Goal: Task Accomplishment & Management: Manage account settings

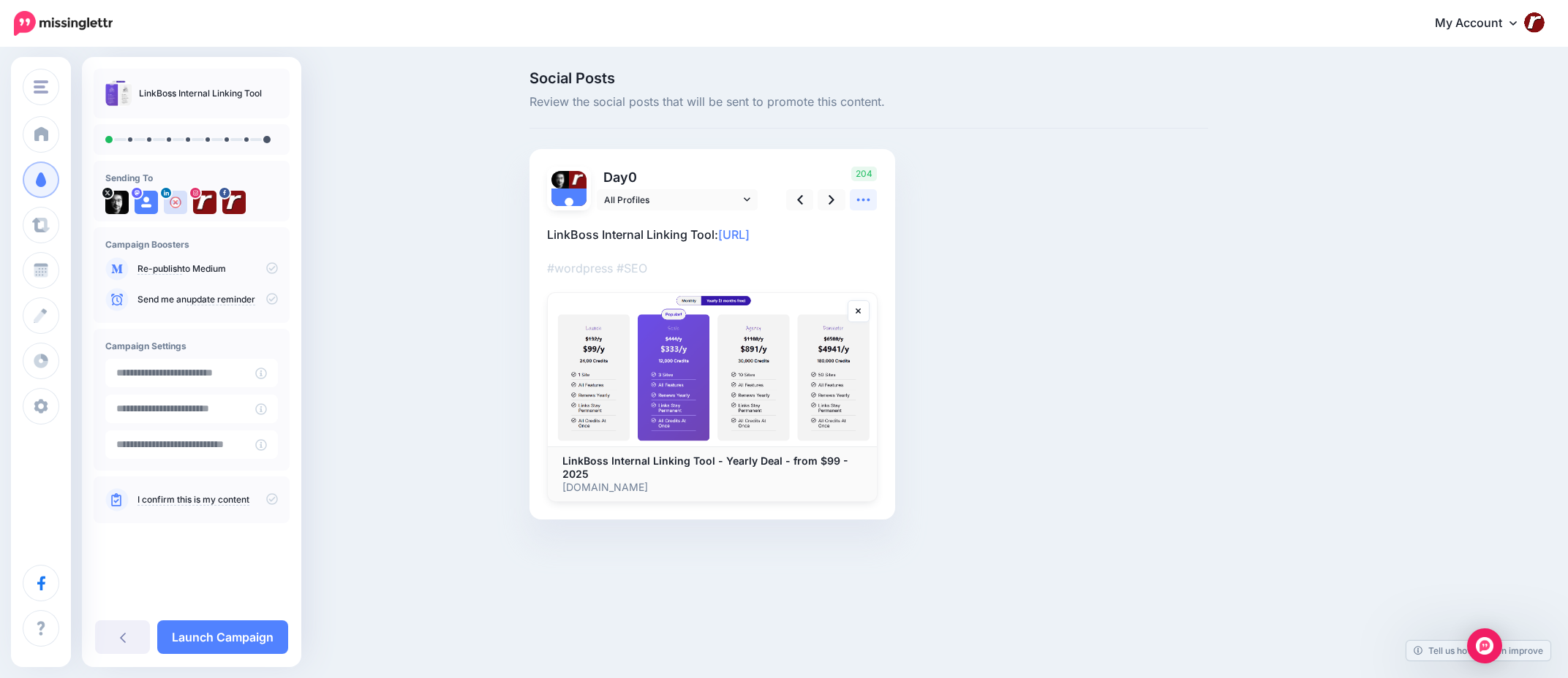
click at [859, 202] on icon at bounding box center [863, 200] width 15 height 15
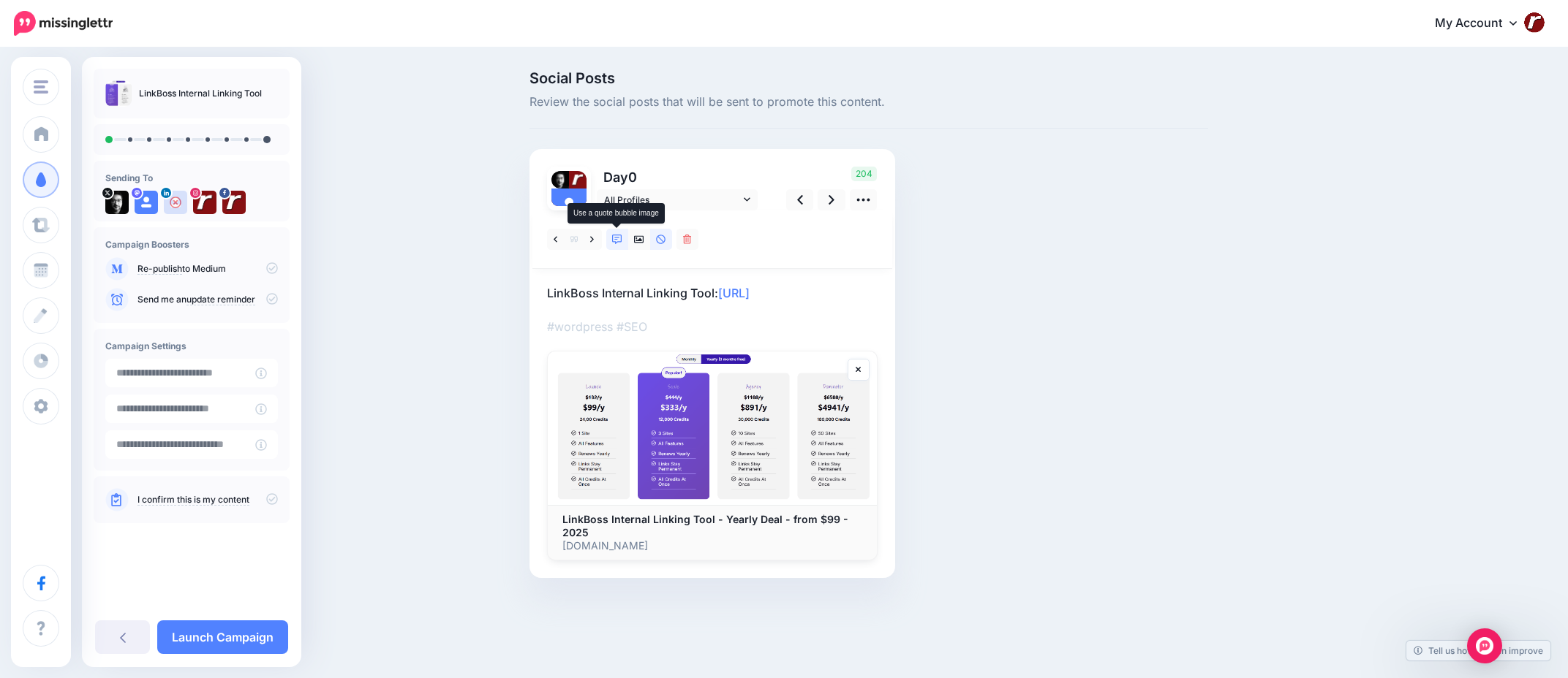
click at [608, 241] on link at bounding box center [617, 239] width 22 height 21
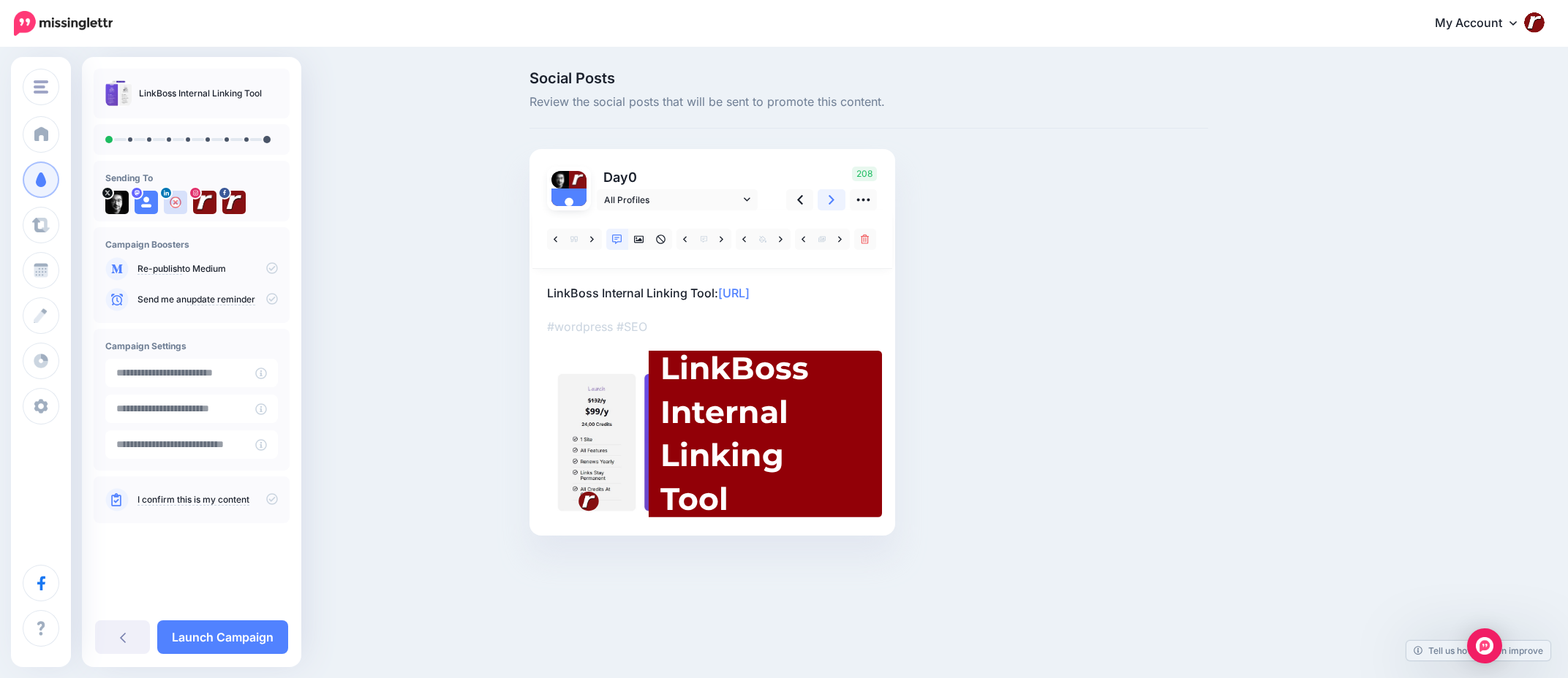
click at [832, 199] on icon at bounding box center [832, 200] width 6 height 10
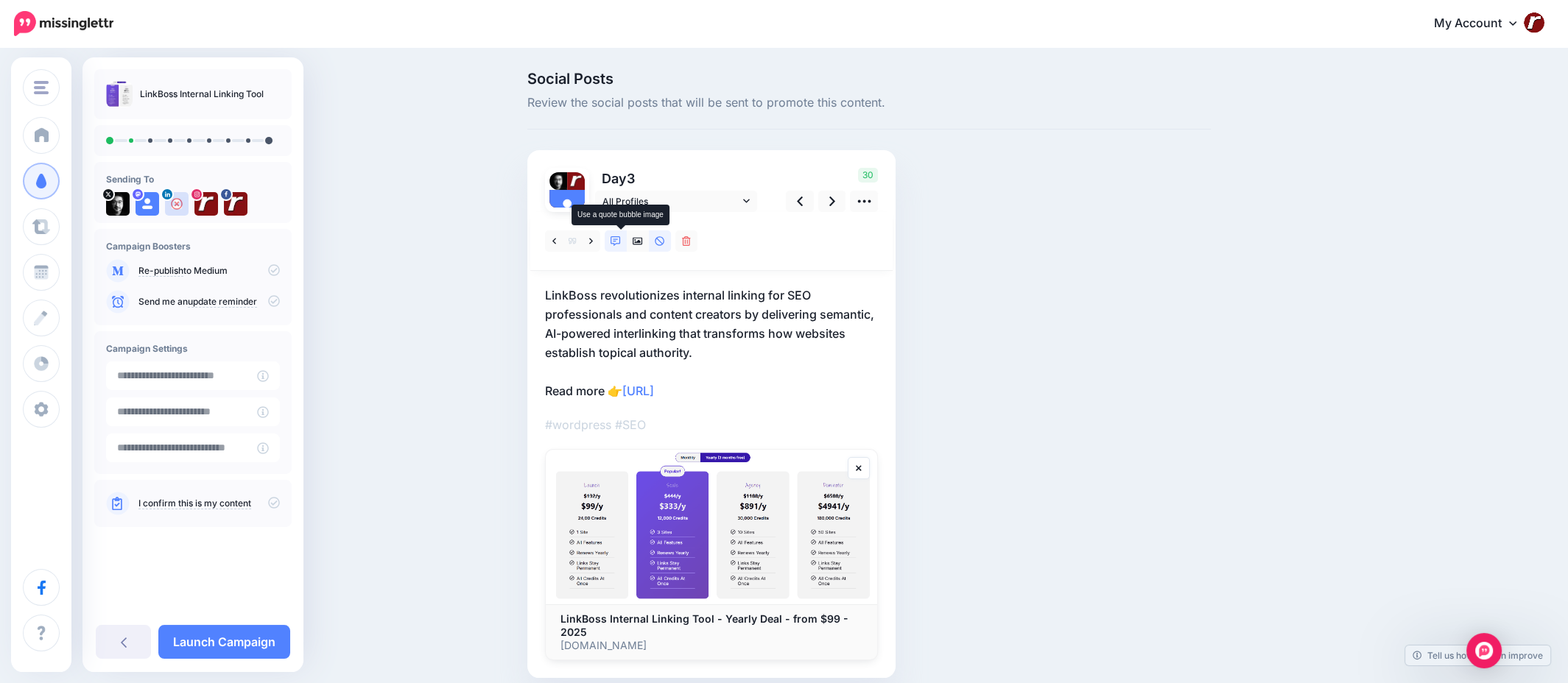
click at [617, 241] on icon at bounding box center [616, 242] width 11 height 11
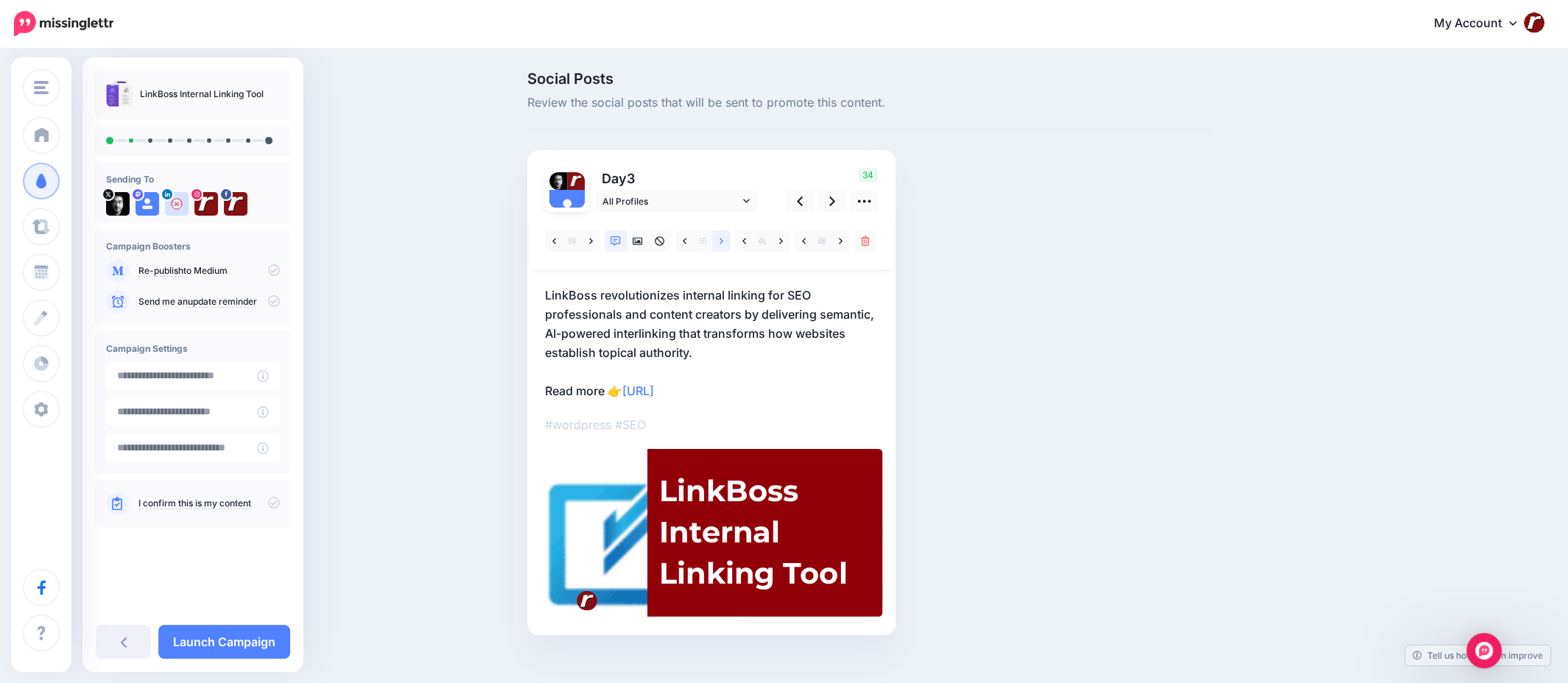
click at [723, 239] on icon at bounding box center [721, 242] width 4 height 11
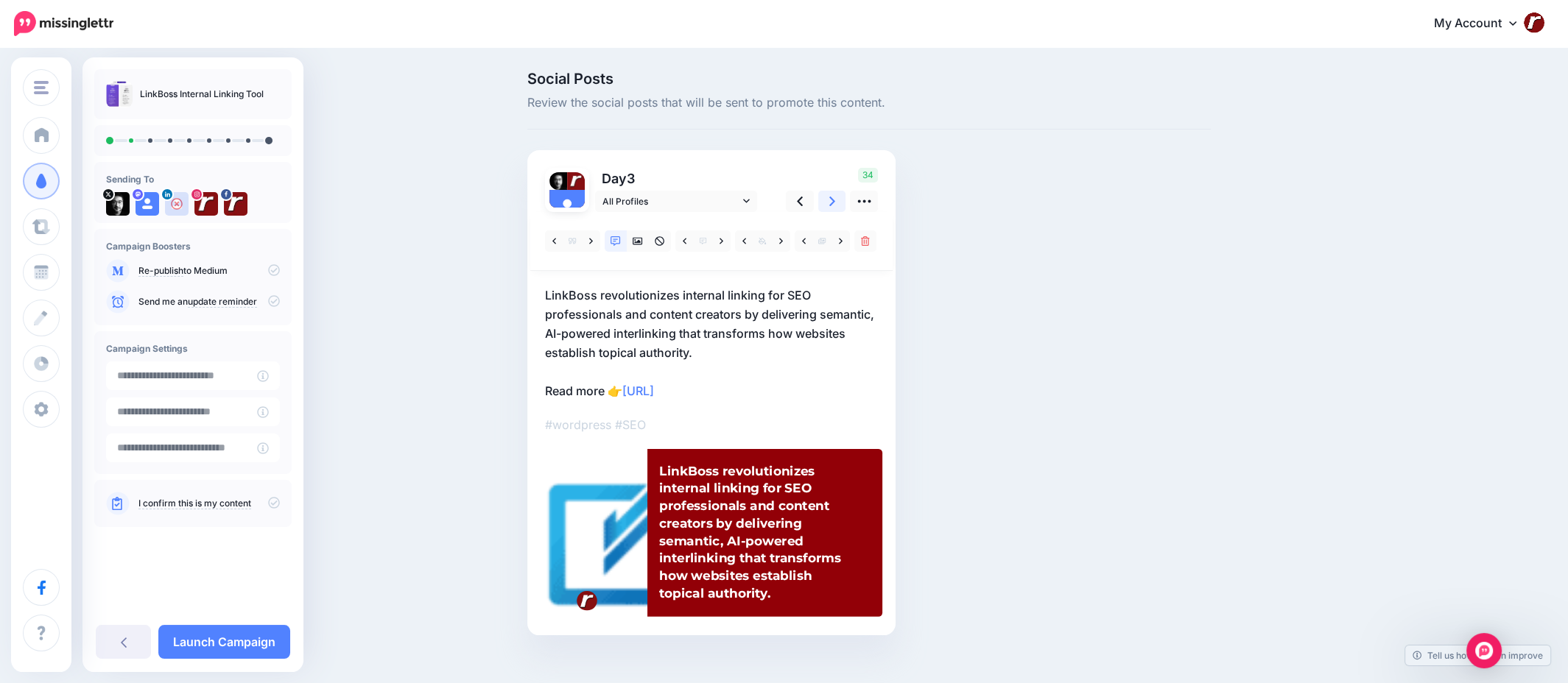
click at [835, 200] on icon at bounding box center [832, 201] width 6 height 15
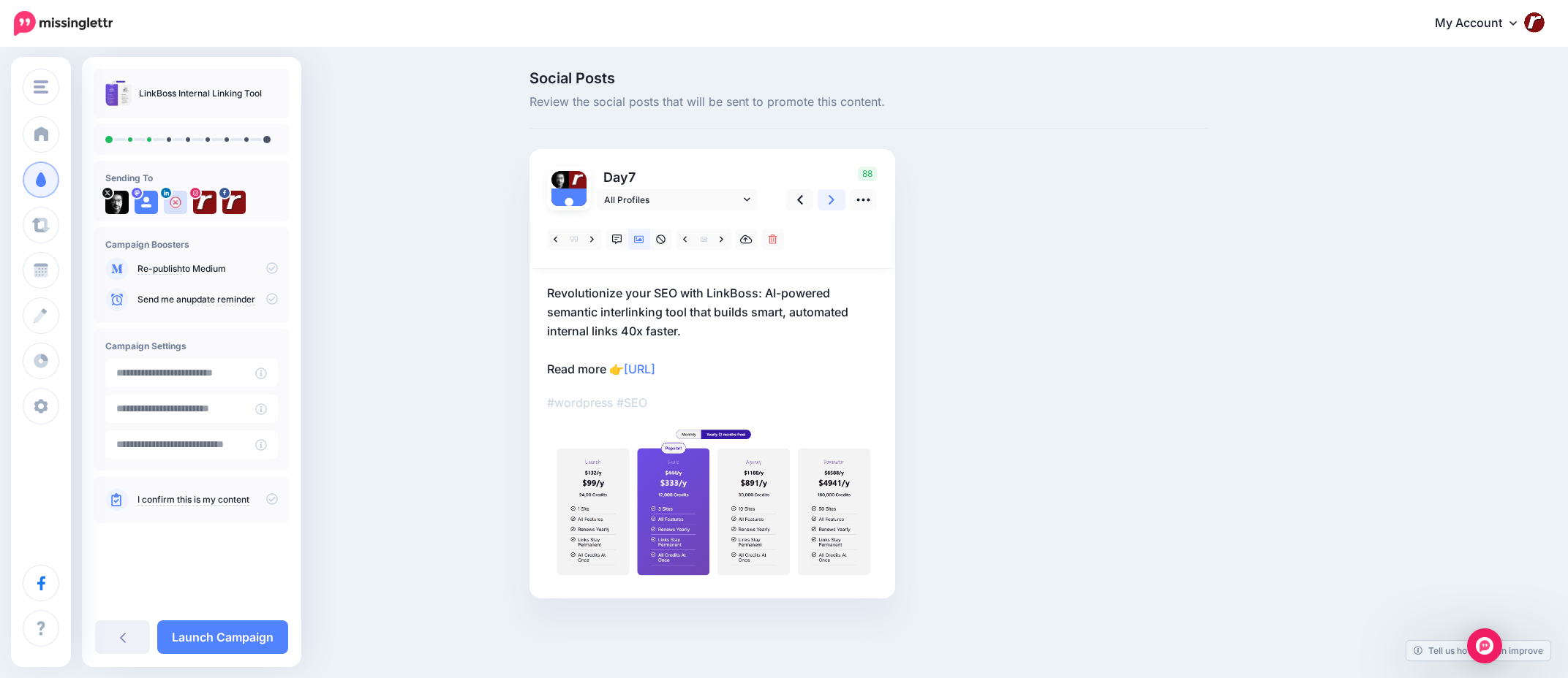
click at [834, 198] on icon at bounding box center [832, 200] width 6 height 15
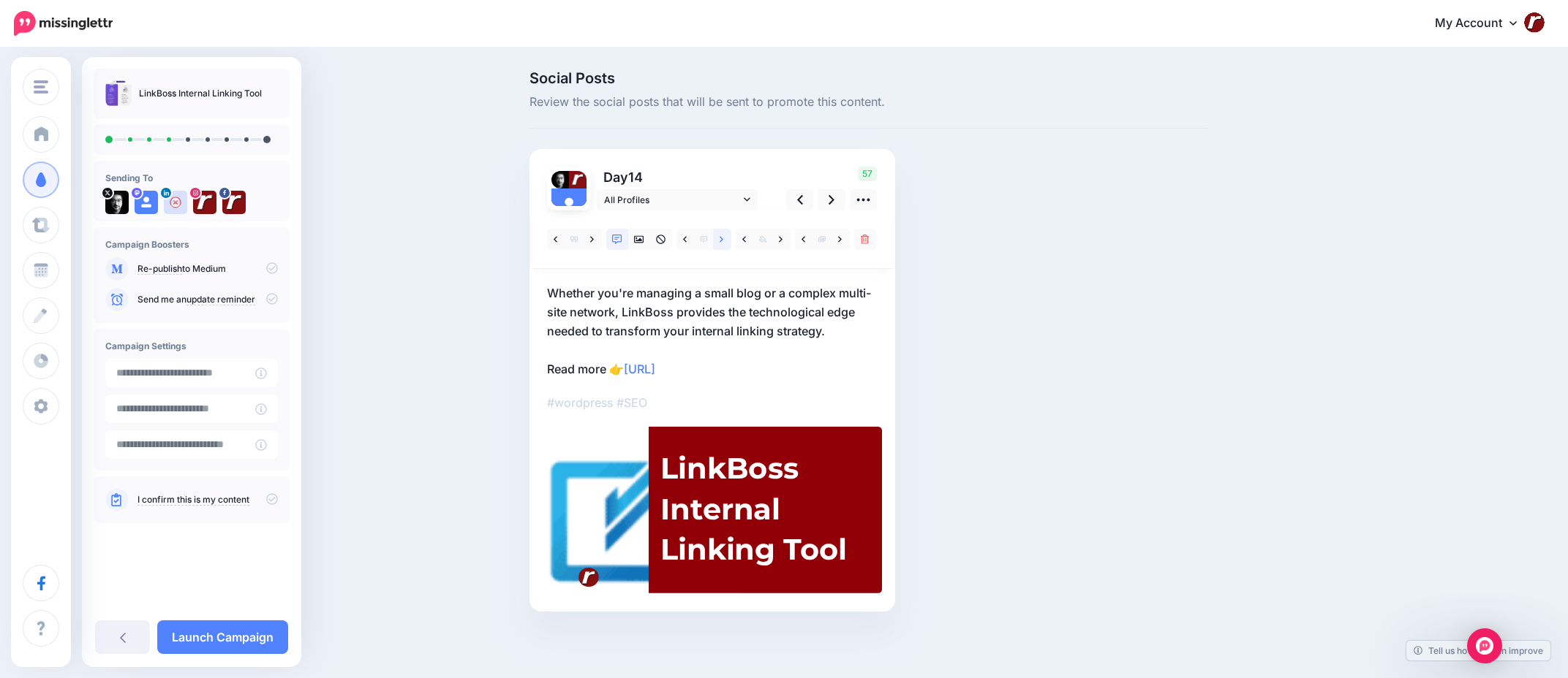
click at [726, 241] on link at bounding box center [722, 239] width 18 height 21
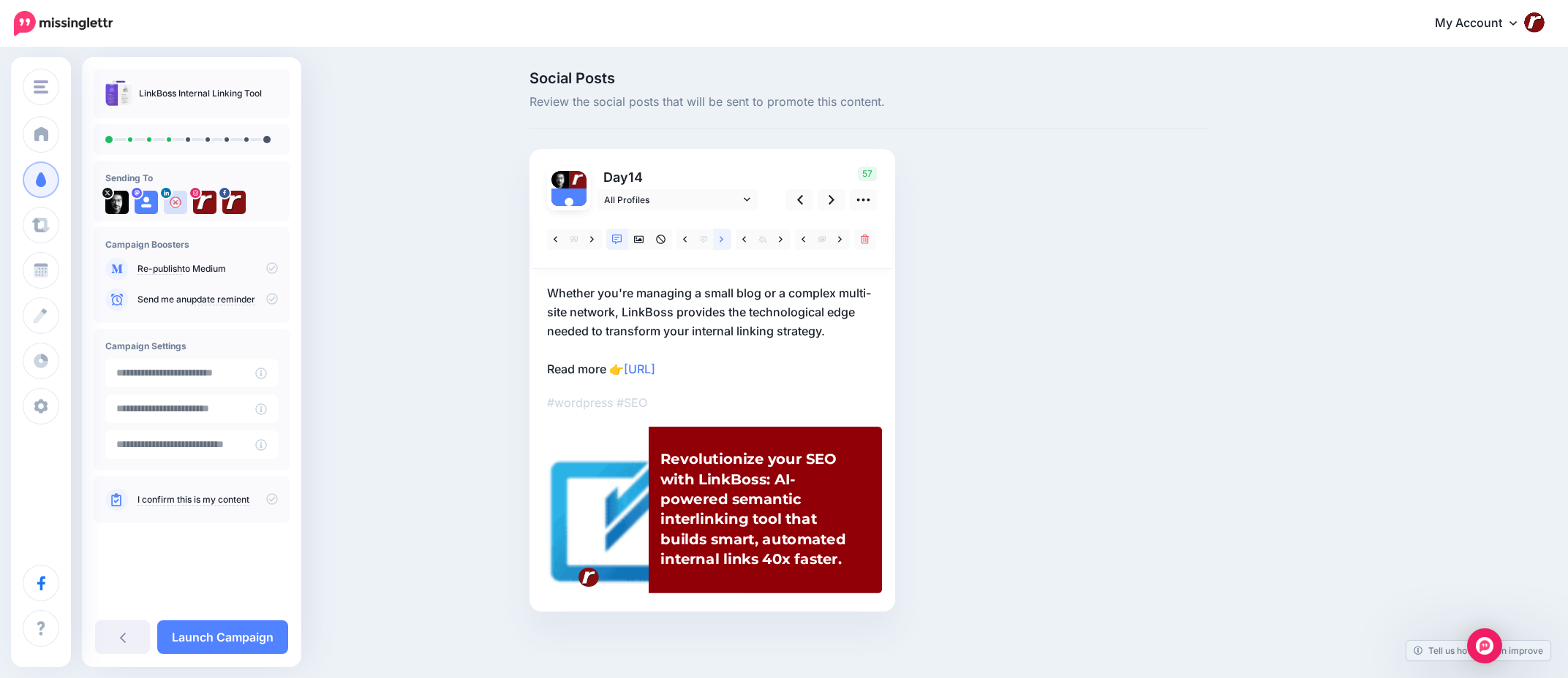
click at [726, 241] on link at bounding box center [722, 239] width 18 height 21
click at [832, 201] on icon at bounding box center [832, 200] width 6 height 10
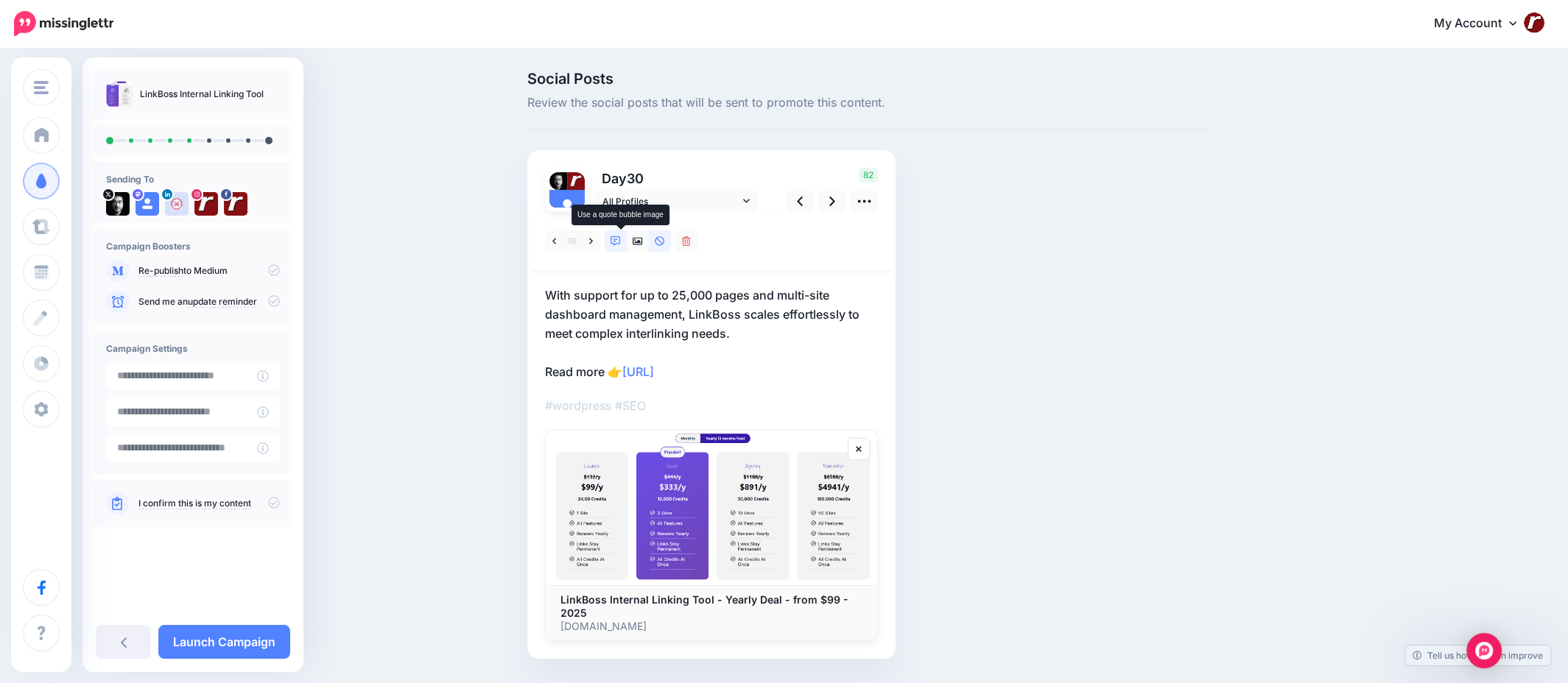
click at [624, 232] on link at bounding box center [615, 241] width 22 height 21
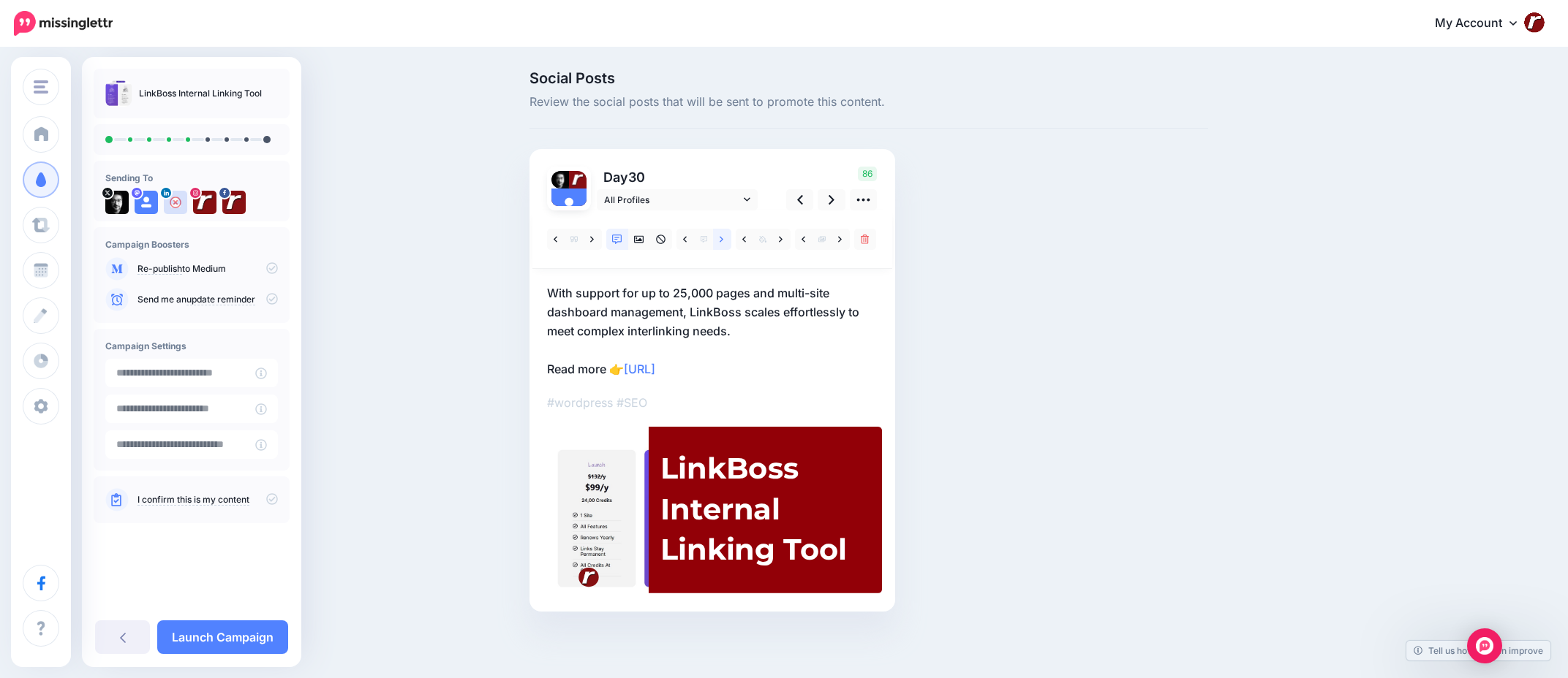
click at [719, 237] on link at bounding box center [722, 239] width 18 height 21
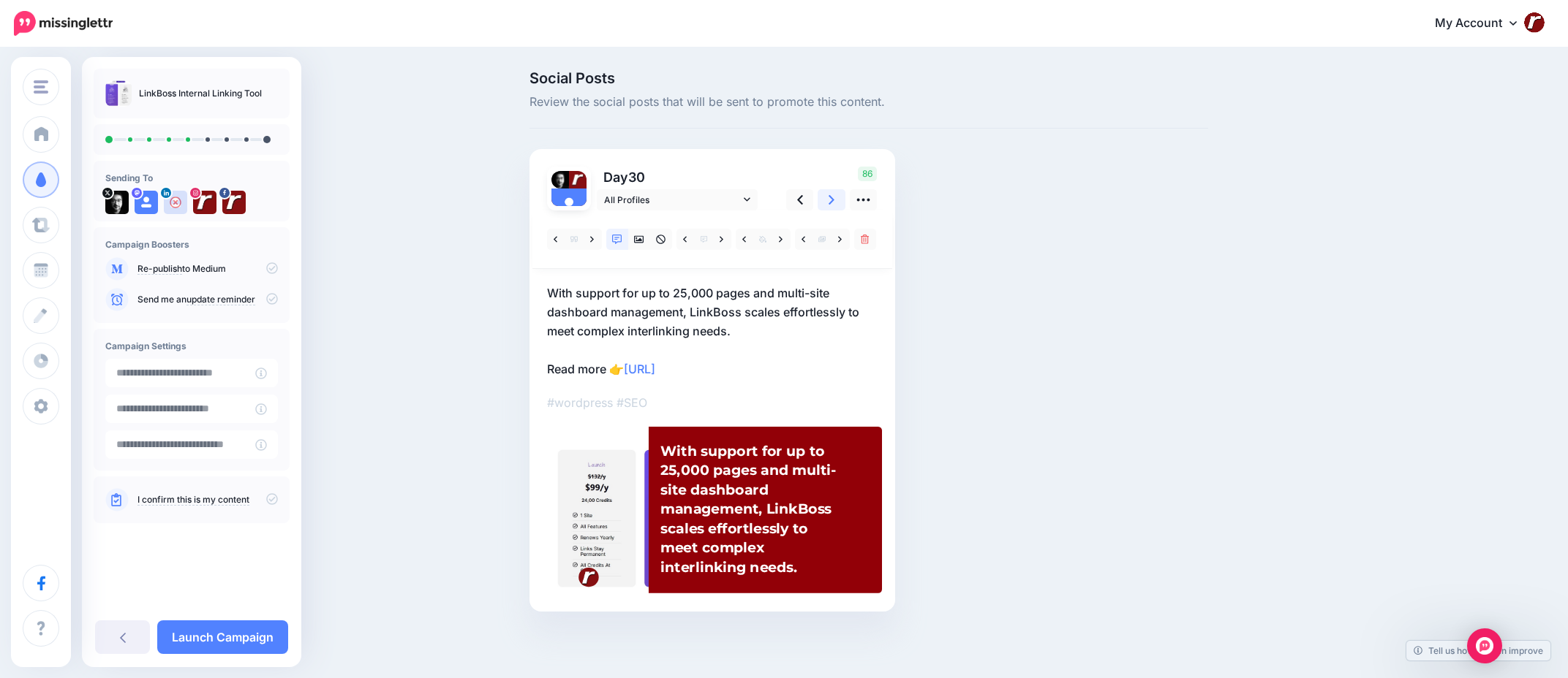
click at [833, 206] on icon at bounding box center [832, 200] width 6 height 15
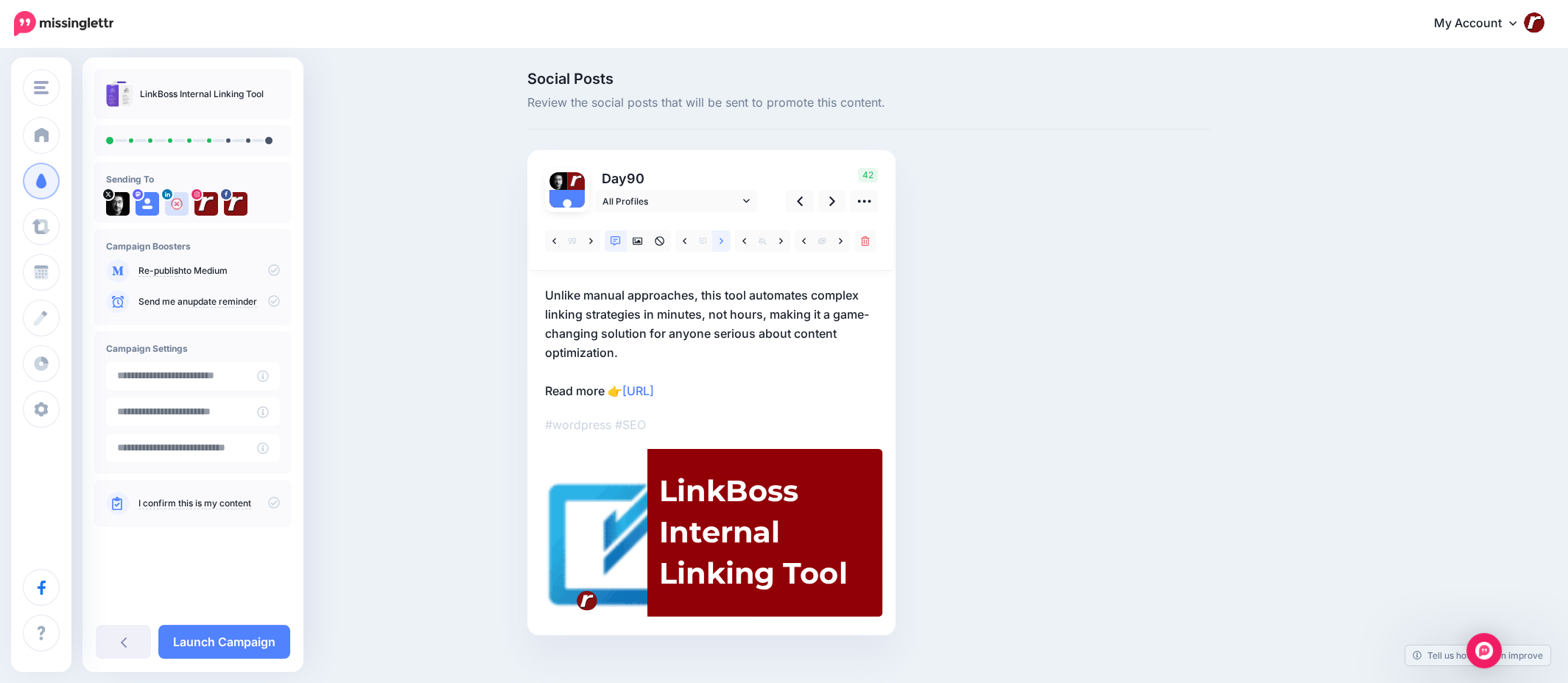
click at [731, 241] on link at bounding box center [721, 241] width 18 height 21
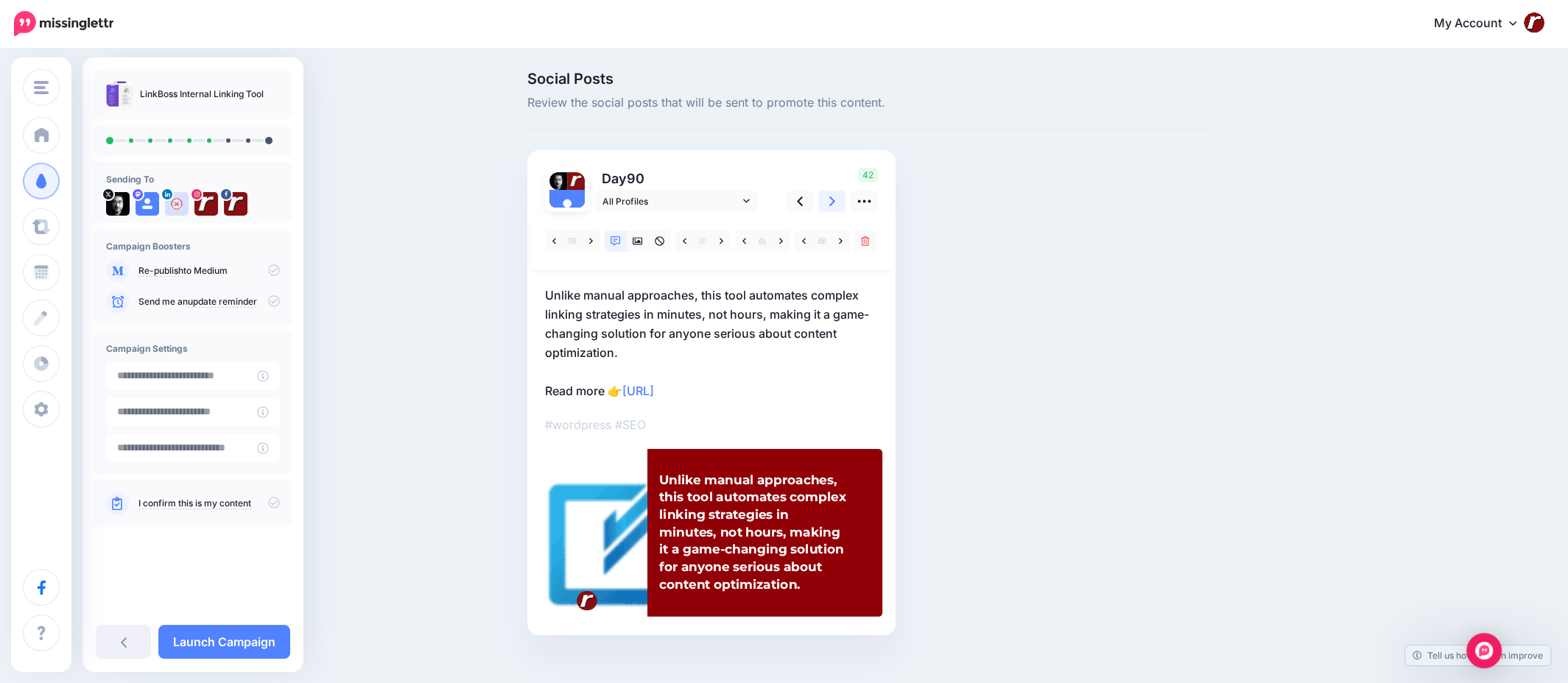
click at [835, 202] on icon at bounding box center [832, 201] width 6 height 15
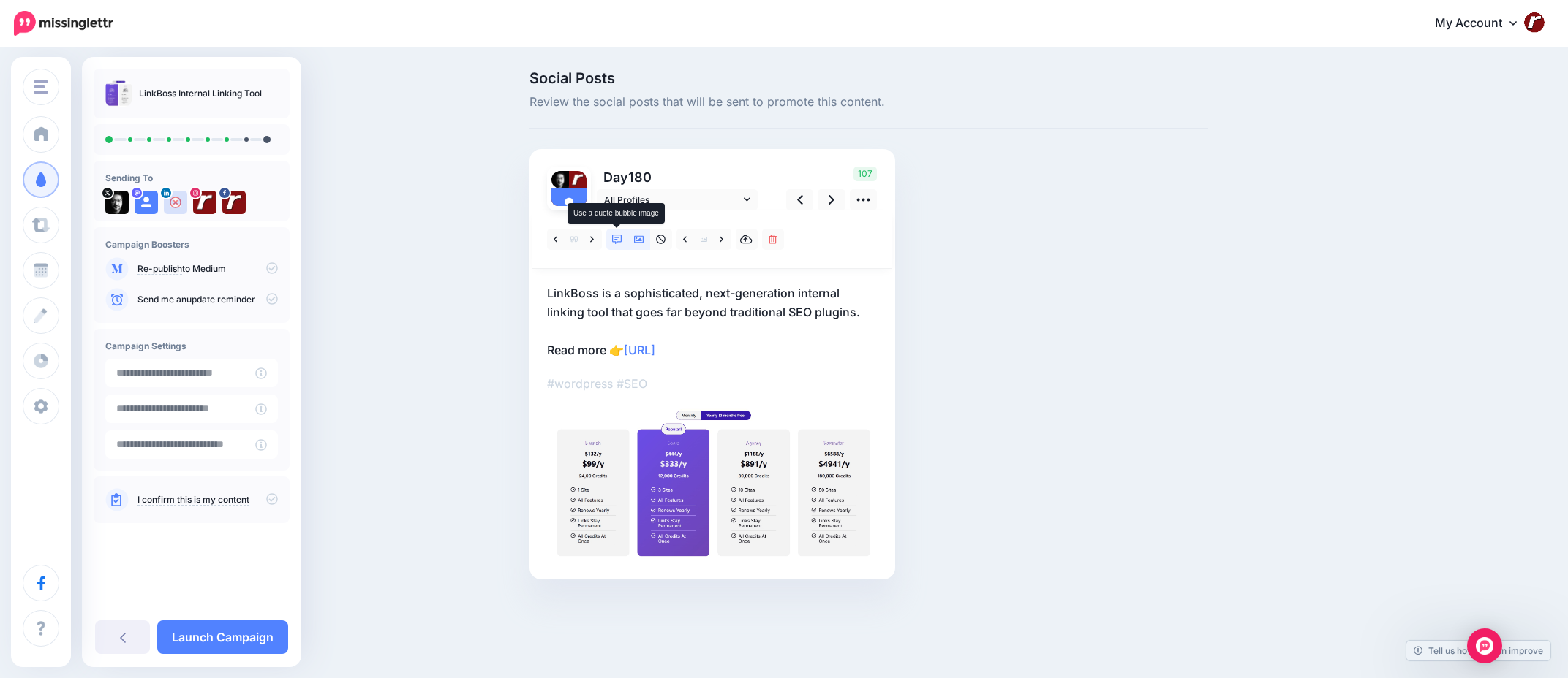
click at [619, 239] on icon at bounding box center [617, 240] width 11 height 11
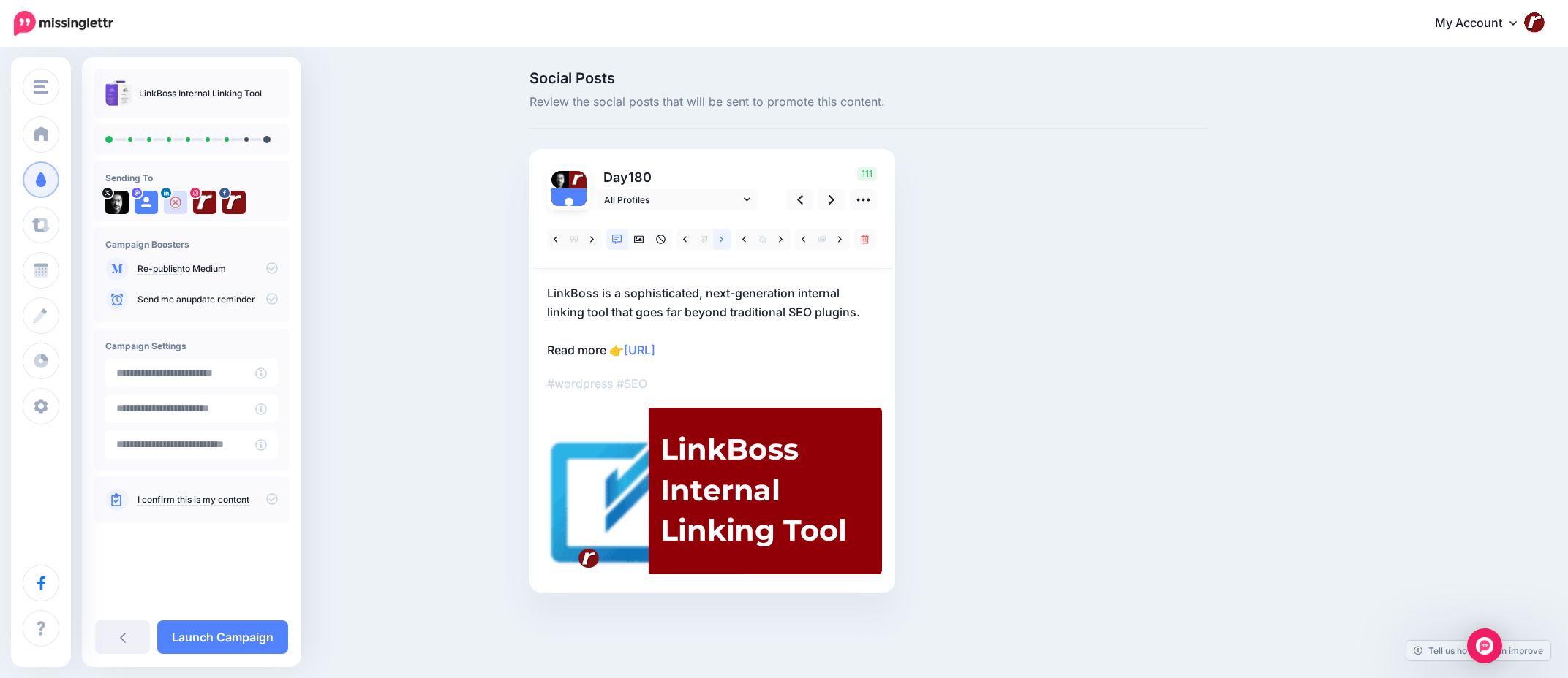
click at [725, 238] on link at bounding box center [722, 239] width 18 height 21
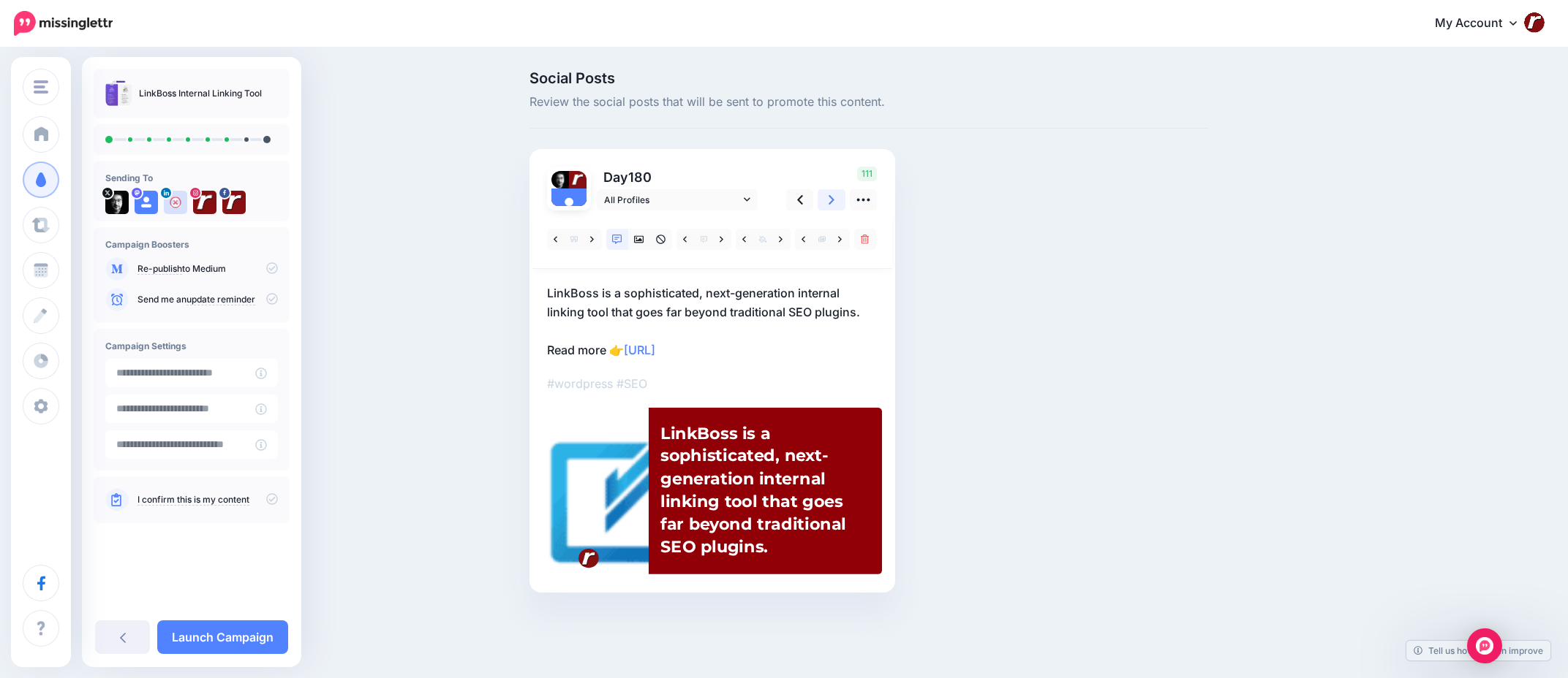
click at [829, 202] on icon at bounding box center [832, 200] width 6 height 15
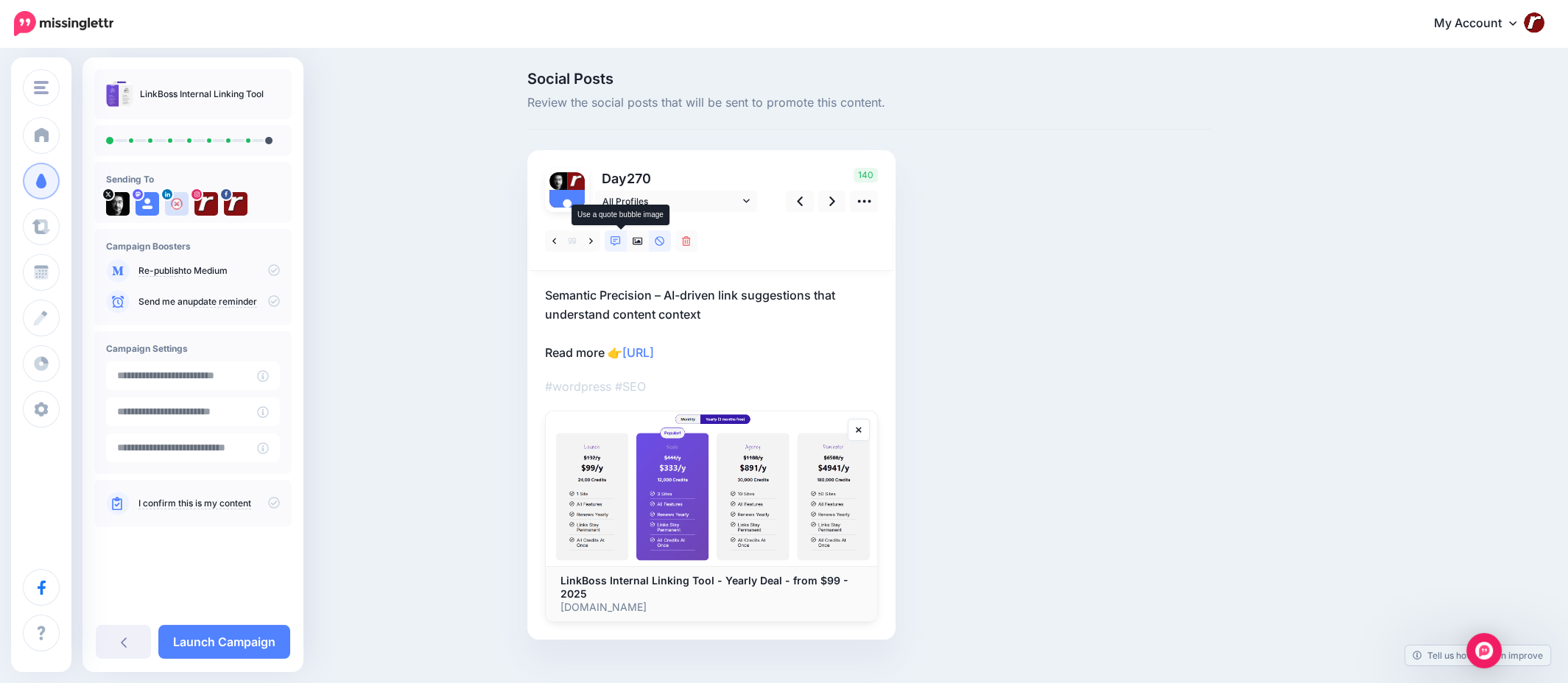
click at [621, 237] on icon at bounding box center [616, 242] width 11 height 11
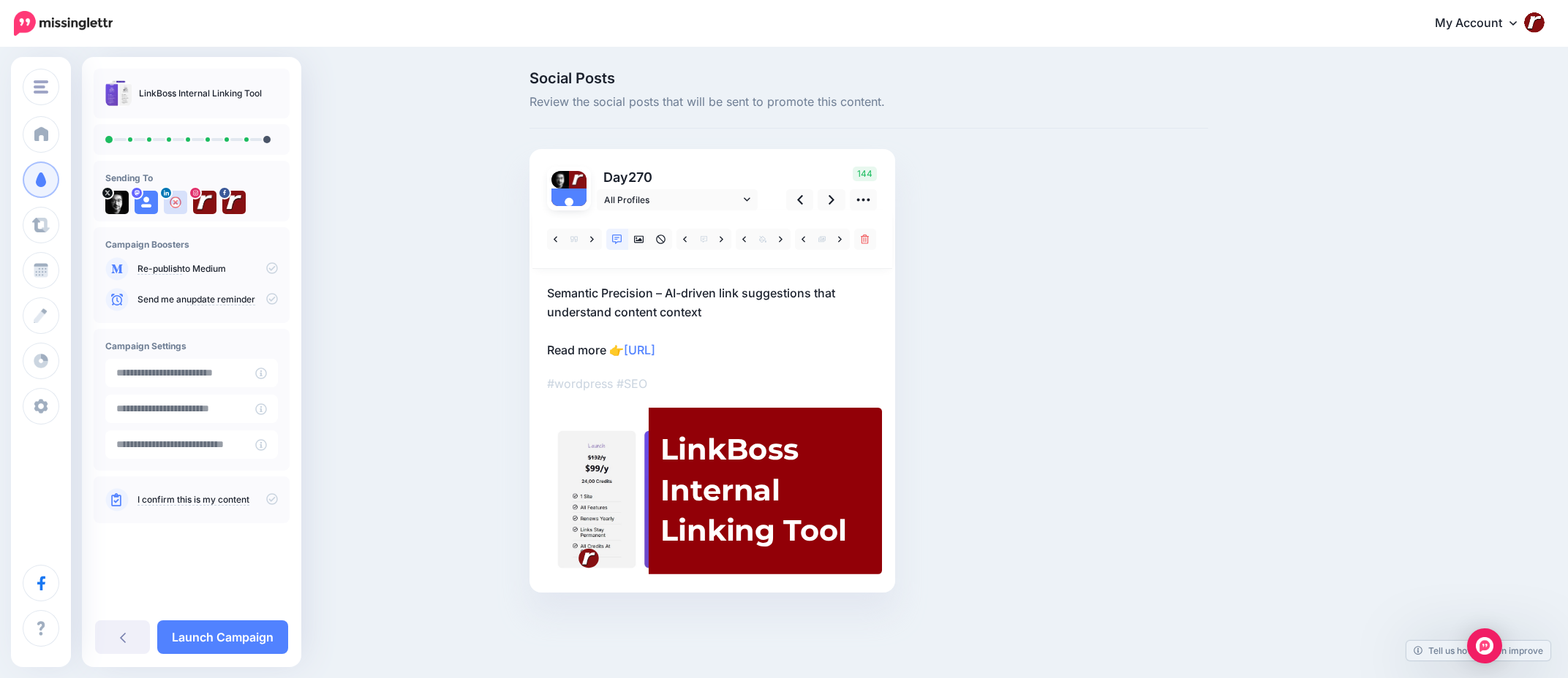
click at [814, 519] on div "LinkBoss Internal Linking Tool" at bounding box center [754, 490] width 188 height 123
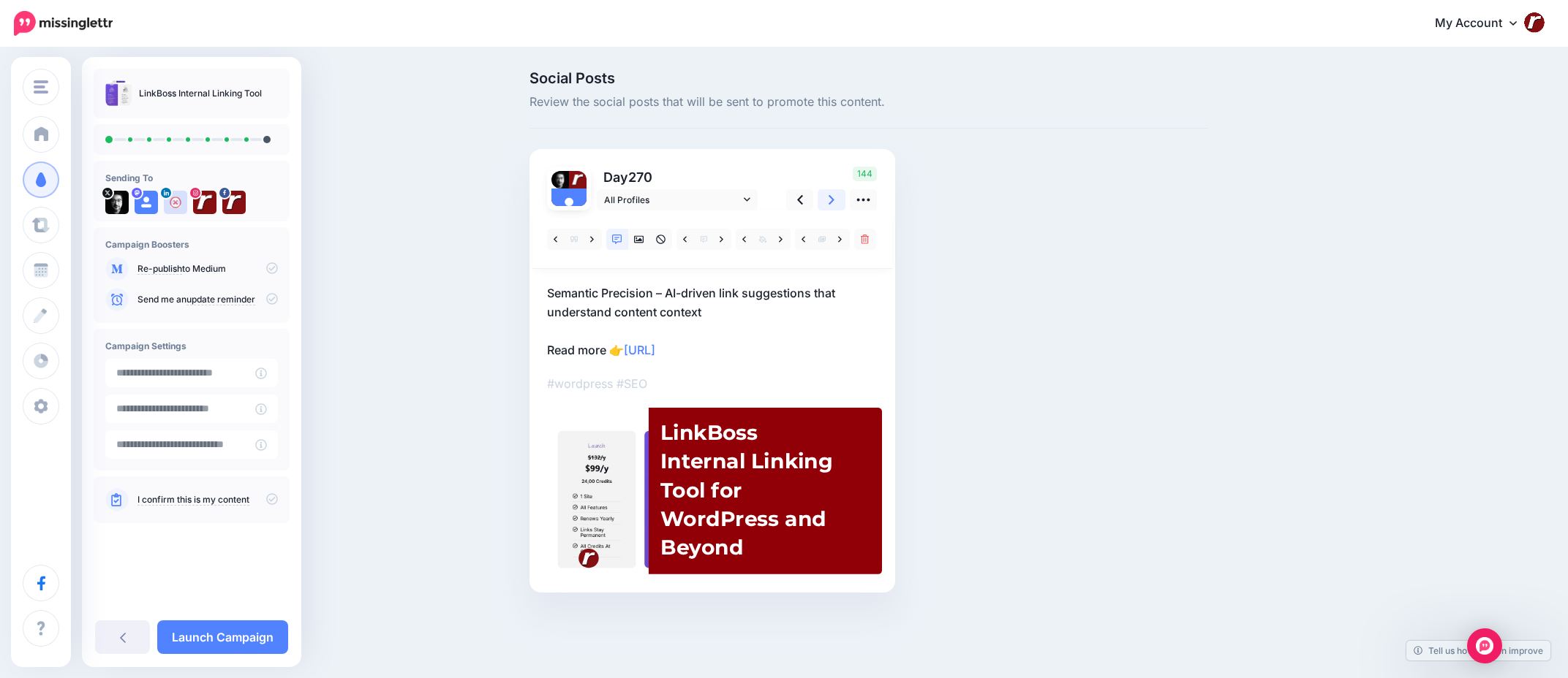
click at [826, 203] on link at bounding box center [832, 200] width 28 height 21
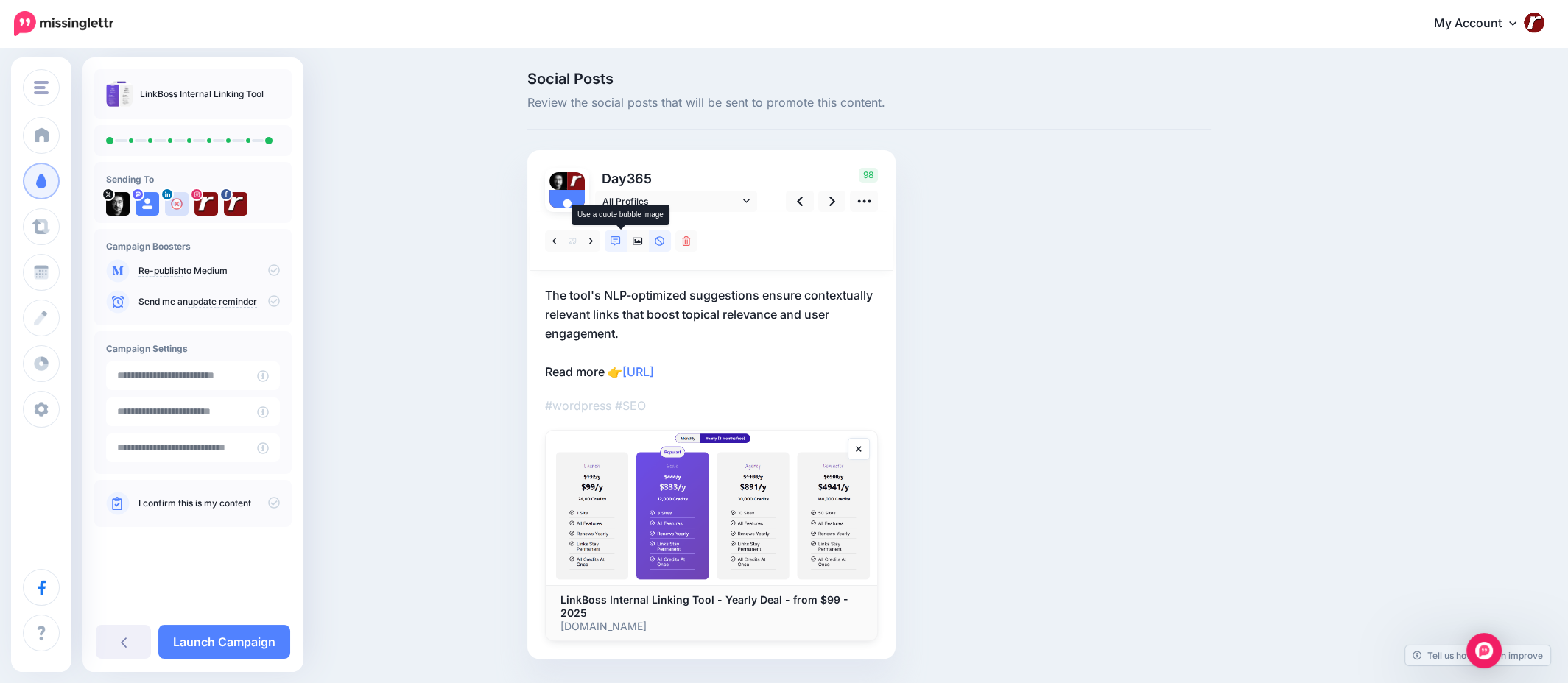
click at [626, 238] on link at bounding box center [615, 241] width 22 height 21
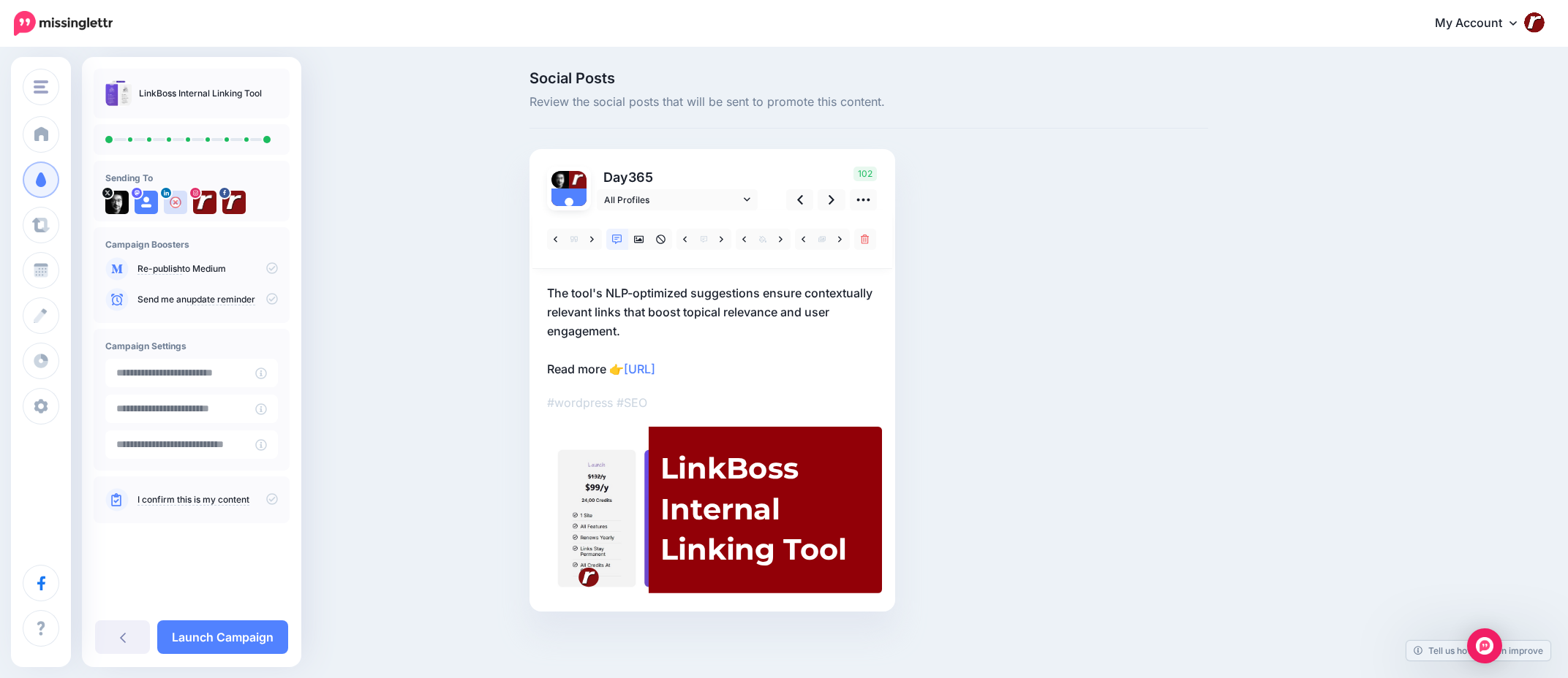
click at [678, 286] on p "The tool's NLP-optimized suggestions ensure contextually relevant links that bo…" at bounding box center [712, 331] width 331 height 95
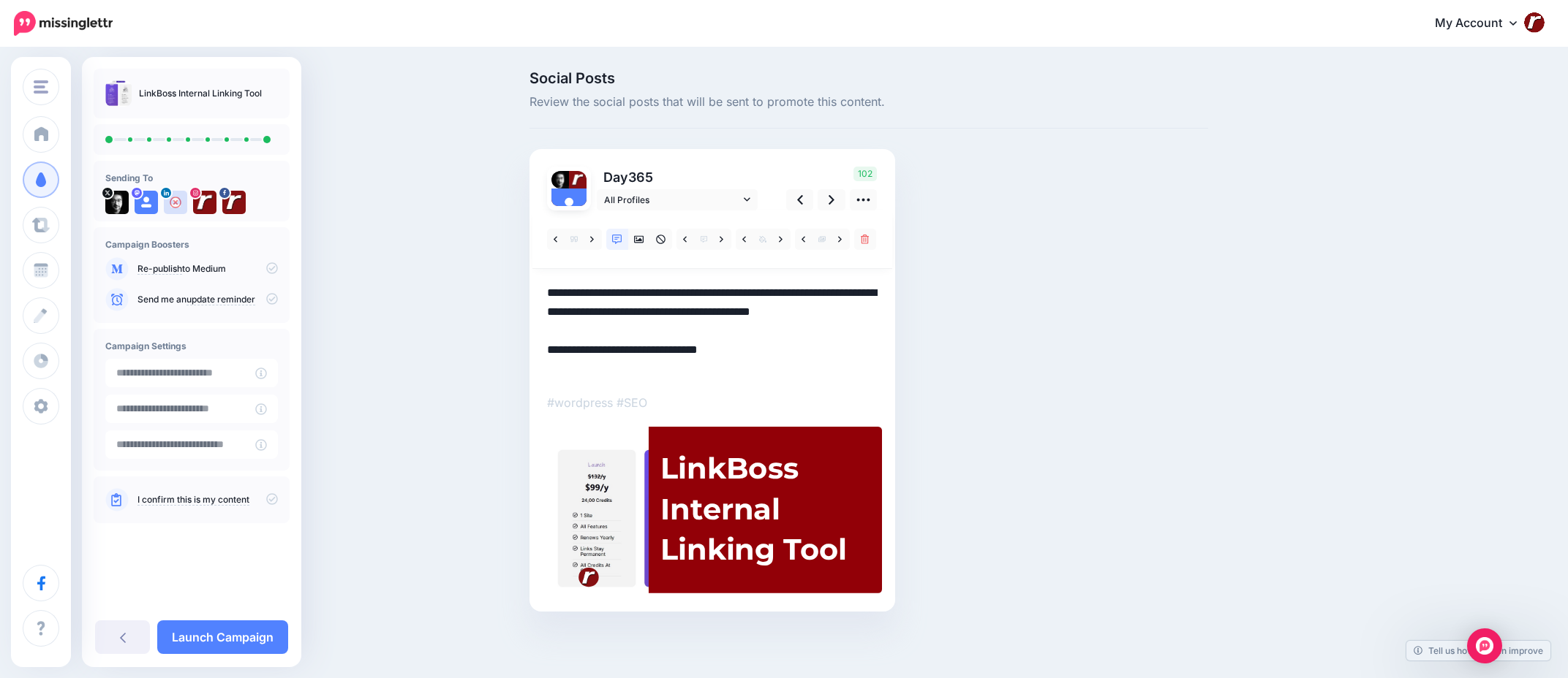
drag, startPoint x: 604, startPoint y: 296, endPoint x: 620, endPoint y: 314, distance: 24.1
click at [620, 314] on textarea "**********" at bounding box center [712, 331] width 331 height 95
click at [741, 470] on div "LinkBoss Internal Linking Tool" at bounding box center [754, 509] width 188 height 123
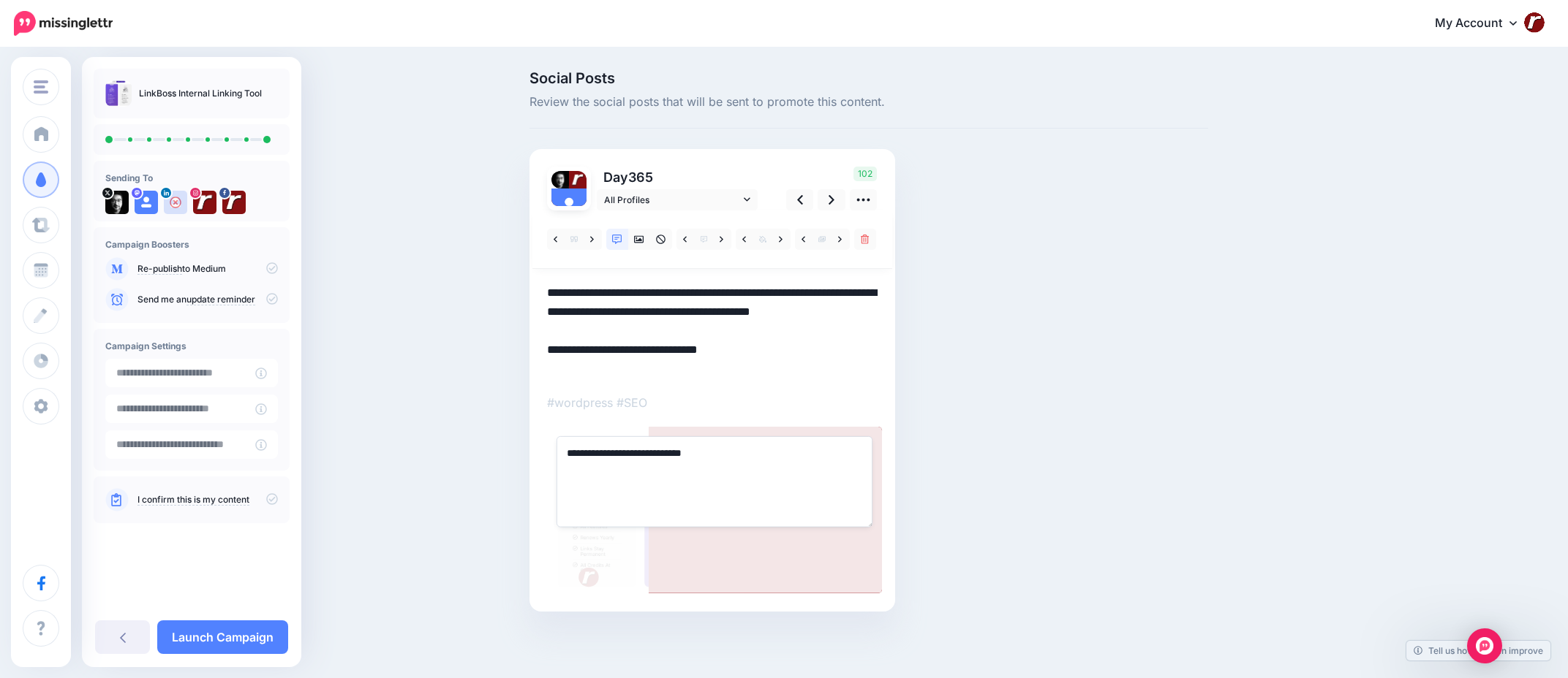
drag, startPoint x: 611, startPoint y: 461, endPoint x: 798, endPoint y: 451, distance: 187.3
click at [798, 451] on textarea "**********" at bounding box center [715, 482] width 316 height 91
paste textarea "**********"
type textarea "**********"
click at [963, 431] on div "Social Posts Review the social posts that will be sent to promote this content.…" at bounding box center [869, 363] width 701 height 584
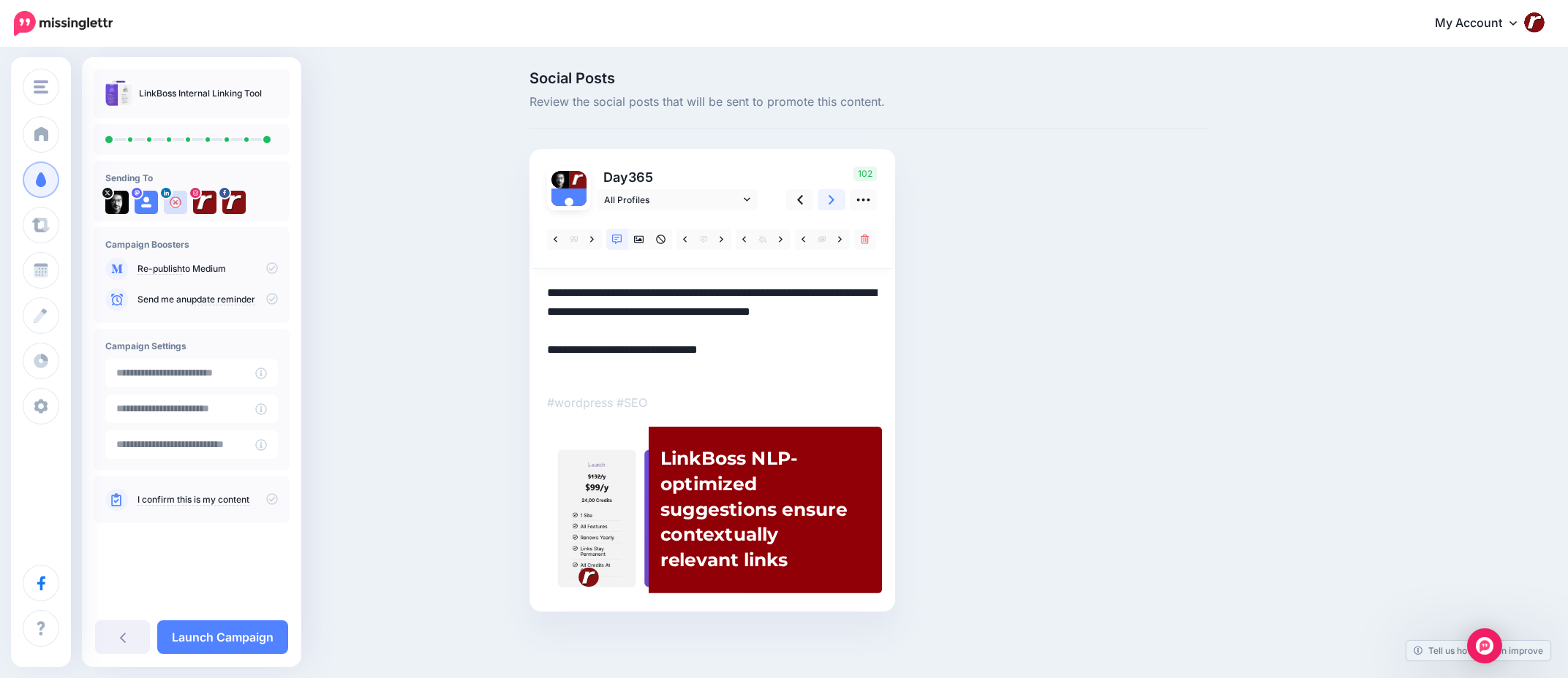
click at [831, 198] on icon at bounding box center [832, 200] width 6 height 15
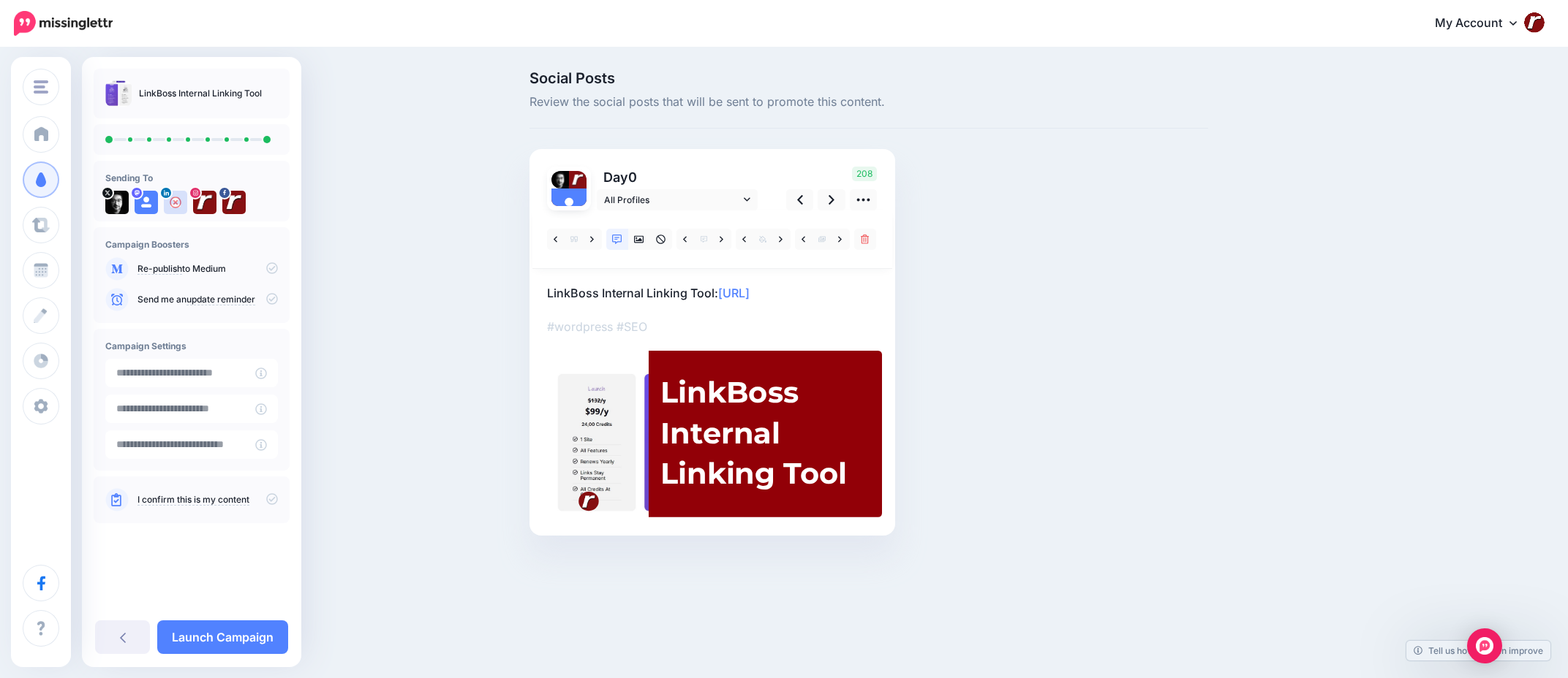
click at [712, 294] on p "LinkBoss Internal Linking Tool: https://lttr.ai/AiAhJ" at bounding box center [712, 293] width 331 height 19
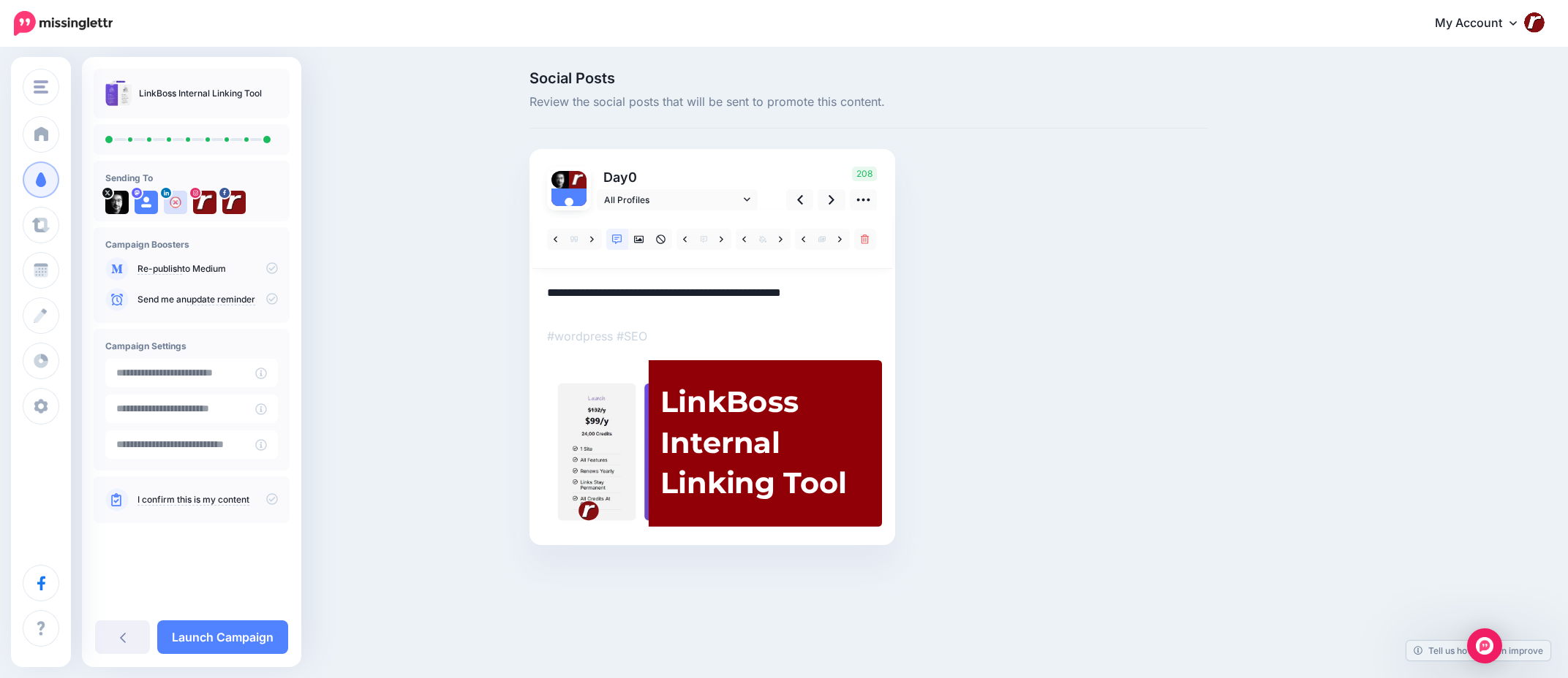
click at [712, 294] on textarea "**********" at bounding box center [712, 298] width 331 height 29
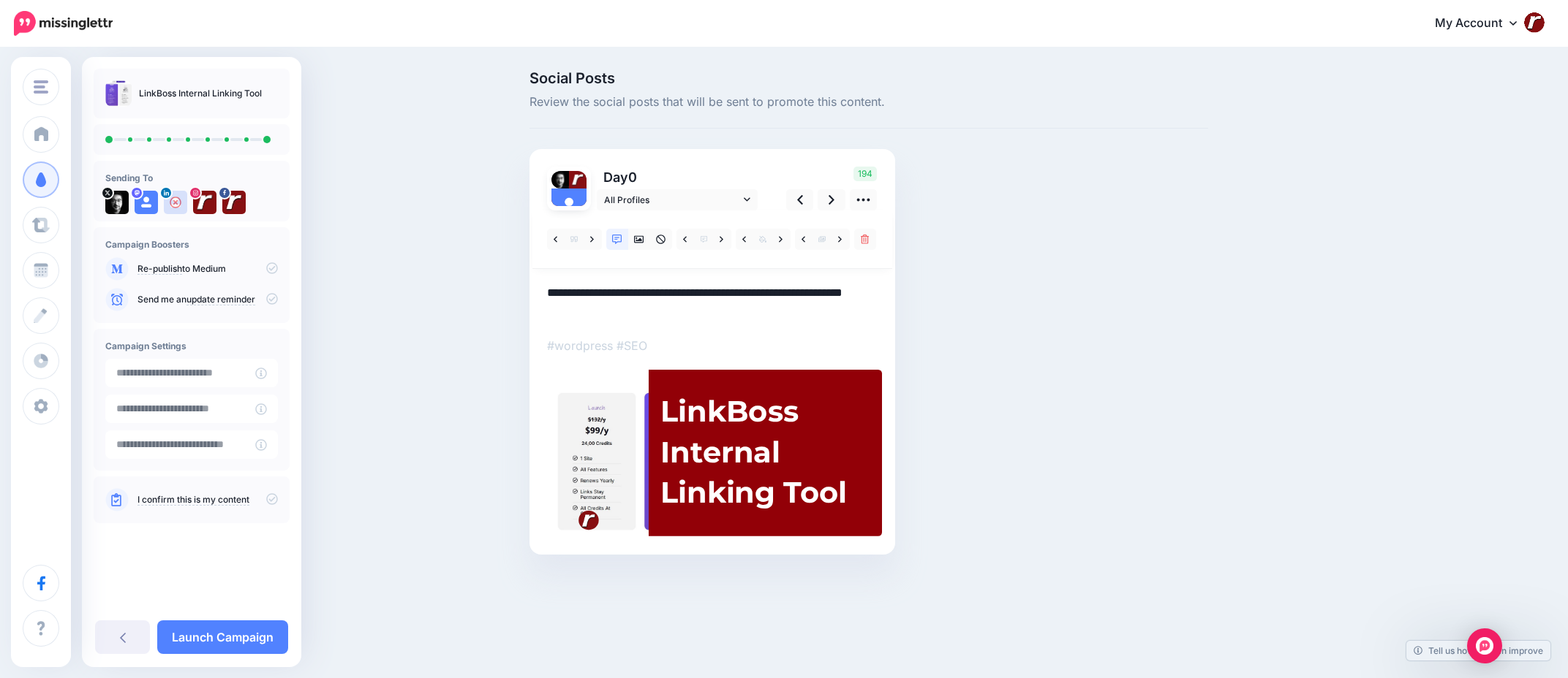
click at [547, 292] on textarea "**********" at bounding box center [712, 302] width 331 height 38
type textarea "**********"
click at [776, 434] on div "LinkBoss Internal Linking Tool" at bounding box center [754, 453] width 188 height 123
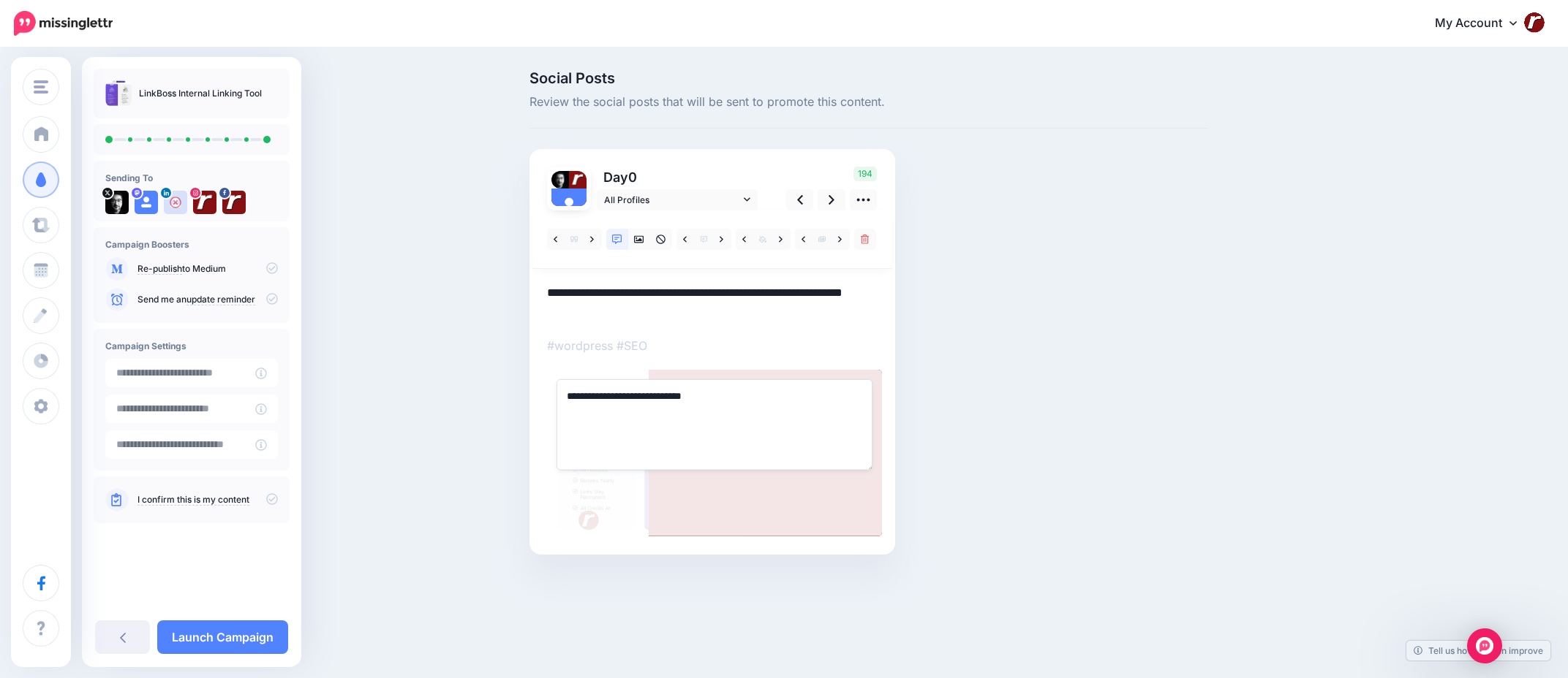
click at [771, 400] on textarea "**********" at bounding box center [715, 425] width 316 height 91
paste textarea "**********"
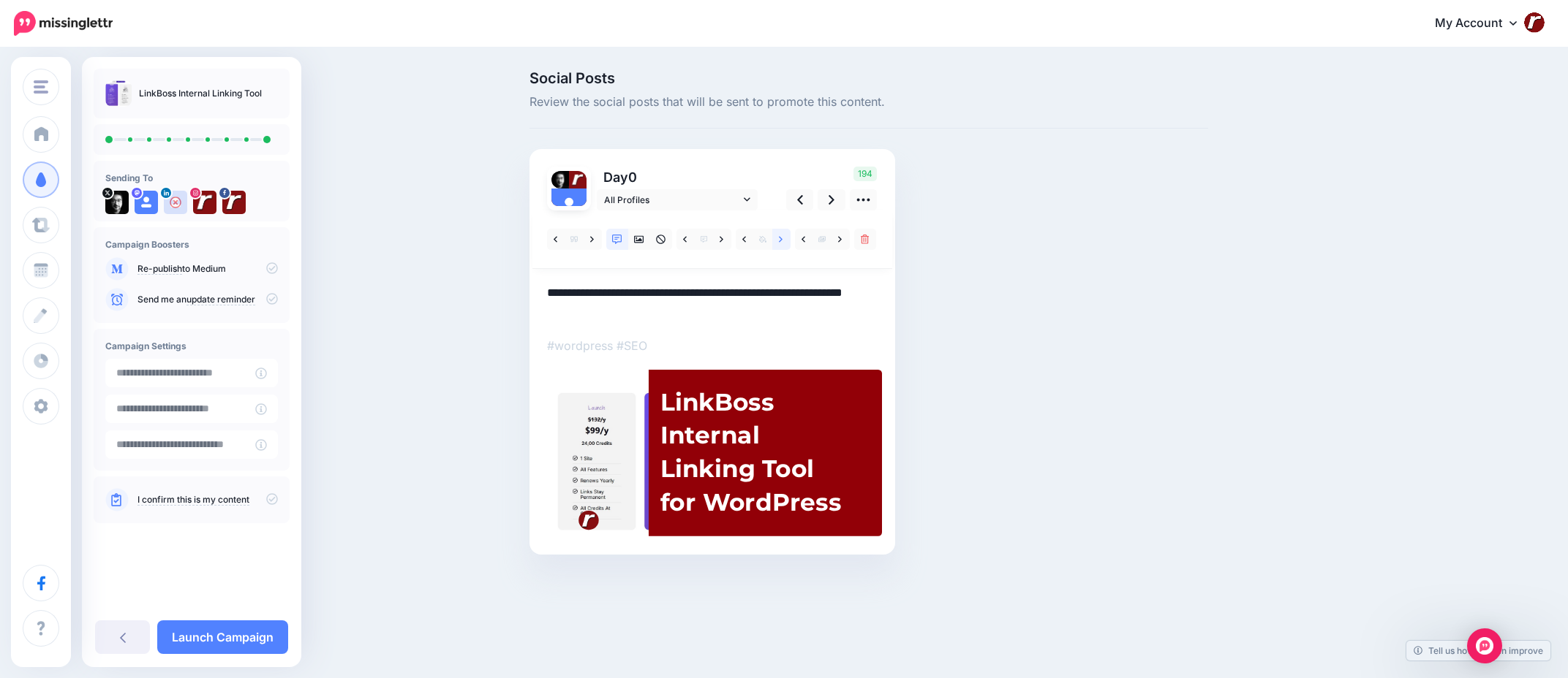
click at [783, 244] on link at bounding box center [782, 239] width 18 height 21
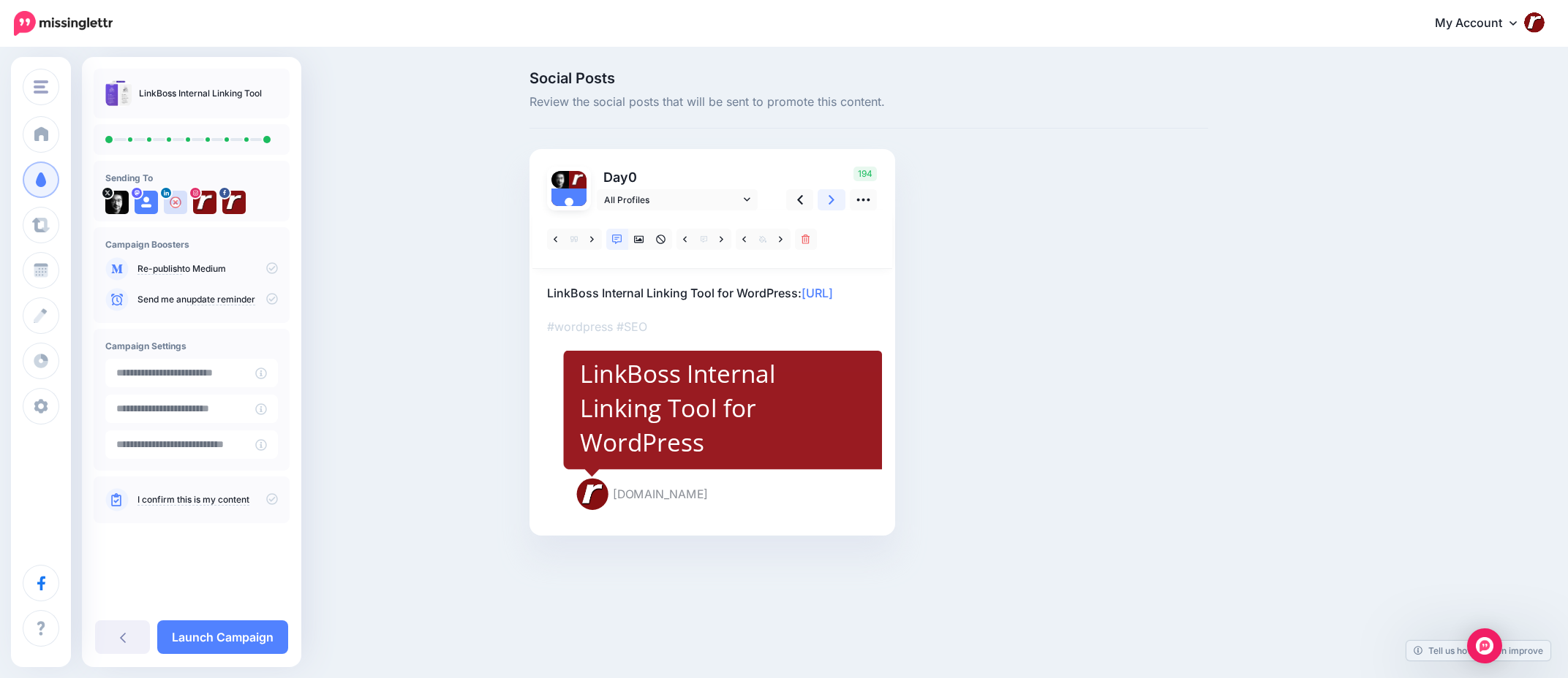
click at [826, 206] on link at bounding box center [832, 200] width 28 height 21
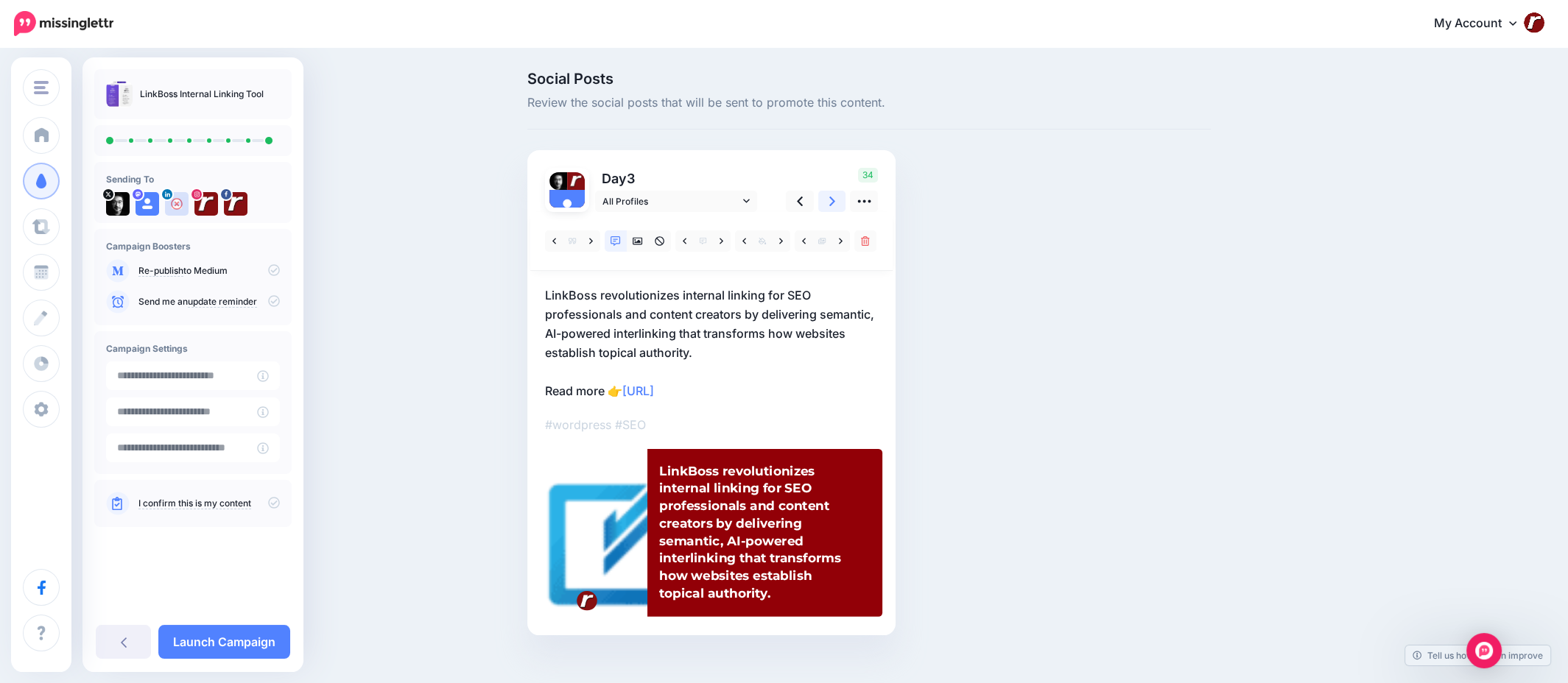
click at [832, 207] on link at bounding box center [832, 201] width 28 height 21
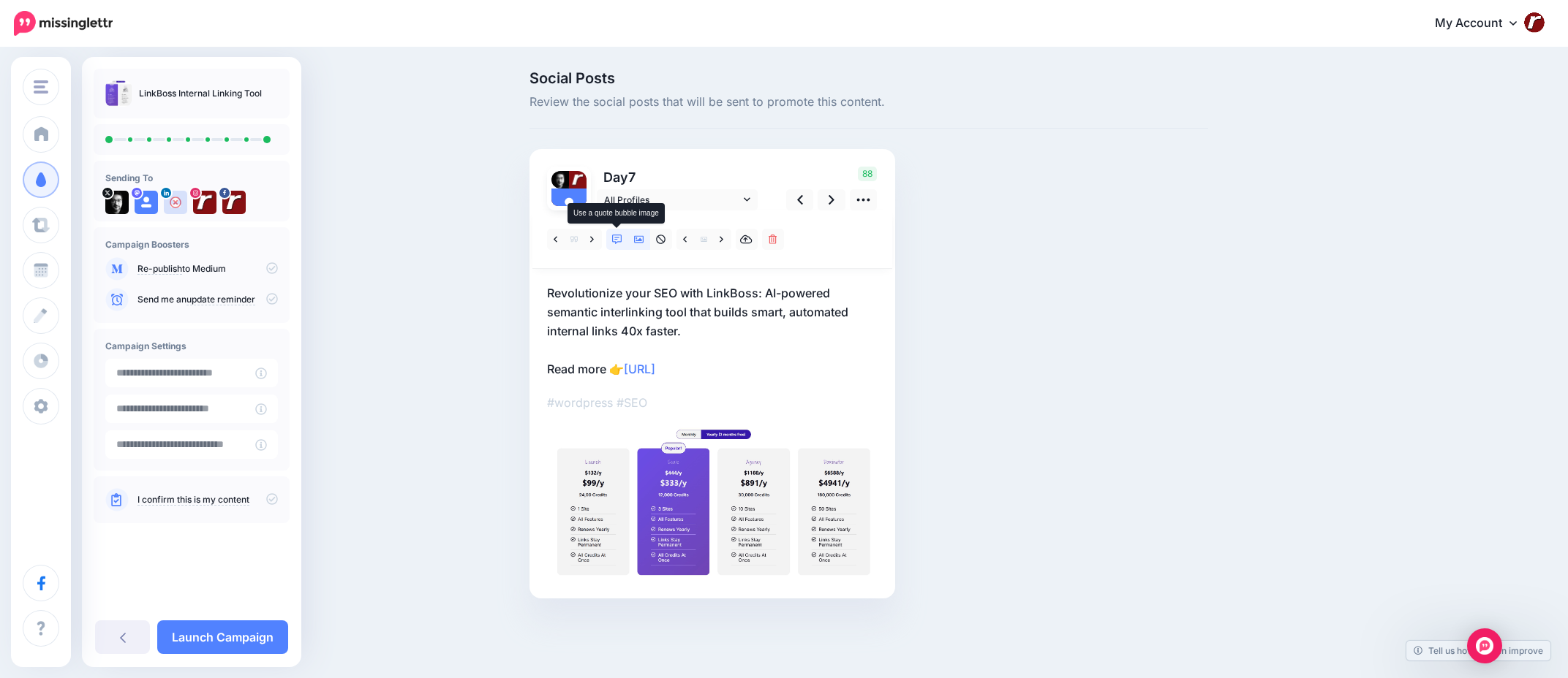
click at [613, 235] on icon at bounding box center [617, 240] width 11 height 11
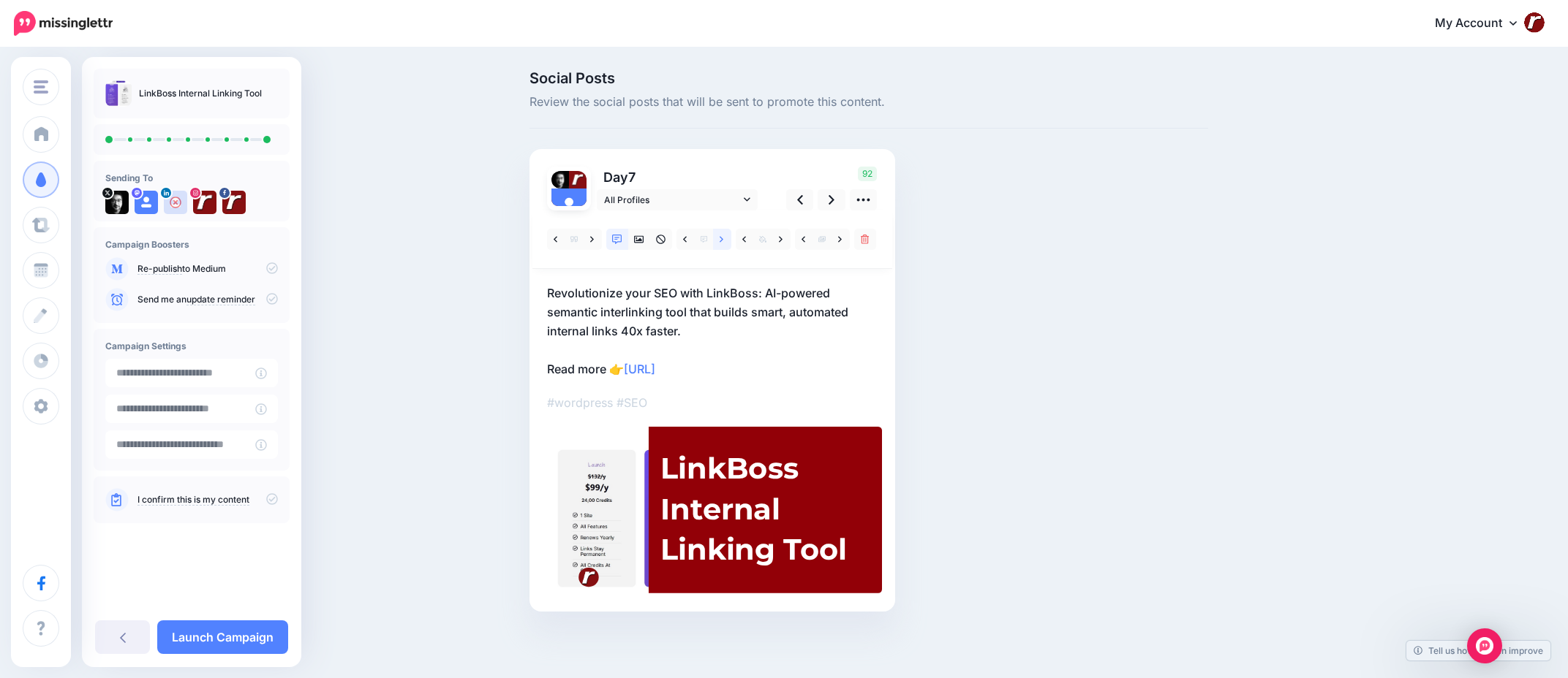
click at [723, 238] on icon at bounding box center [721, 239] width 4 height 6
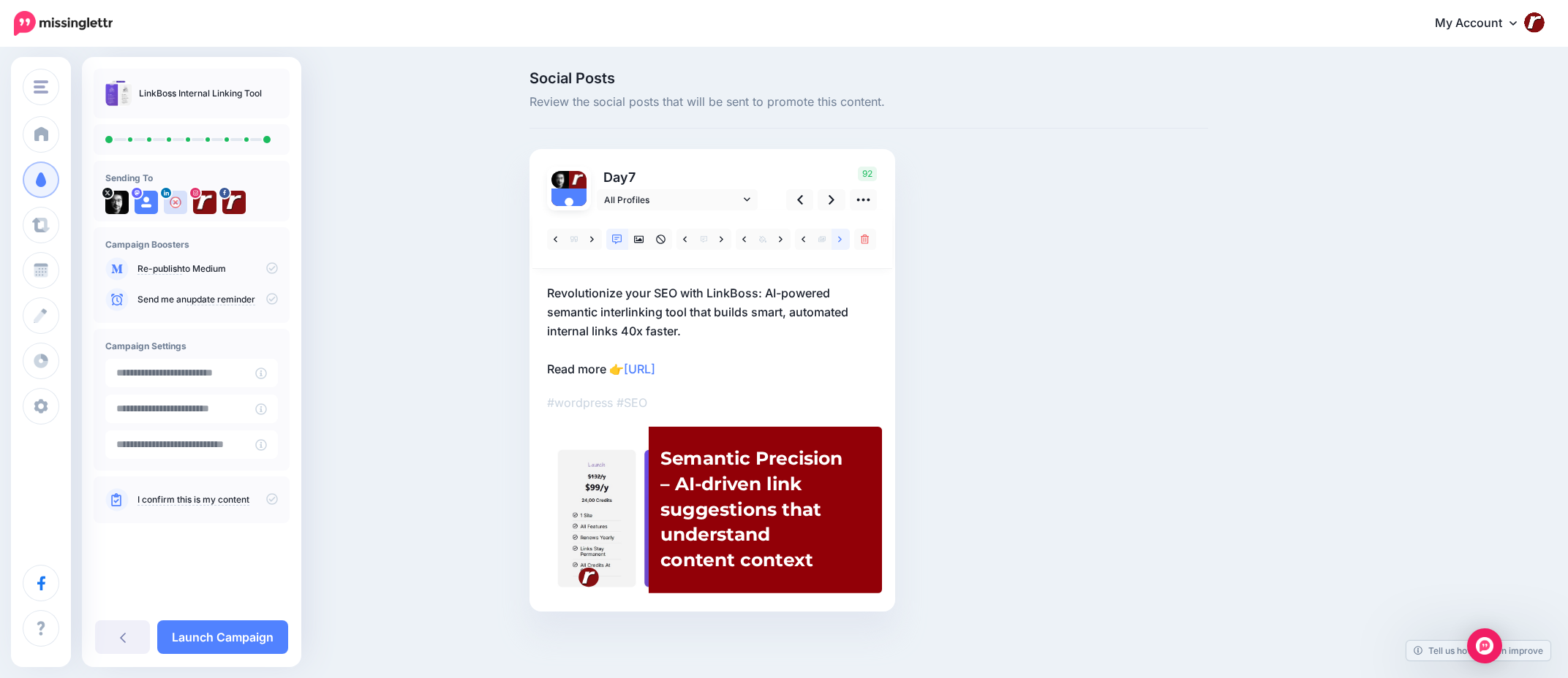
click at [837, 246] on link at bounding box center [841, 239] width 18 height 21
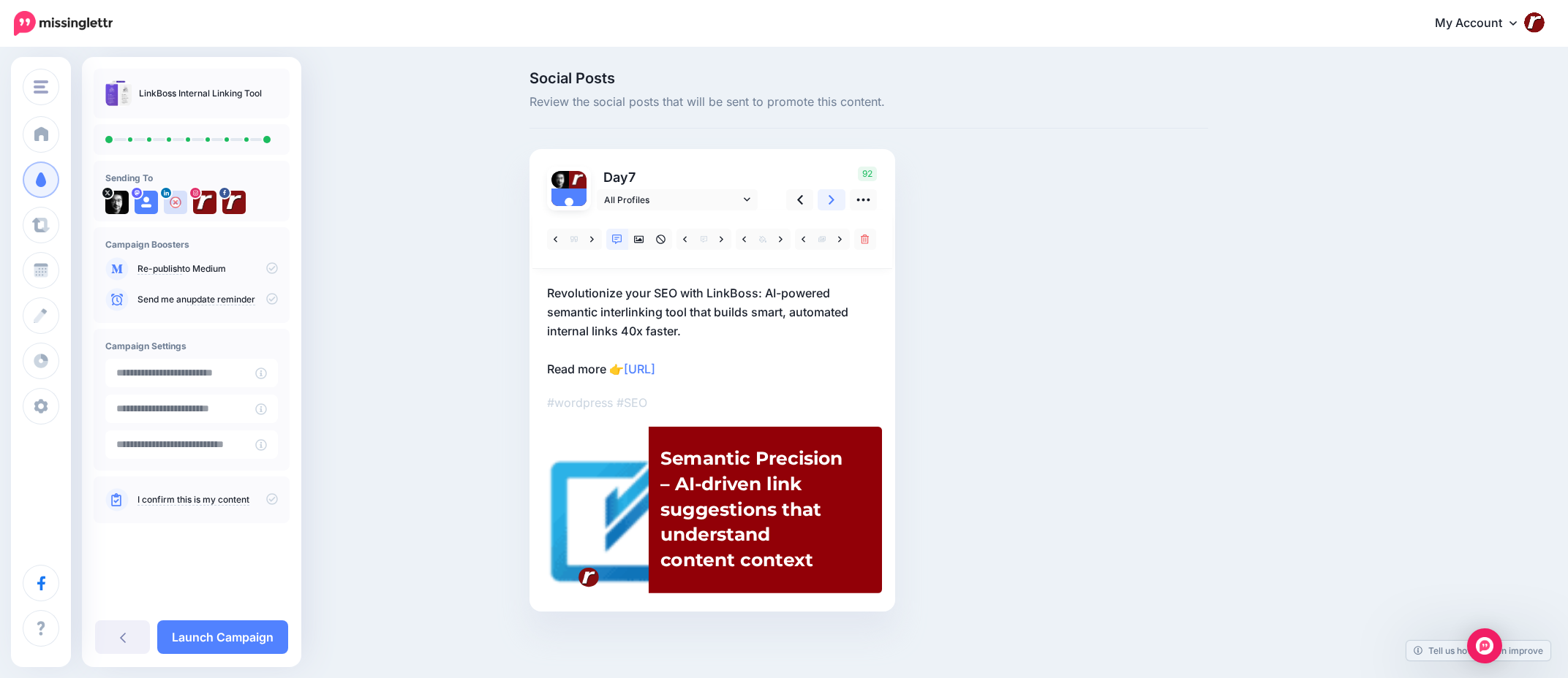
click at [828, 206] on link at bounding box center [832, 200] width 28 height 21
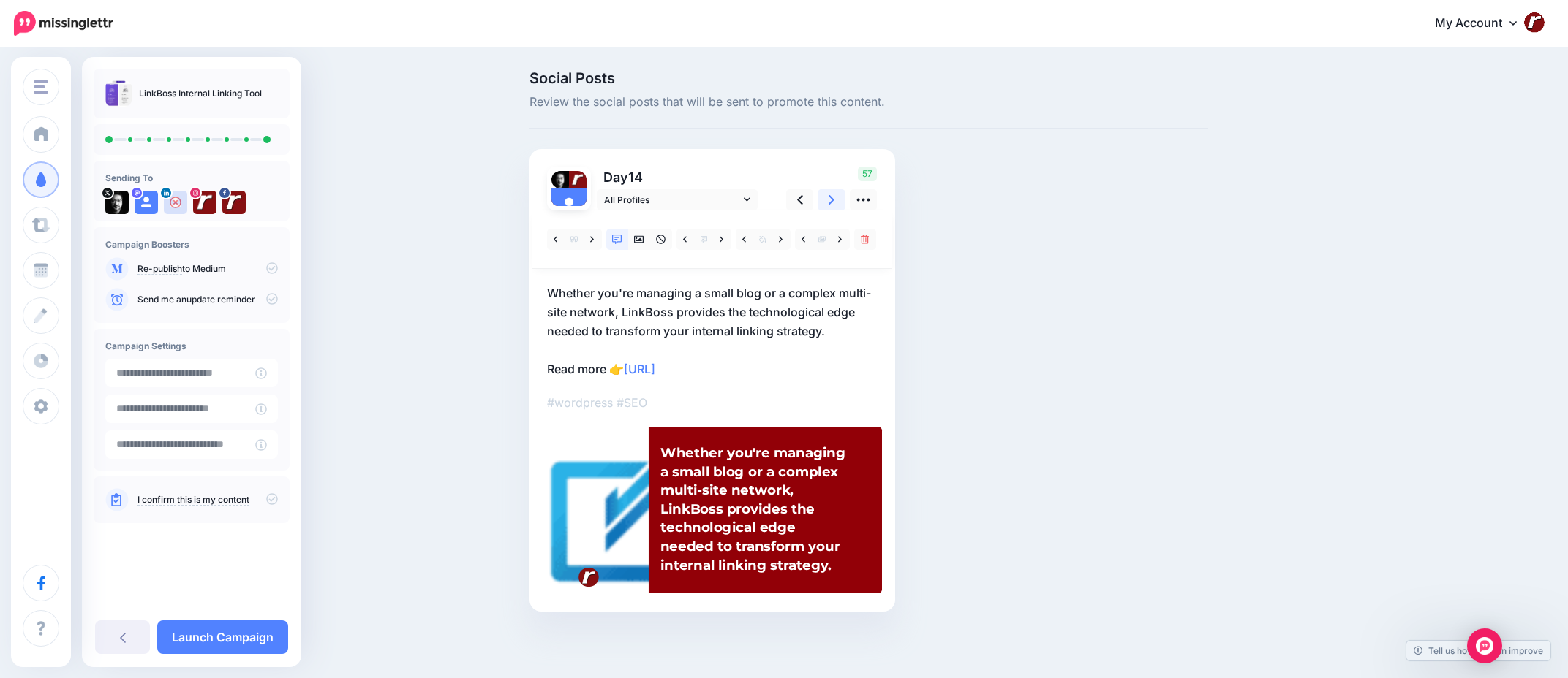
click at [828, 206] on link at bounding box center [832, 200] width 28 height 21
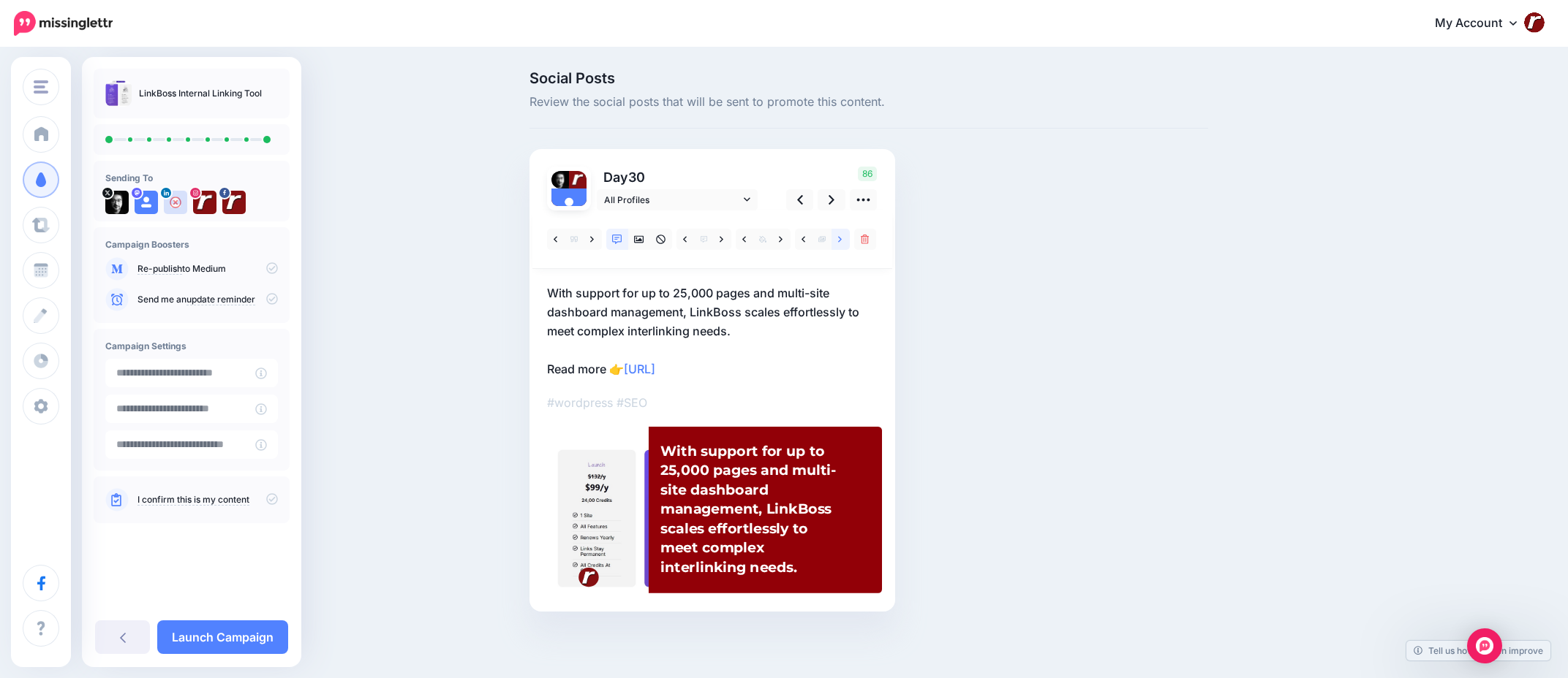
click at [841, 241] on icon at bounding box center [840, 240] width 4 height 11
click at [824, 203] on link at bounding box center [832, 200] width 28 height 21
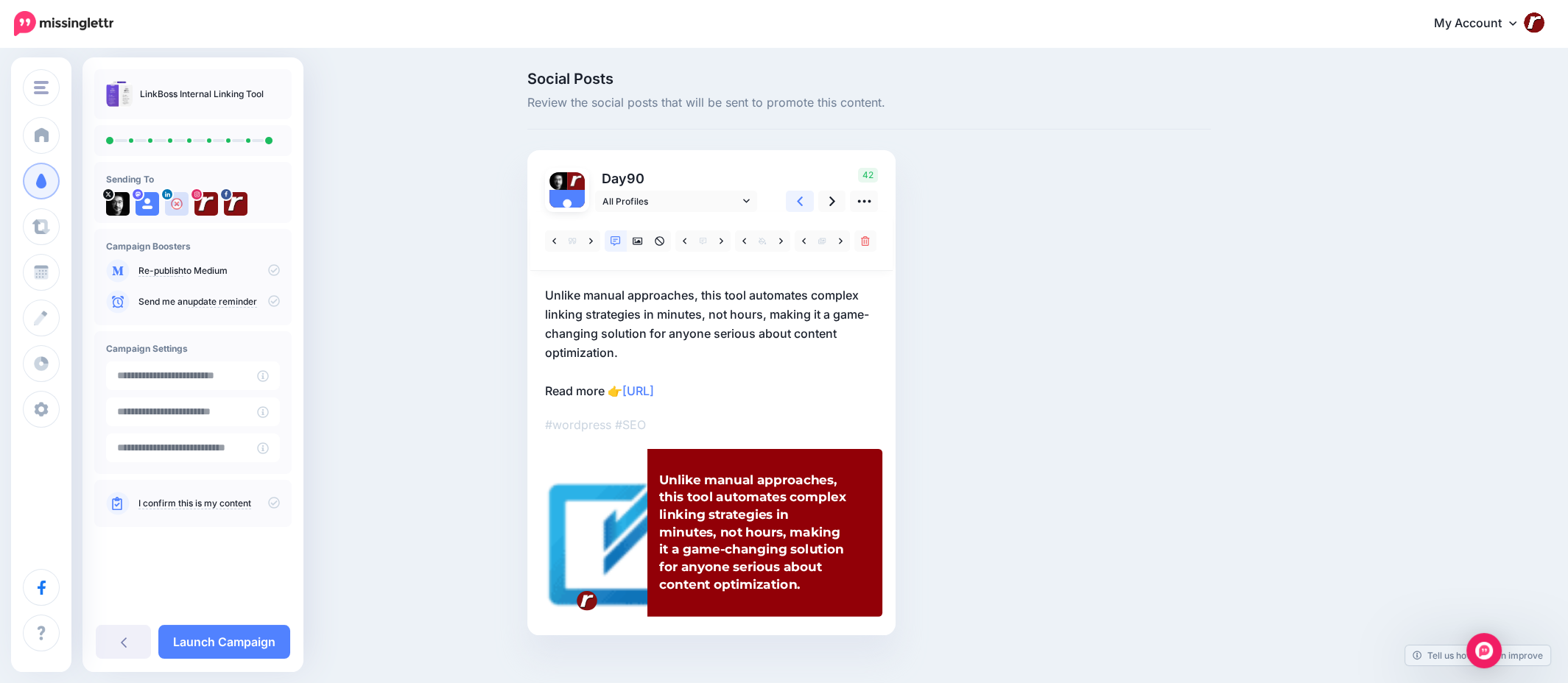
click at [803, 200] on icon at bounding box center [800, 201] width 6 height 10
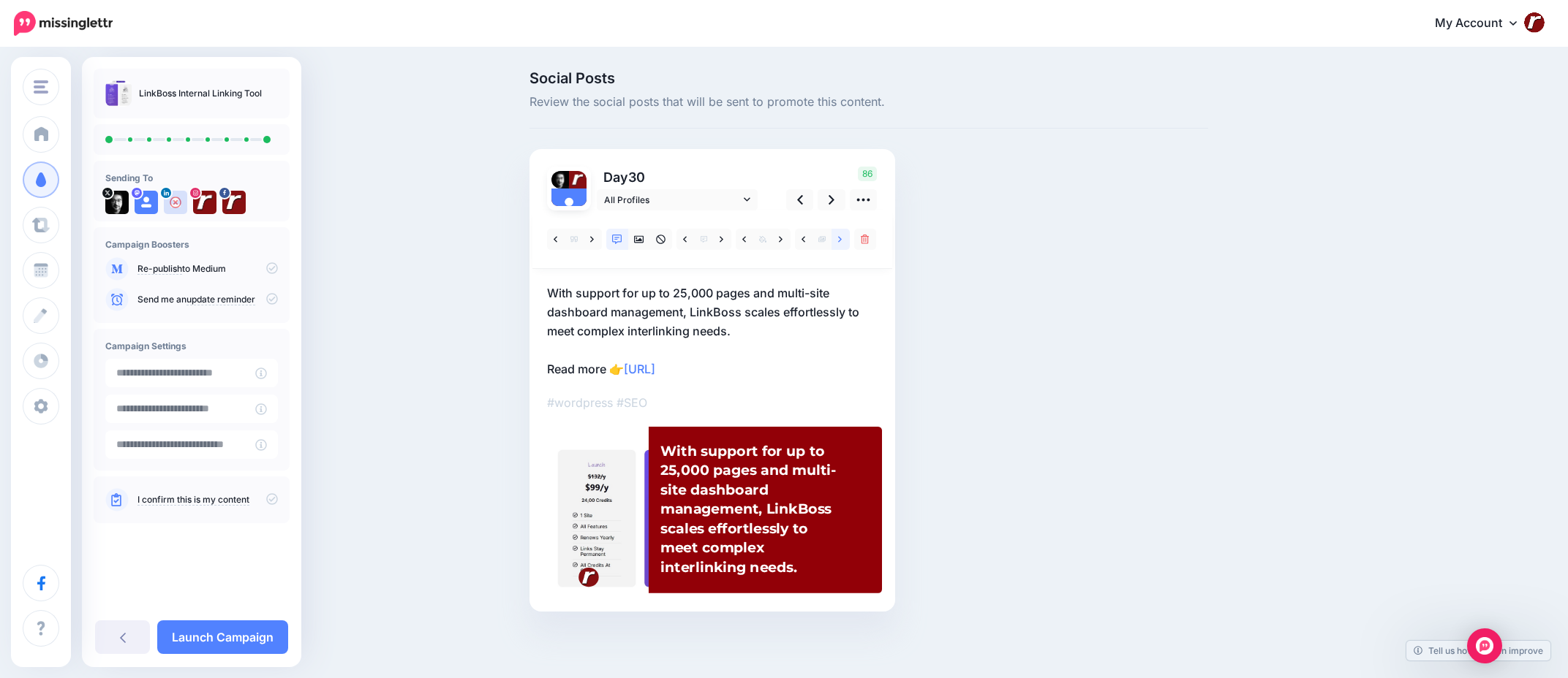
click at [837, 238] on link at bounding box center [841, 239] width 18 height 21
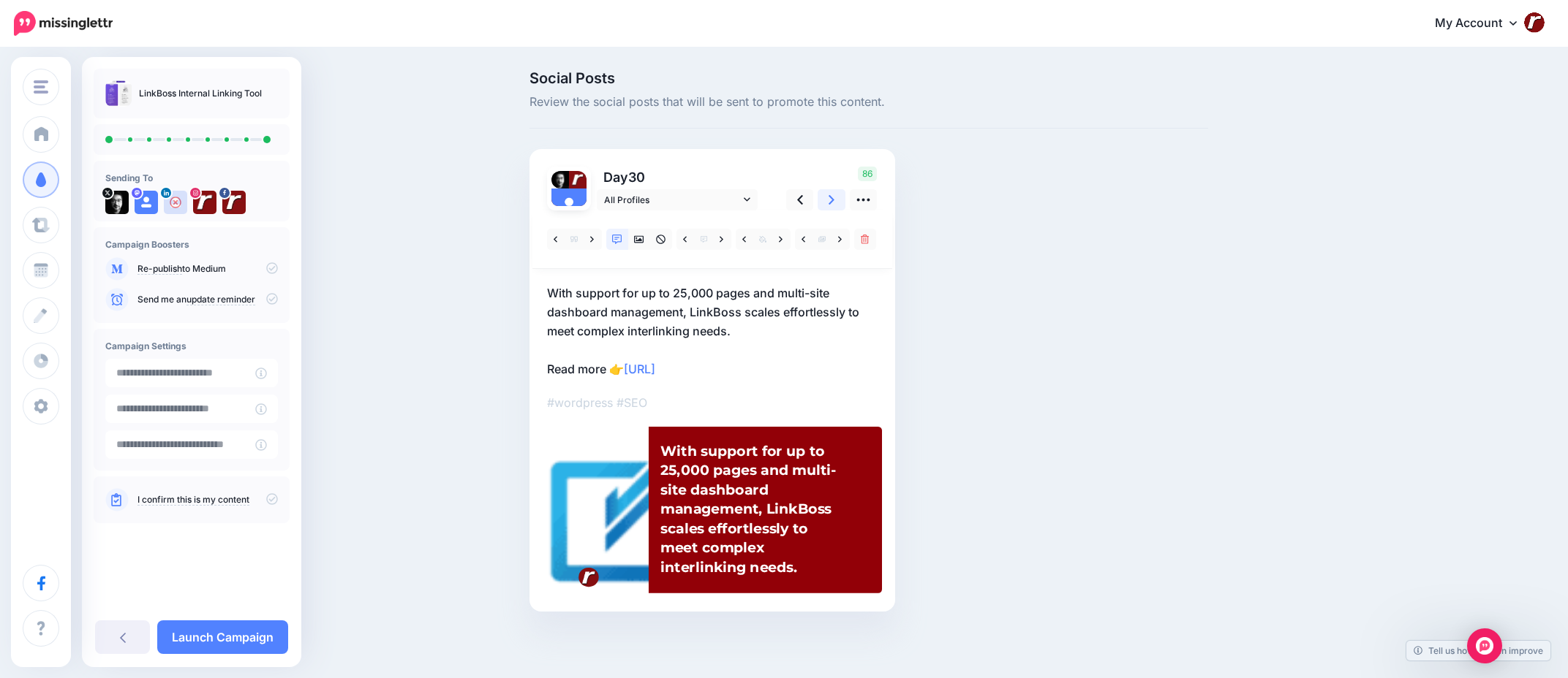
click at [828, 206] on link at bounding box center [832, 200] width 28 height 21
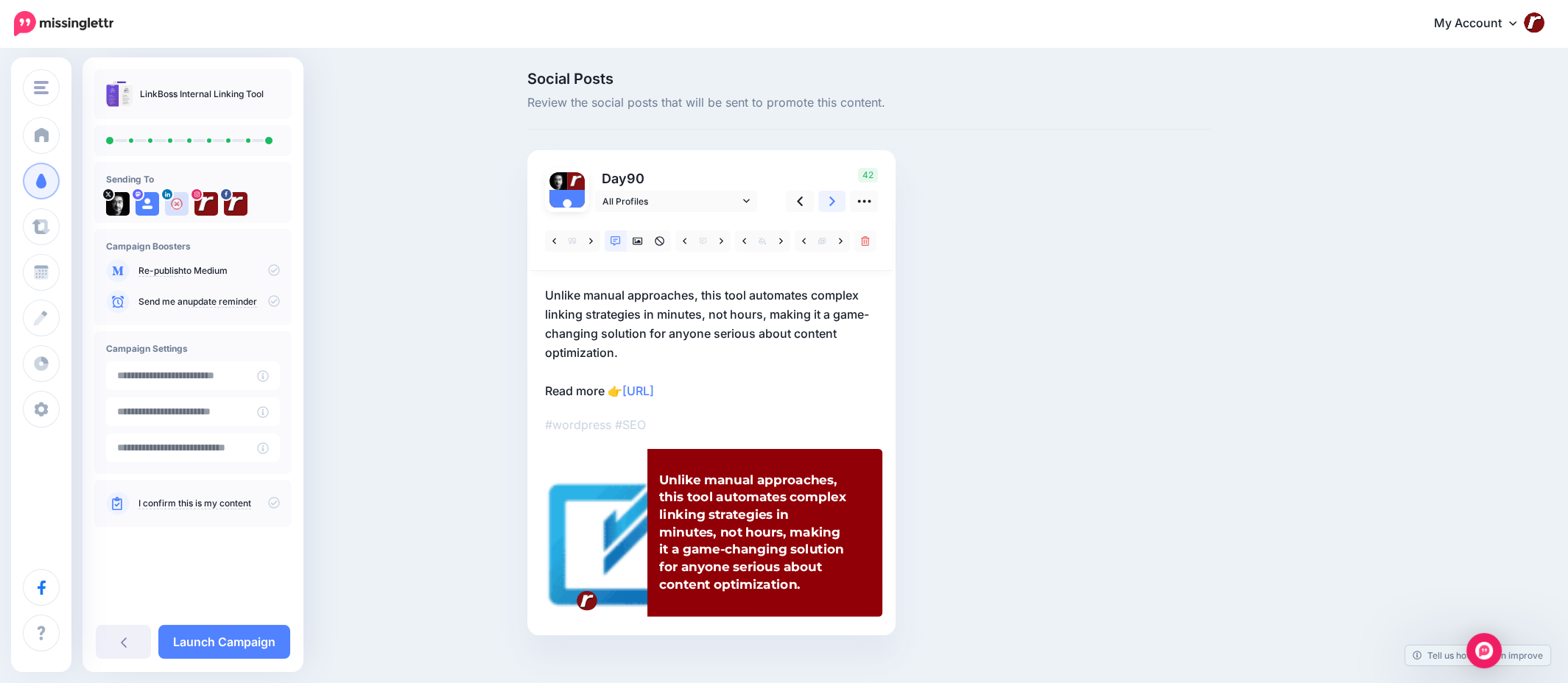
click at [833, 207] on link at bounding box center [832, 201] width 28 height 21
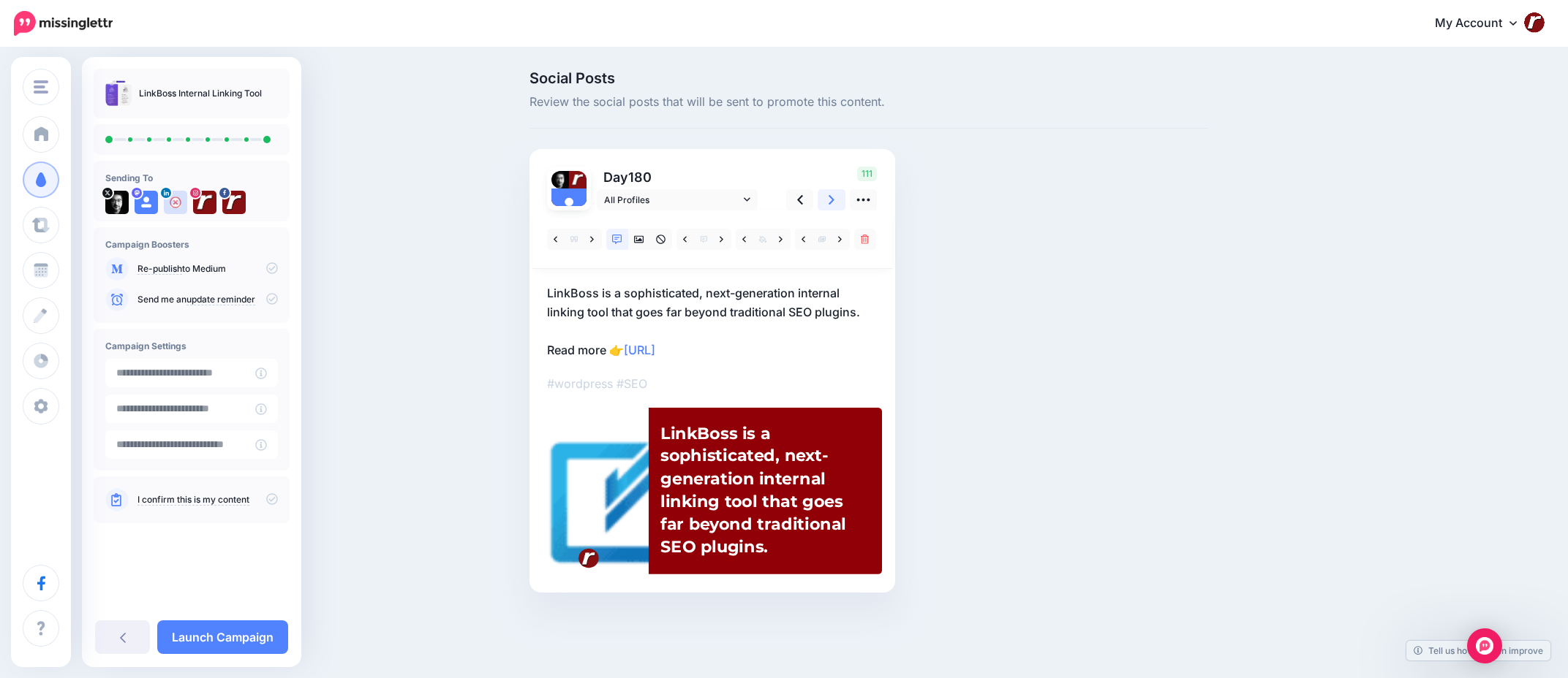
click at [828, 206] on link at bounding box center [832, 200] width 28 height 21
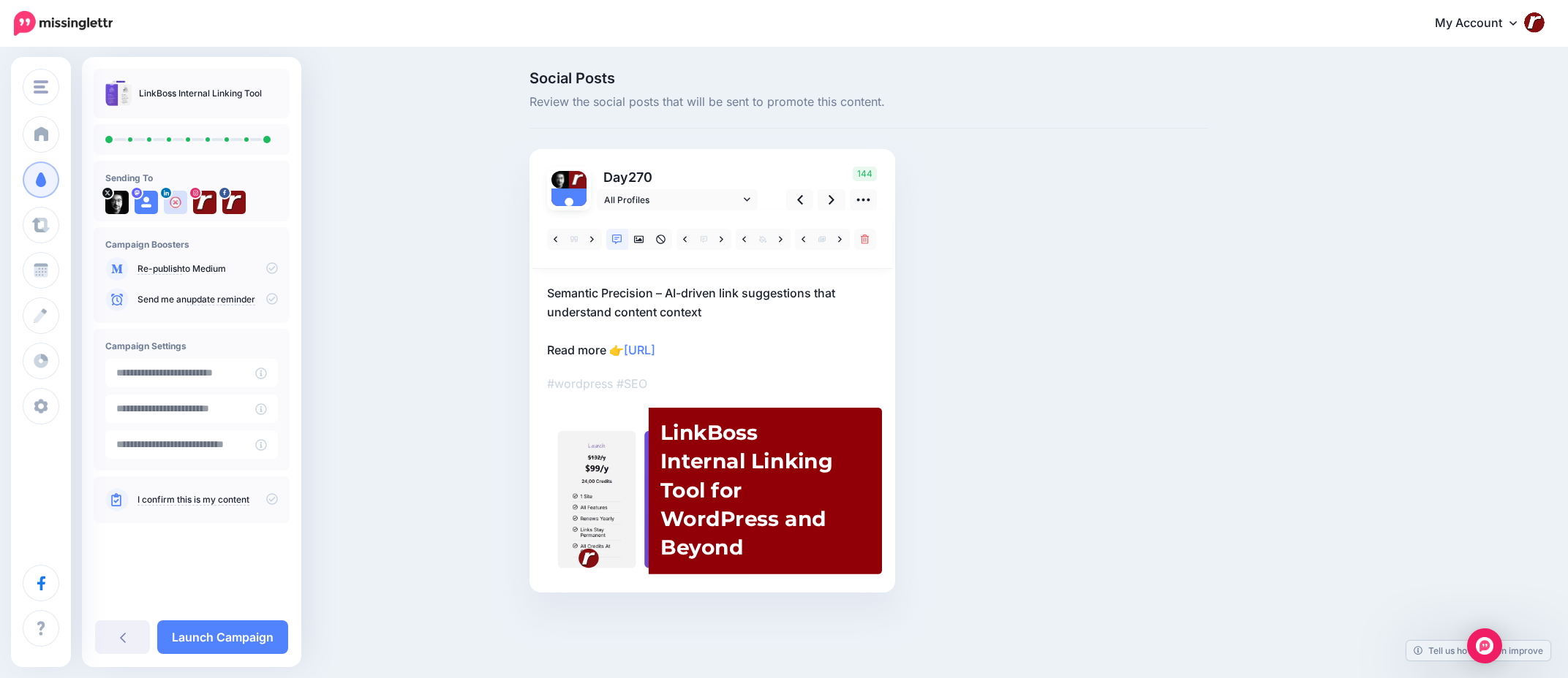
click at [696, 291] on p "Semantic Precision – AI-driven link suggestions that understand content context…" at bounding box center [712, 321] width 331 height 76
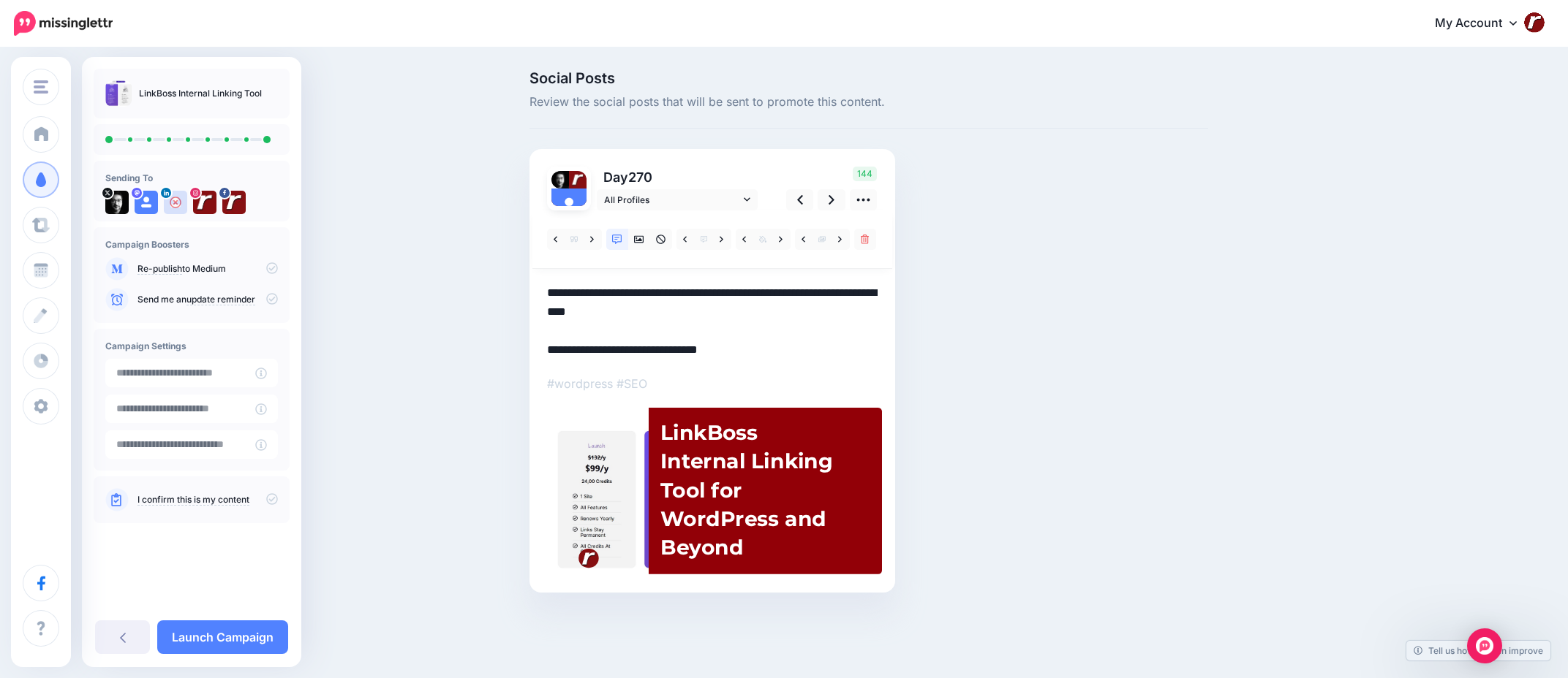
click at [696, 291] on textarea "**********" at bounding box center [712, 321] width 331 height 76
click at [729, 465] on div "LinkBoss Internal Linking Tool for WordPress and Beyond" at bounding box center [754, 489] width 188 height 144
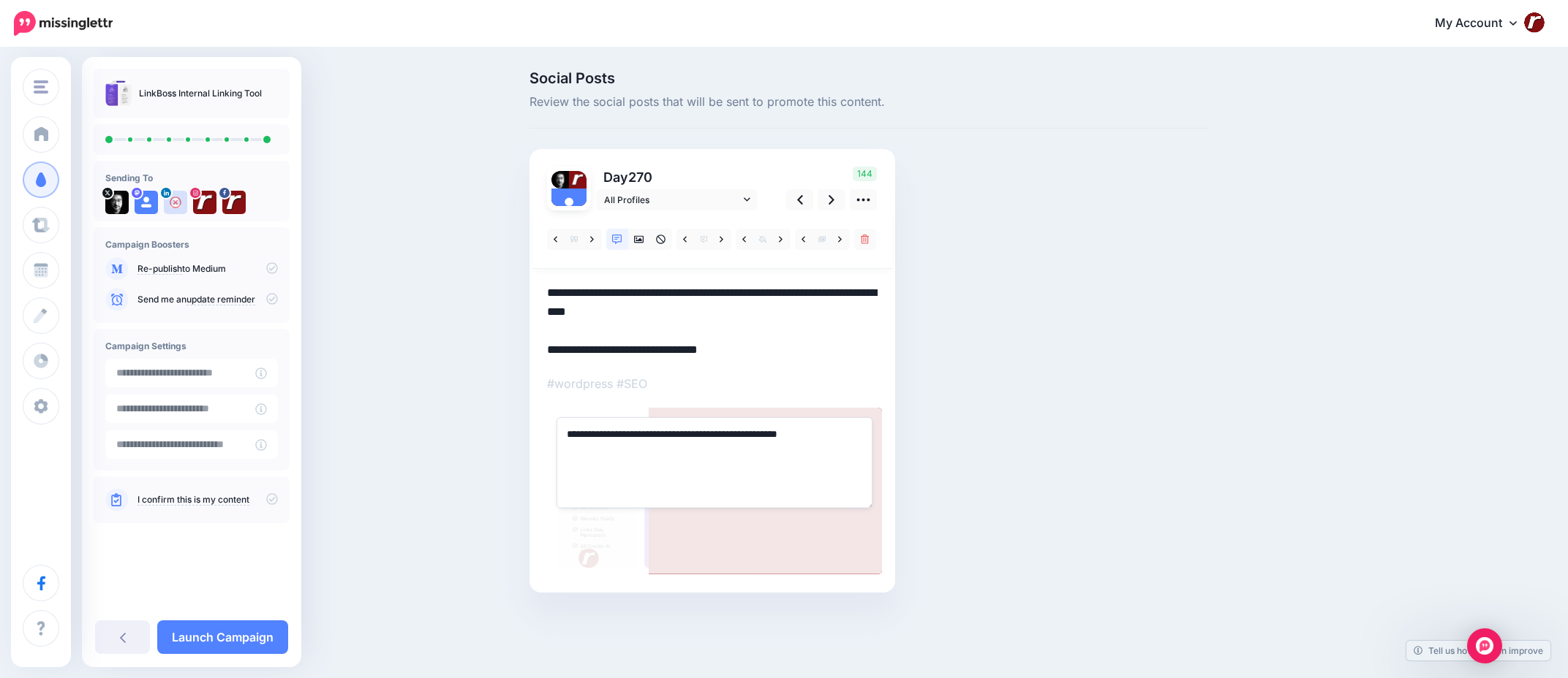
click at [724, 434] on textarea "**********" at bounding box center [715, 462] width 316 height 91
paste textarea "**********"
type textarea "**********"
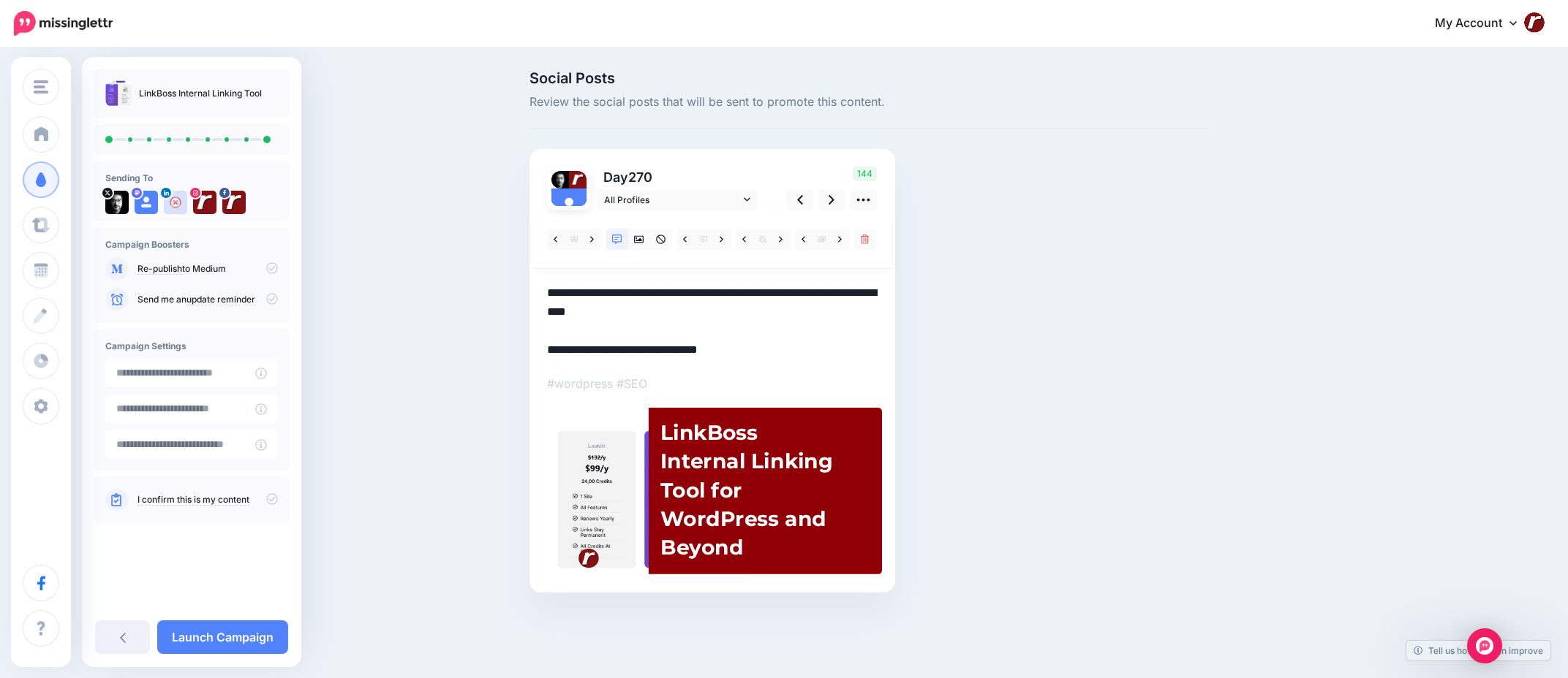
click at [772, 321] on textarea "**********" at bounding box center [712, 321] width 331 height 76
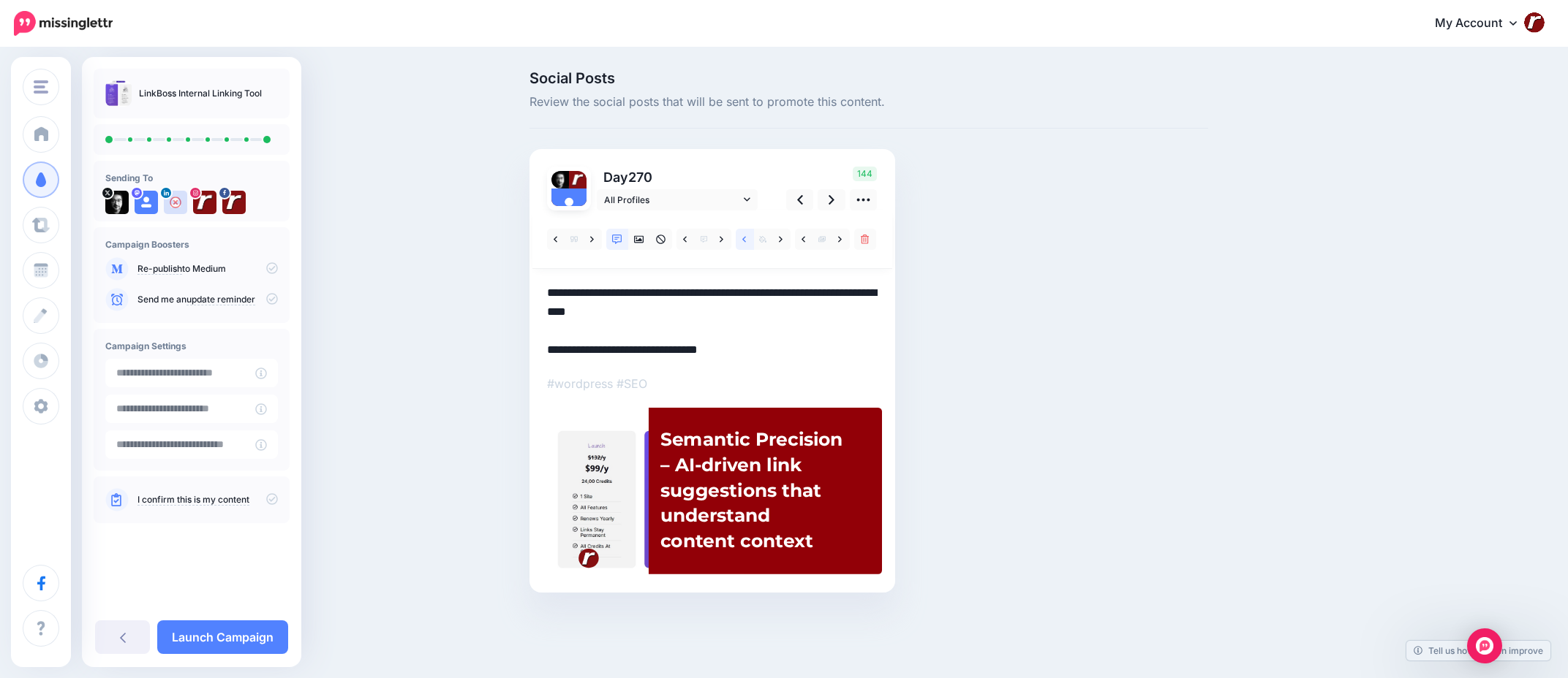
click at [739, 241] on link at bounding box center [745, 239] width 18 height 21
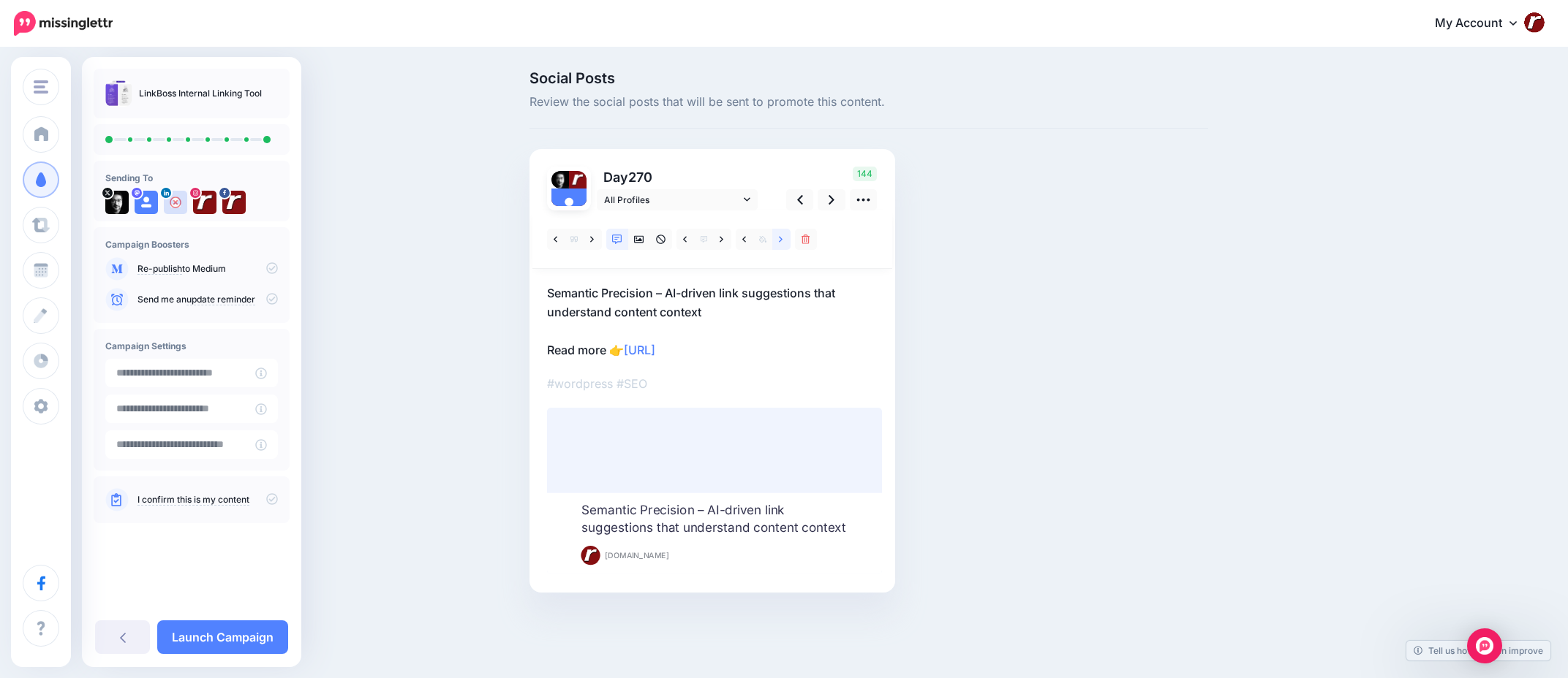
click at [779, 241] on icon at bounding box center [780, 240] width 4 height 11
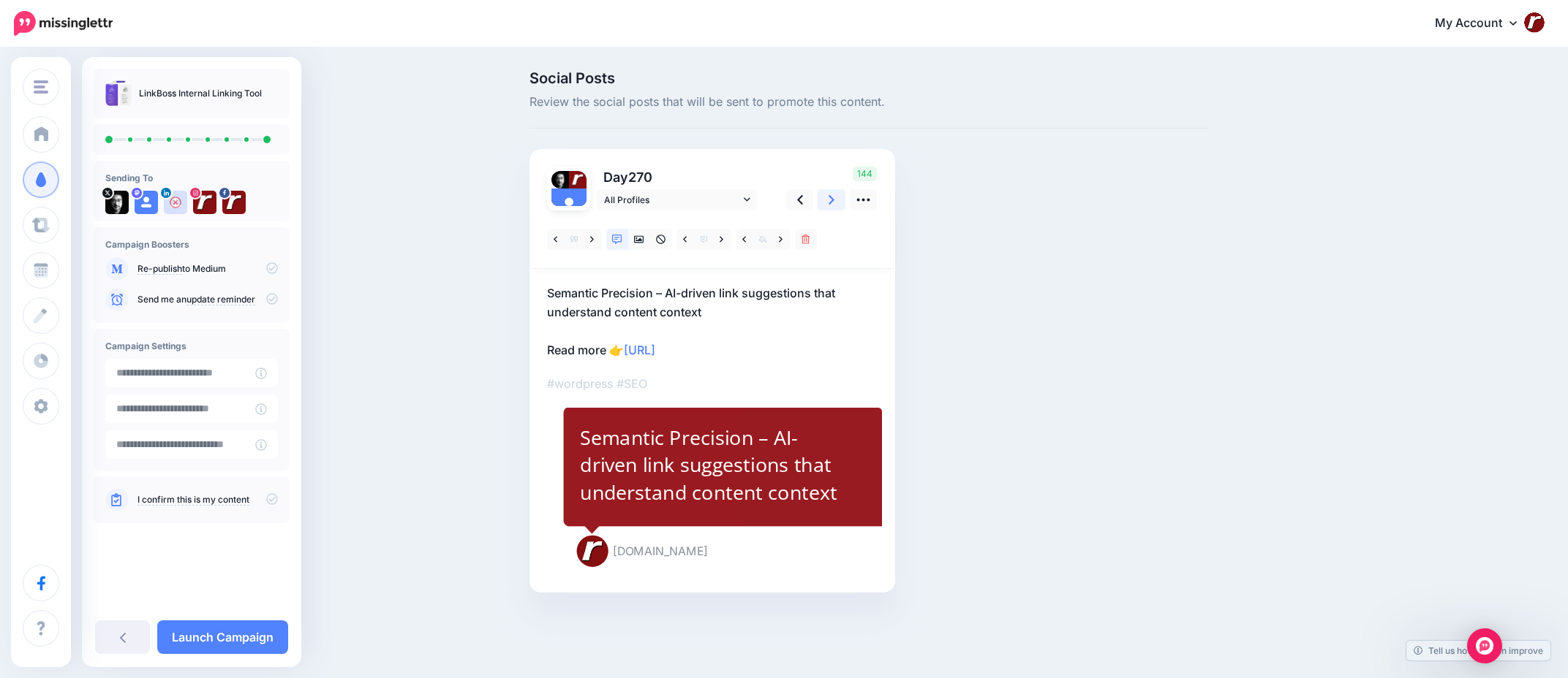
click at [831, 202] on icon at bounding box center [832, 200] width 6 height 10
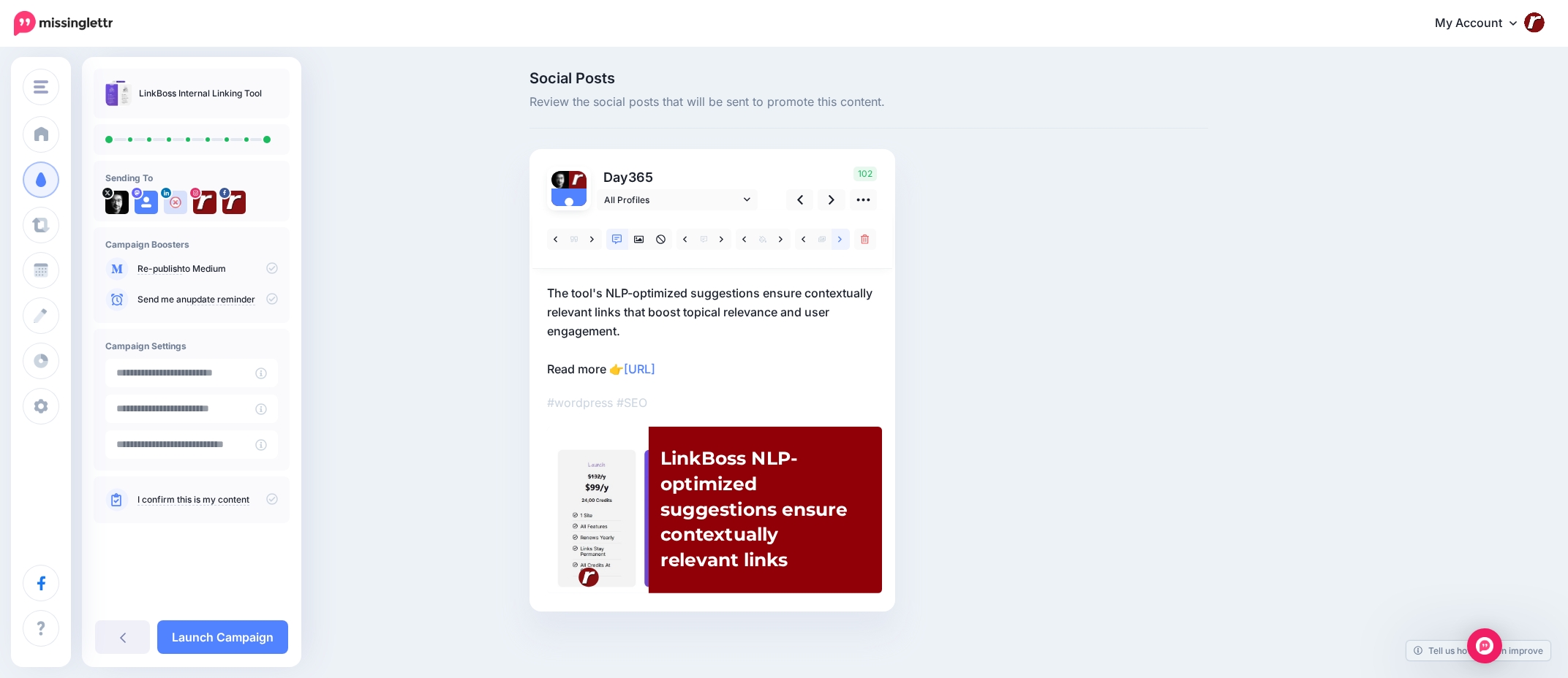
click at [843, 238] on link at bounding box center [841, 239] width 18 height 21
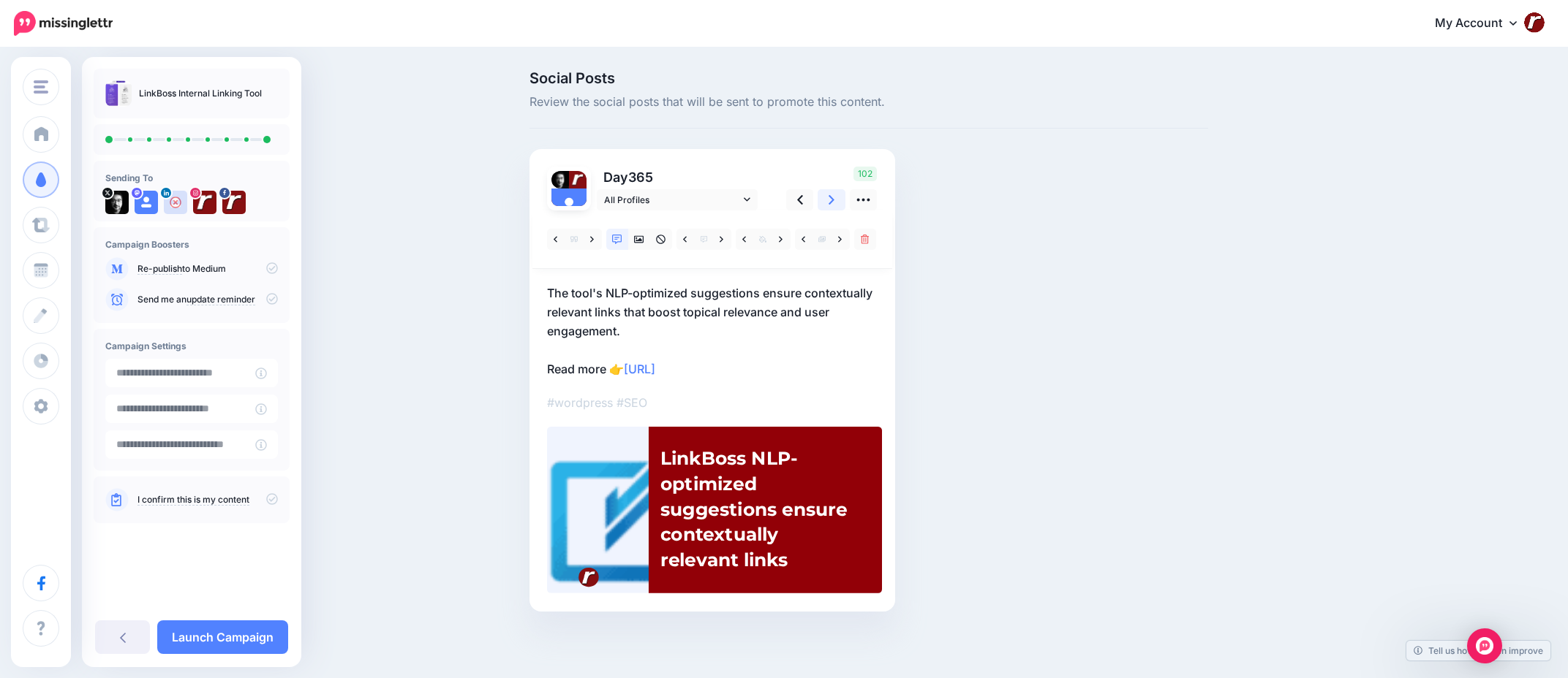
click at [838, 201] on link at bounding box center [832, 200] width 28 height 21
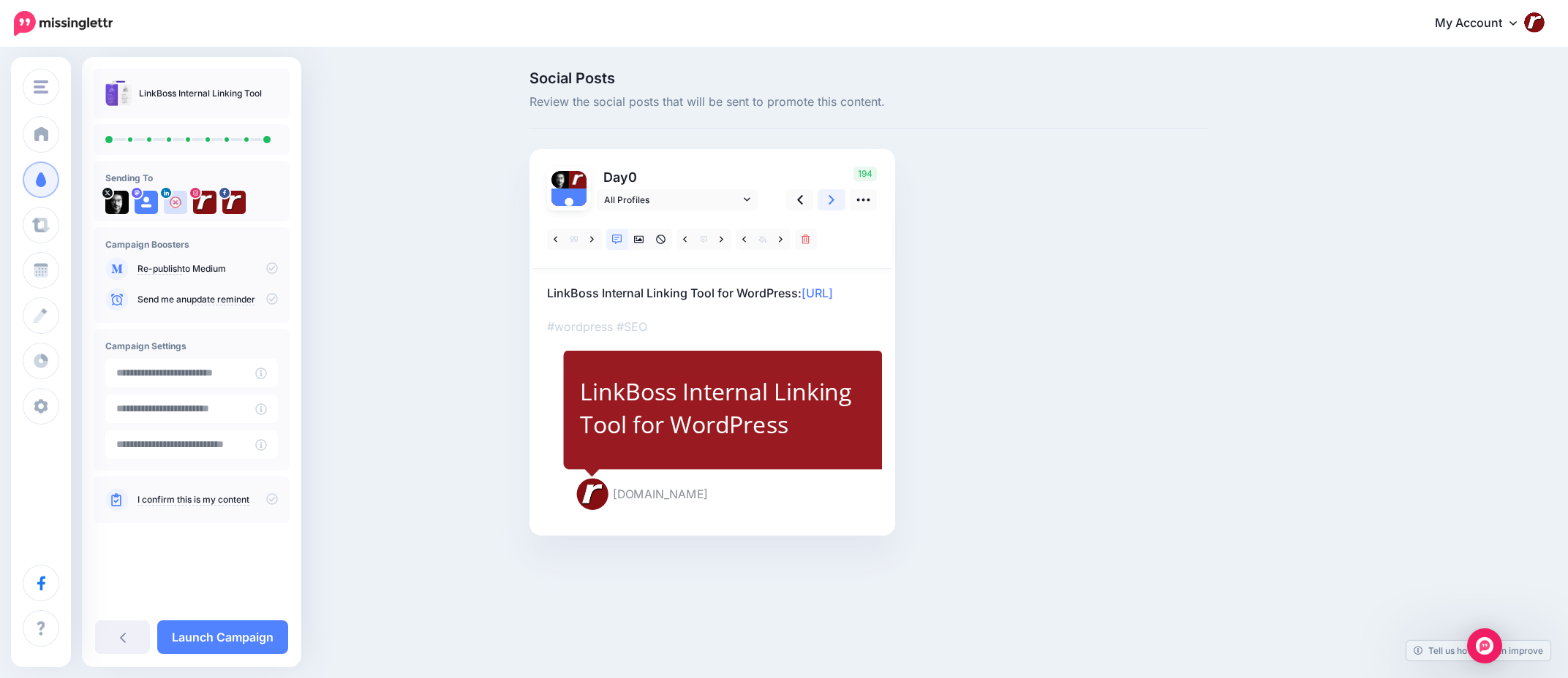
click at [838, 201] on link at bounding box center [832, 200] width 28 height 21
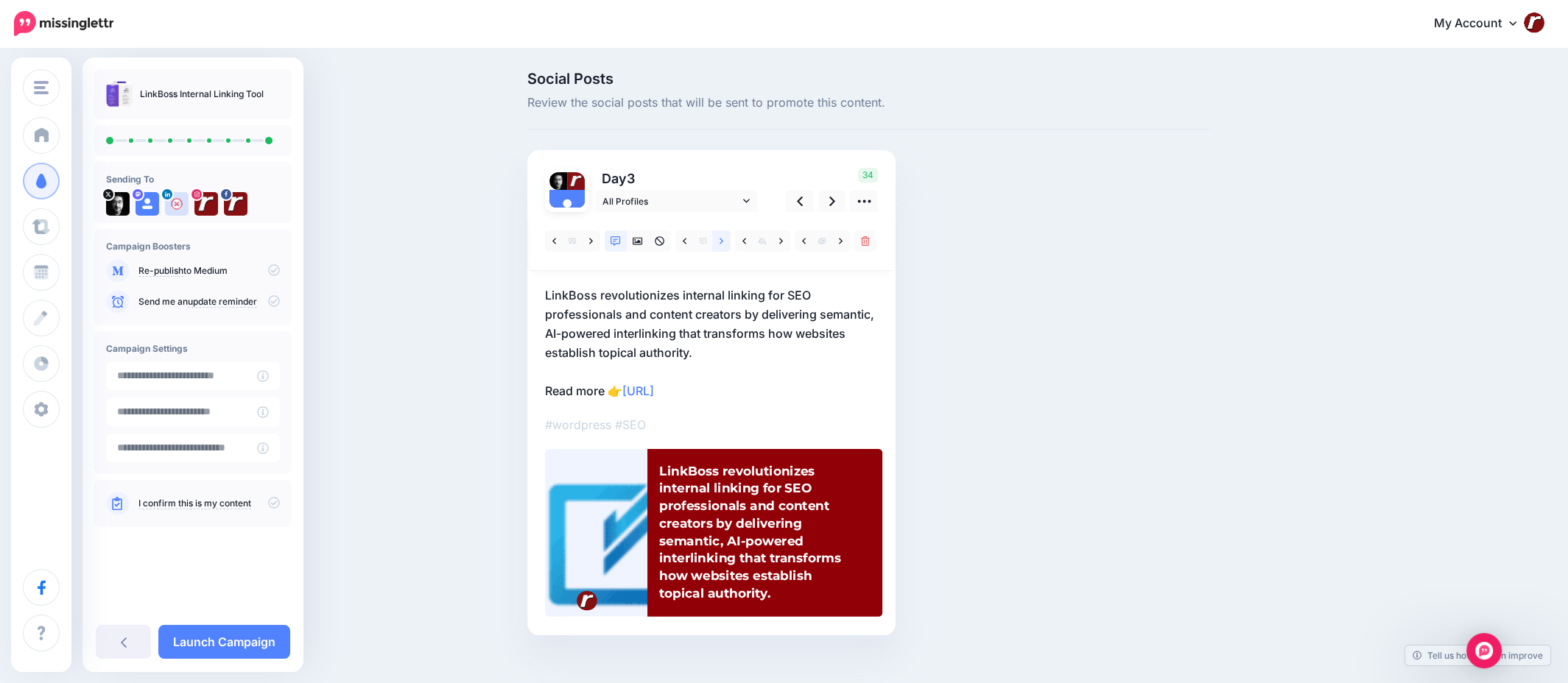
click at [731, 237] on link at bounding box center [721, 241] width 18 height 21
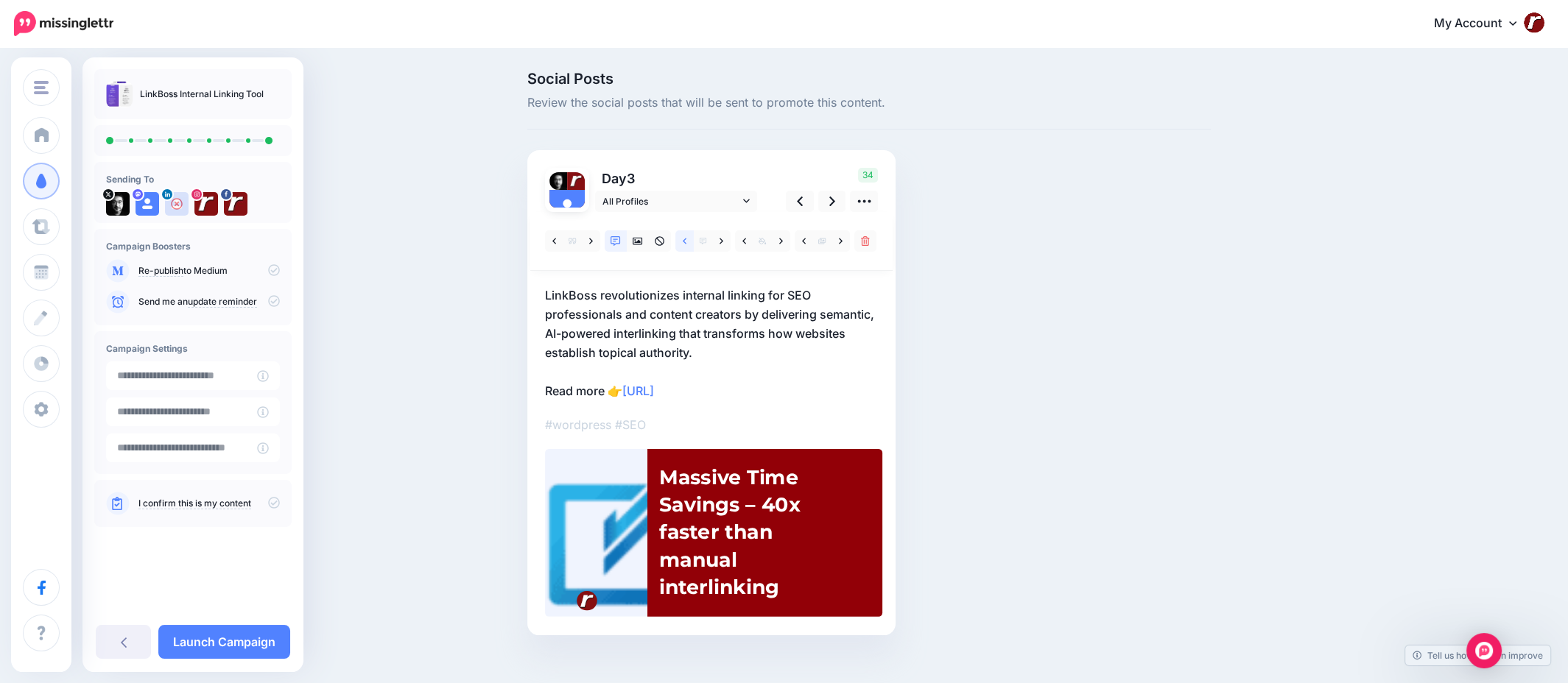
click at [687, 237] on link at bounding box center [684, 241] width 18 height 21
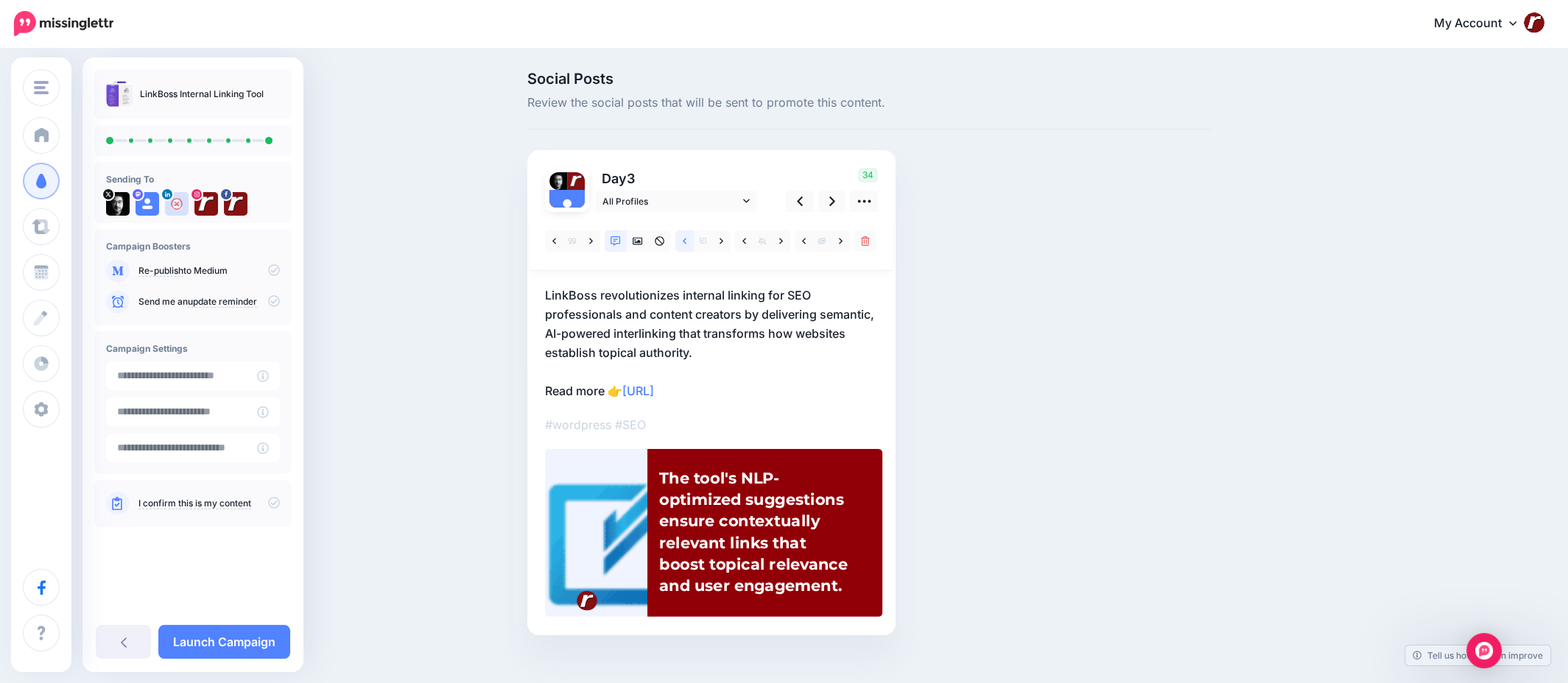
click at [687, 237] on link at bounding box center [684, 241] width 18 height 21
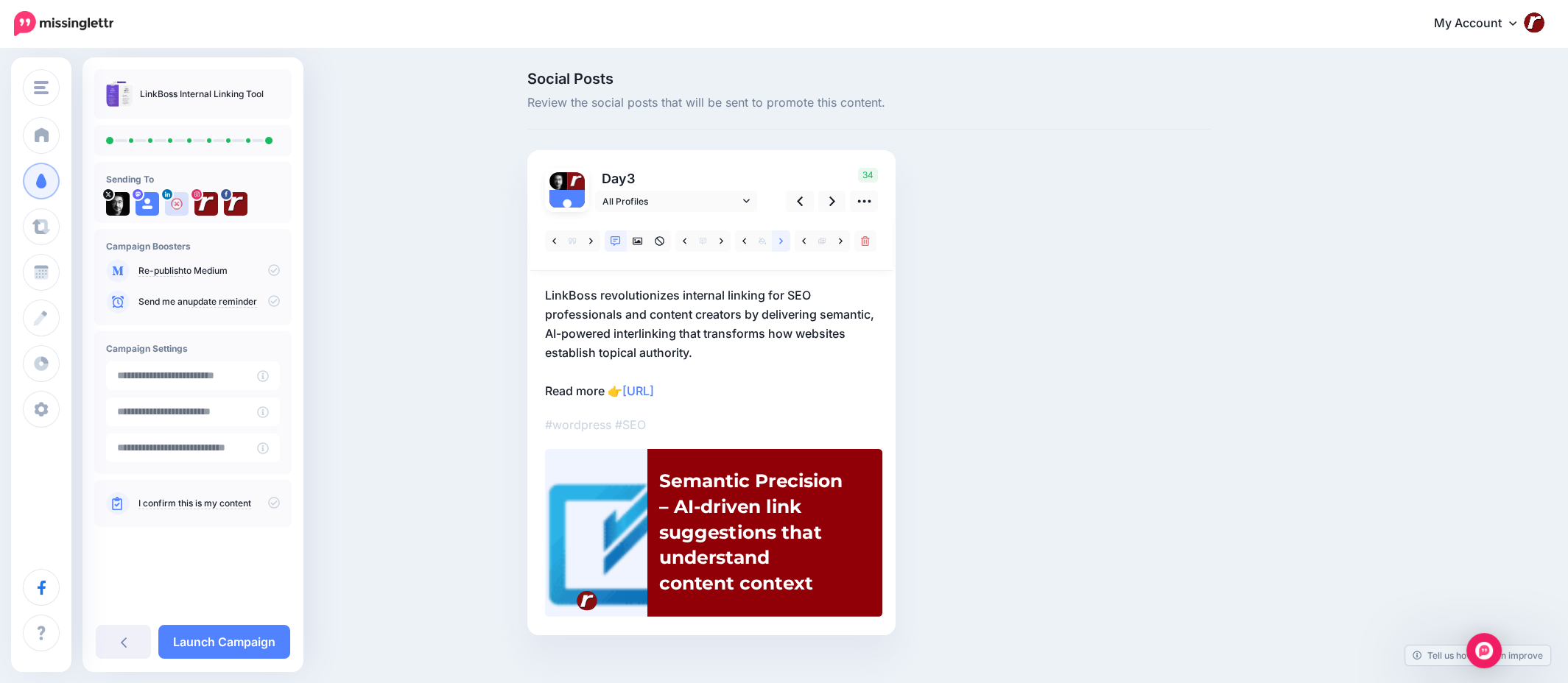
click at [780, 242] on link at bounding box center [781, 241] width 18 height 21
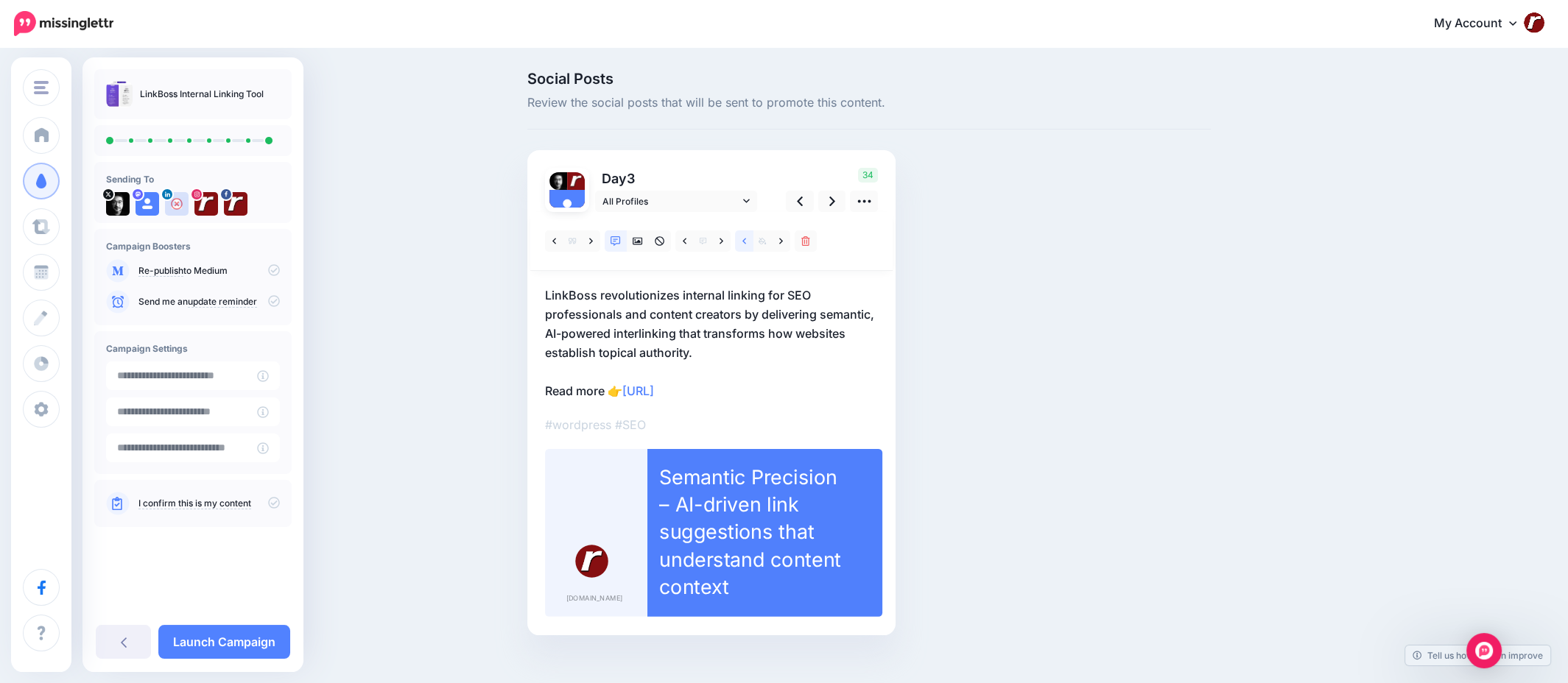
click at [742, 238] on link at bounding box center [744, 241] width 18 height 21
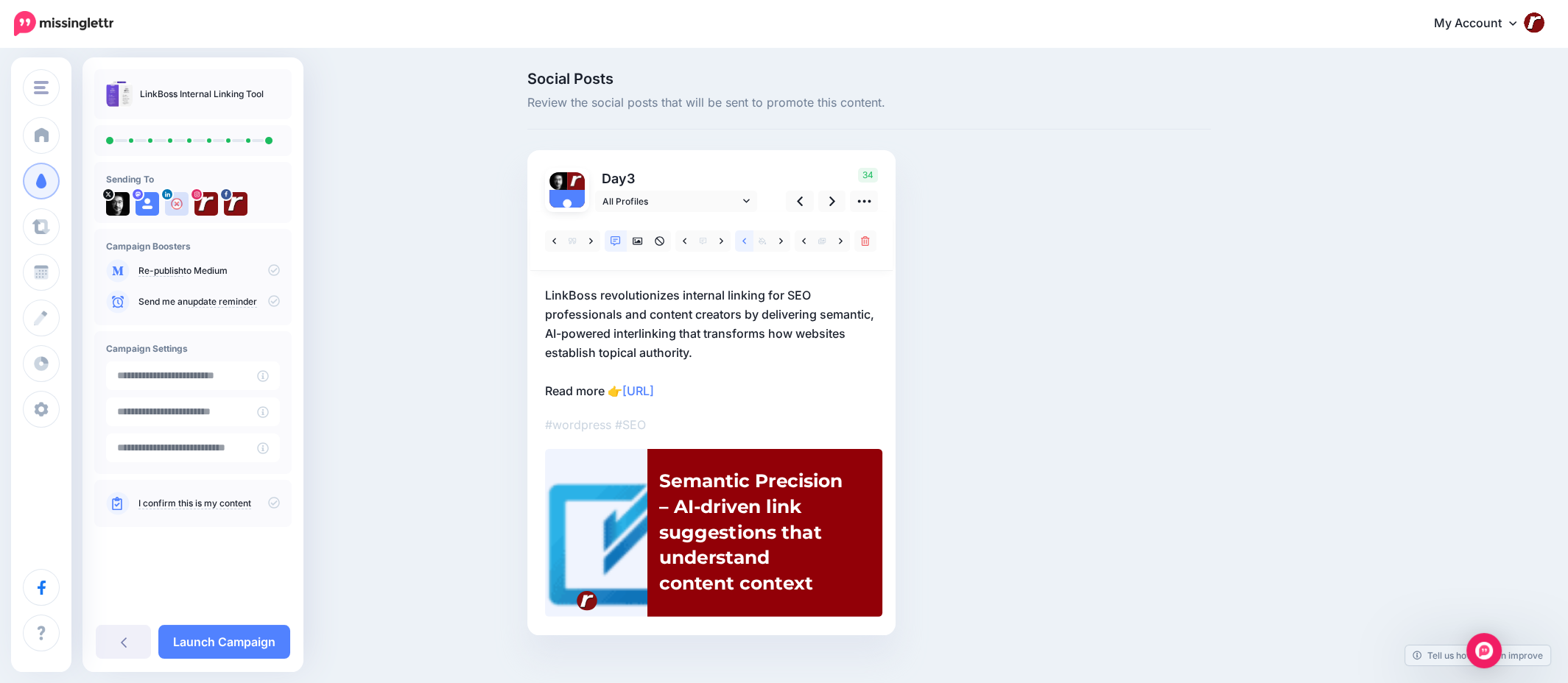
click at [742, 238] on link at bounding box center [744, 241] width 18 height 21
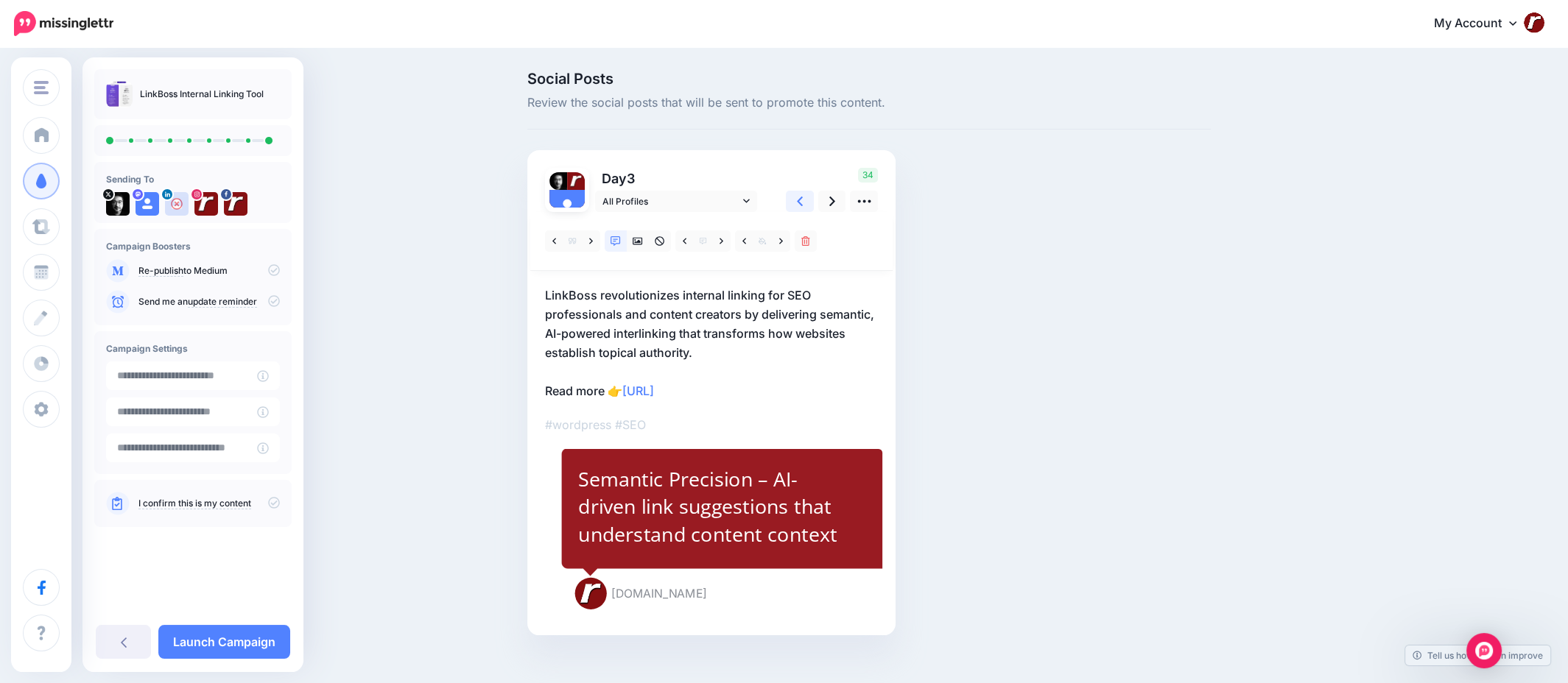
click at [799, 204] on link at bounding box center [799, 201] width 28 height 21
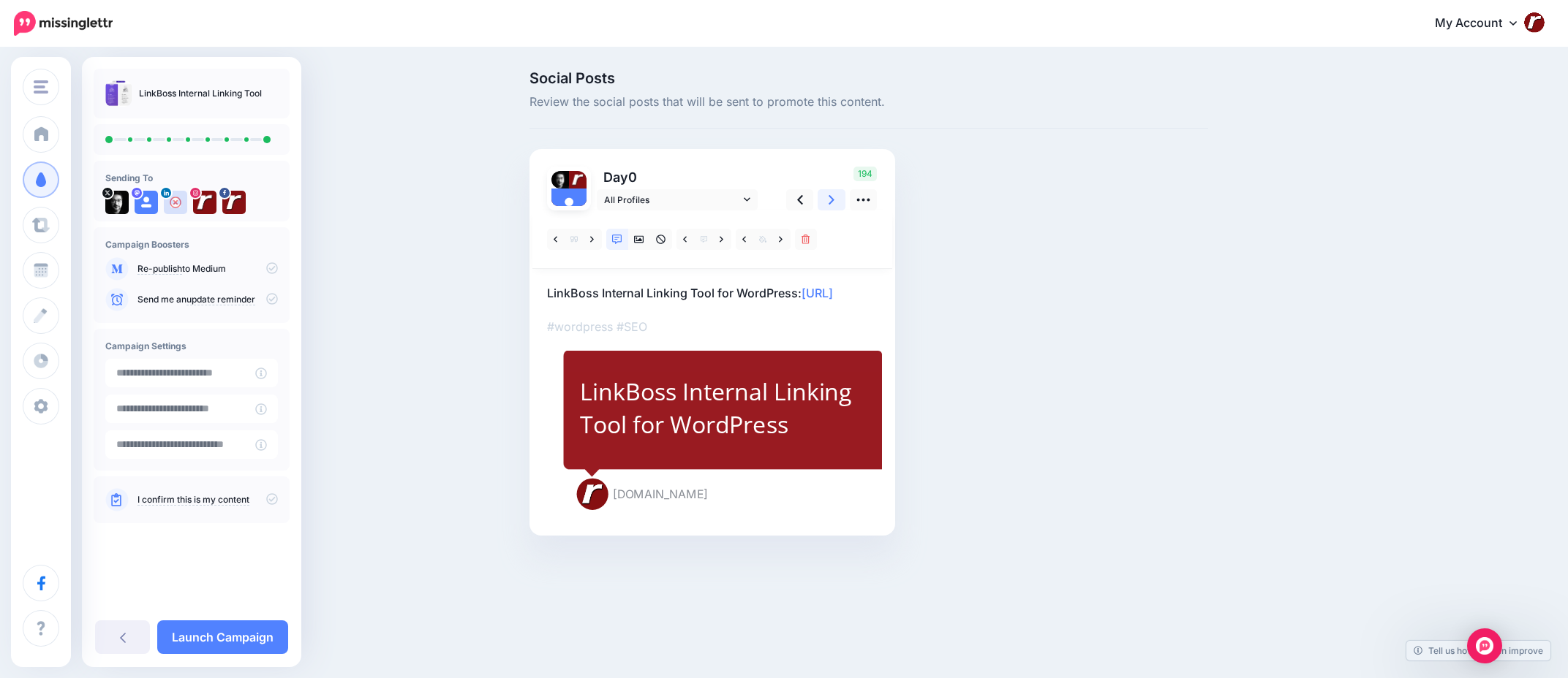
click at [822, 203] on link at bounding box center [832, 200] width 28 height 21
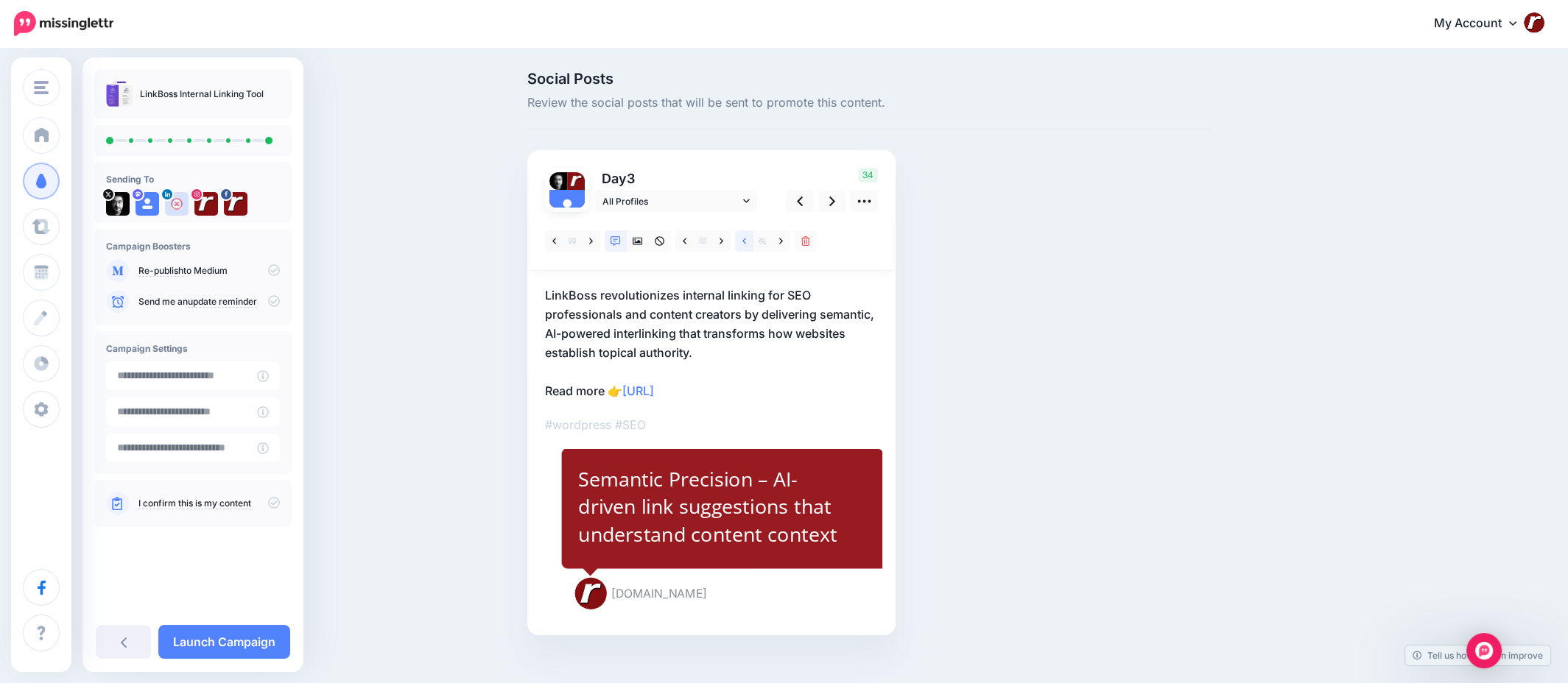
click at [747, 239] on link at bounding box center [744, 241] width 18 height 21
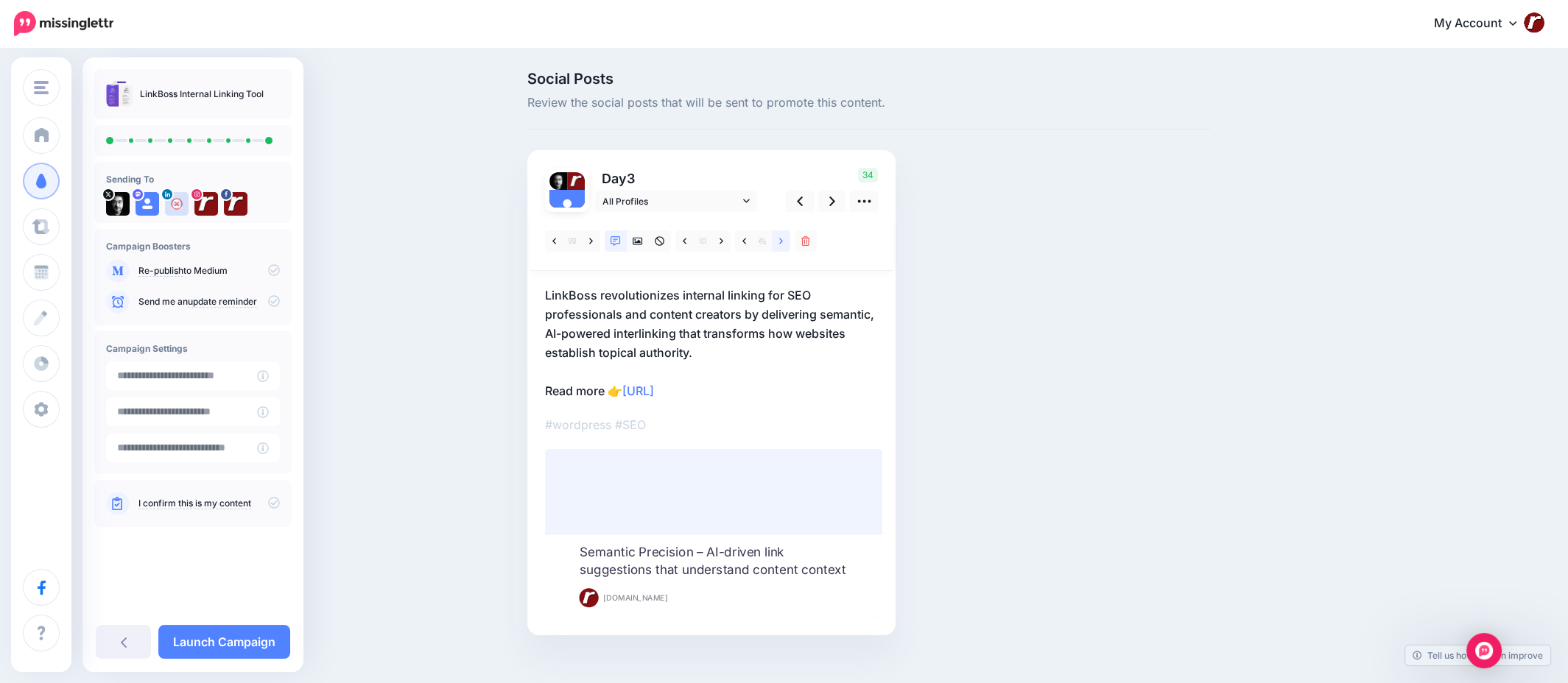
click at [780, 237] on link at bounding box center [781, 241] width 18 height 21
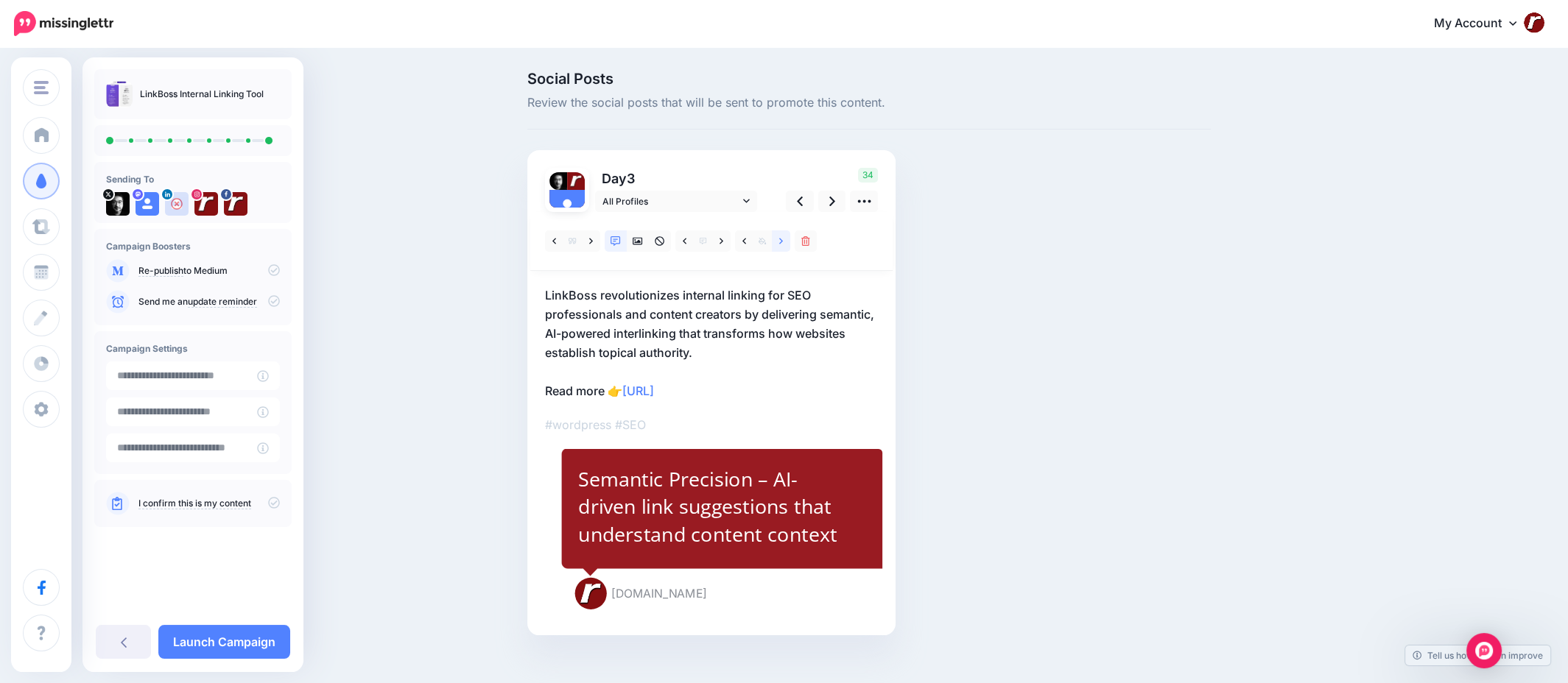
click at [780, 237] on link at bounding box center [781, 241] width 18 height 21
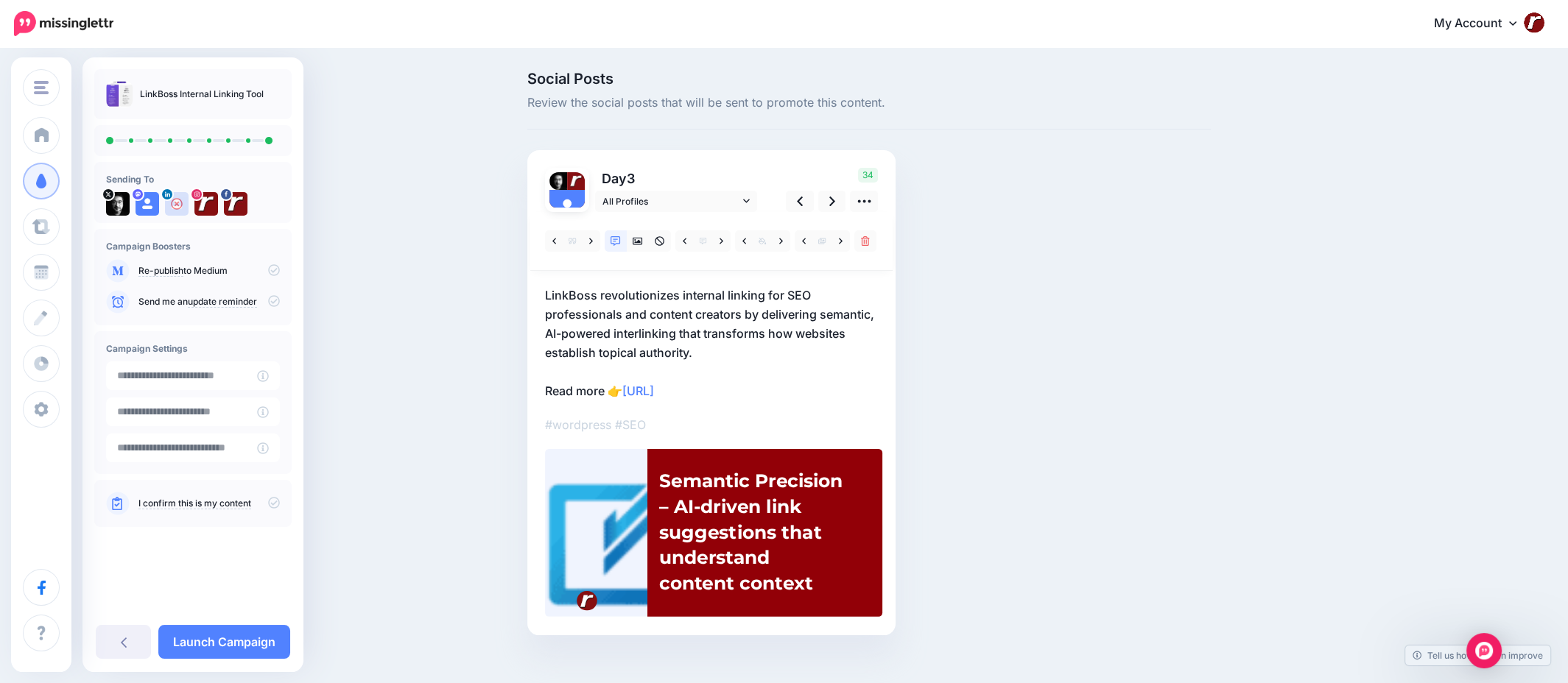
click at [277, 274] on icon at bounding box center [274, 270] width 12 height 12
click at [165, 267] on link "Re-publish" at bounding box center [160, 271] width 45 height 12
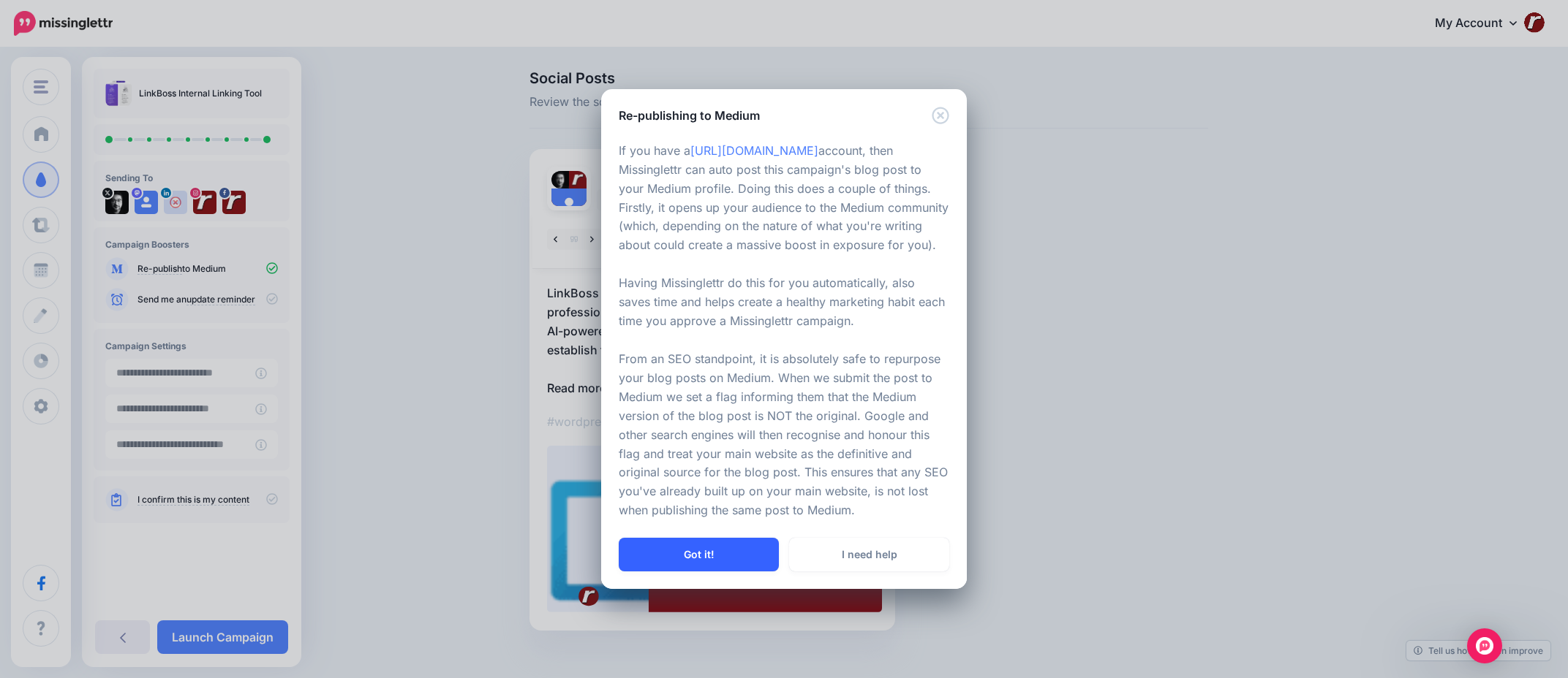
click at [737, 551] on button "Got it!" at bounding box center [699, 554] width 160 height 34
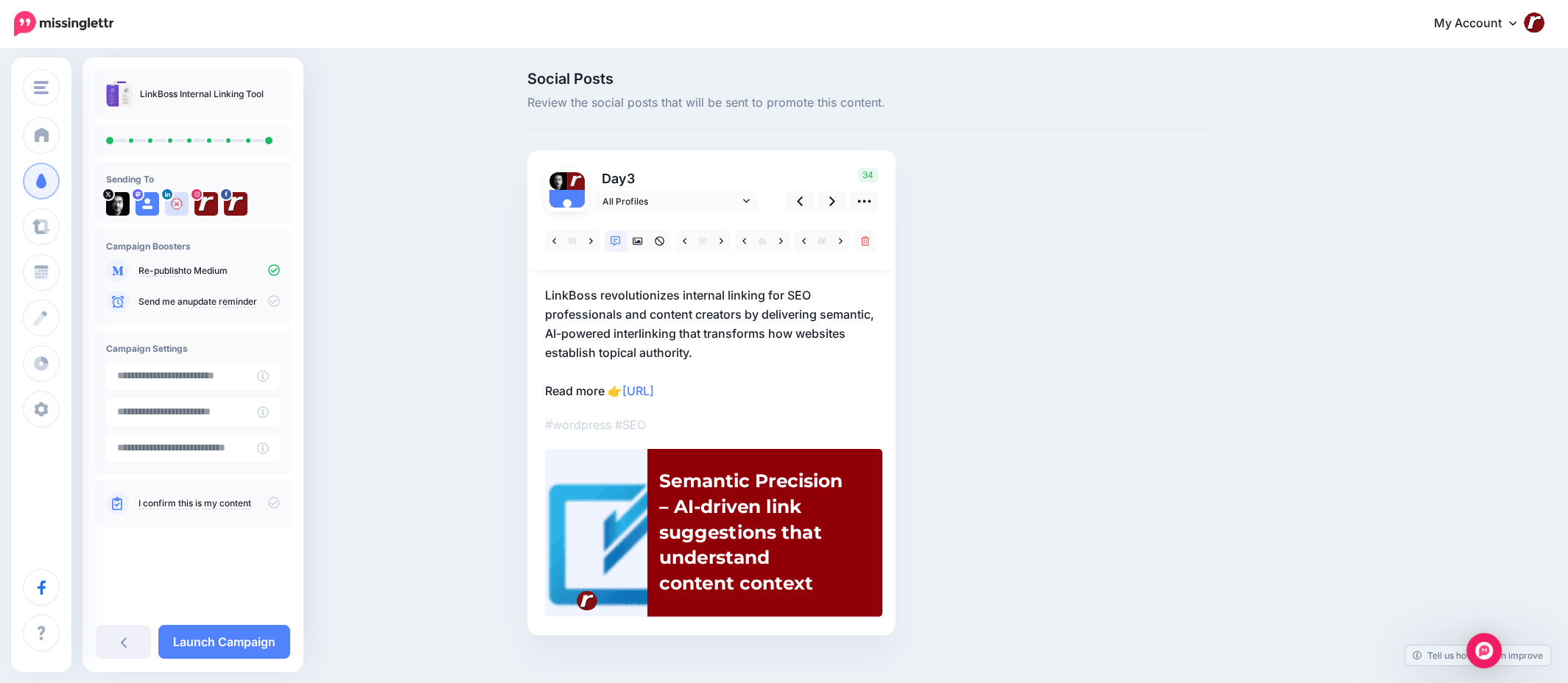
click at [270, 507] on icon at bounding box center [274, 503] width 12 height 12
click at [267, 633] on link "Launch Campaign" at bounding box center [223, 642] width 131 height 34
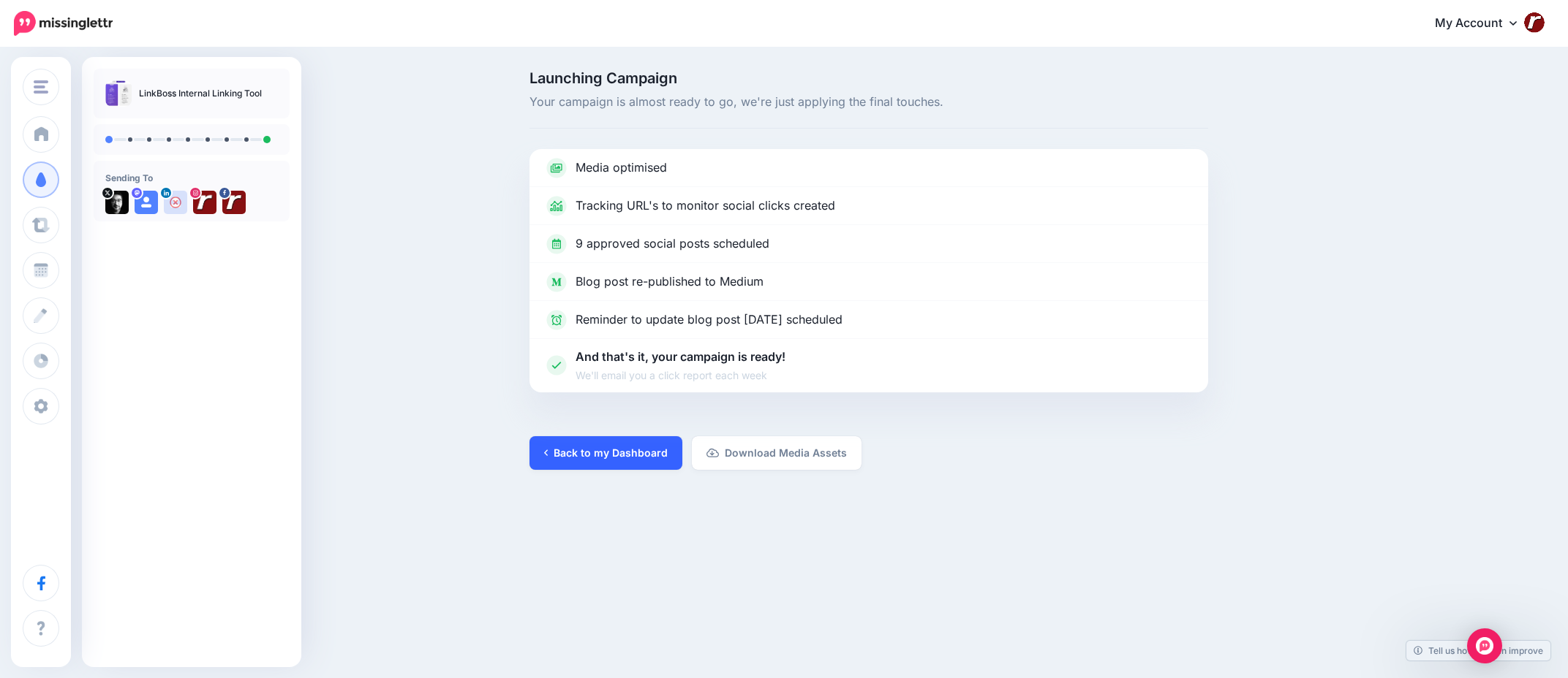
click at [587, 460] on link "Back to my Dashboard" at bounding box center [606, 453] width 153 height 34
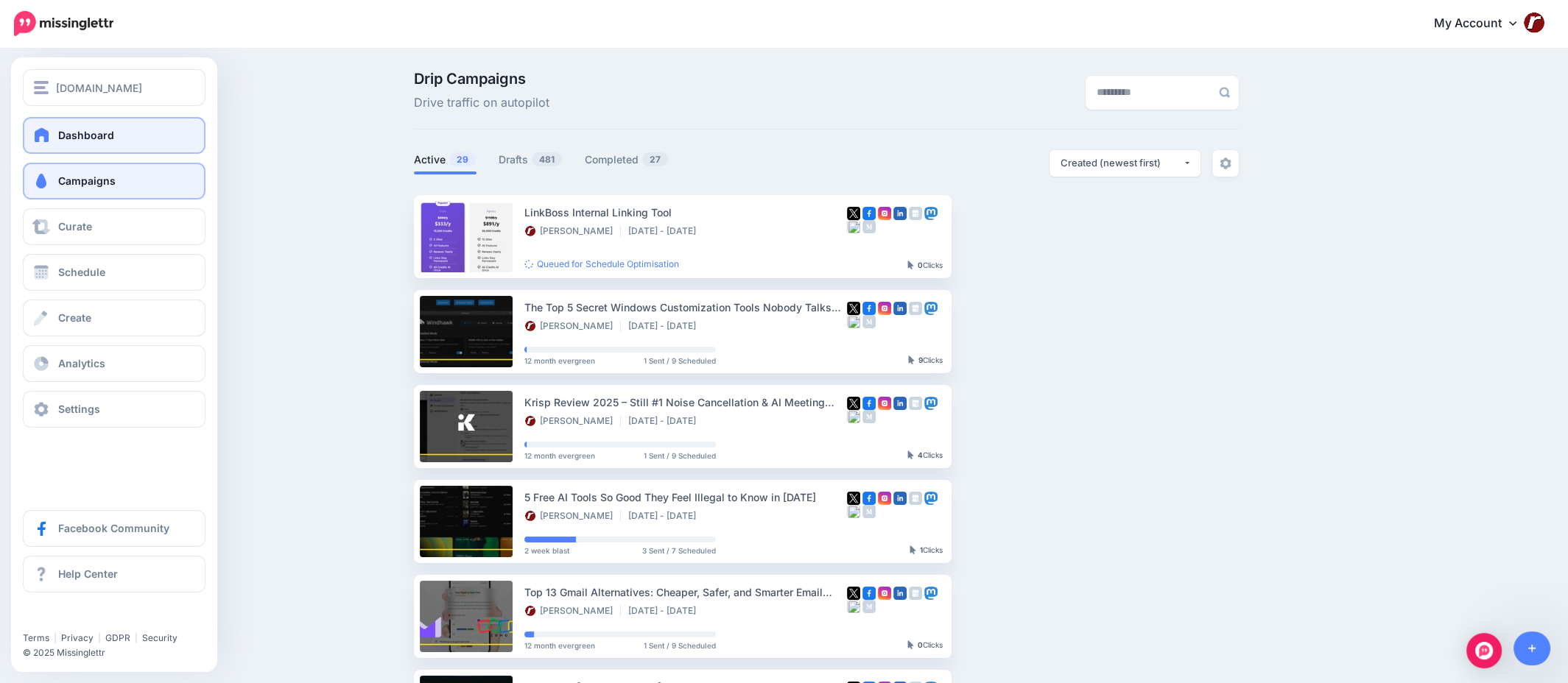
click at [41, 137] on span at bounding box center [42, 134] width 19 height 14
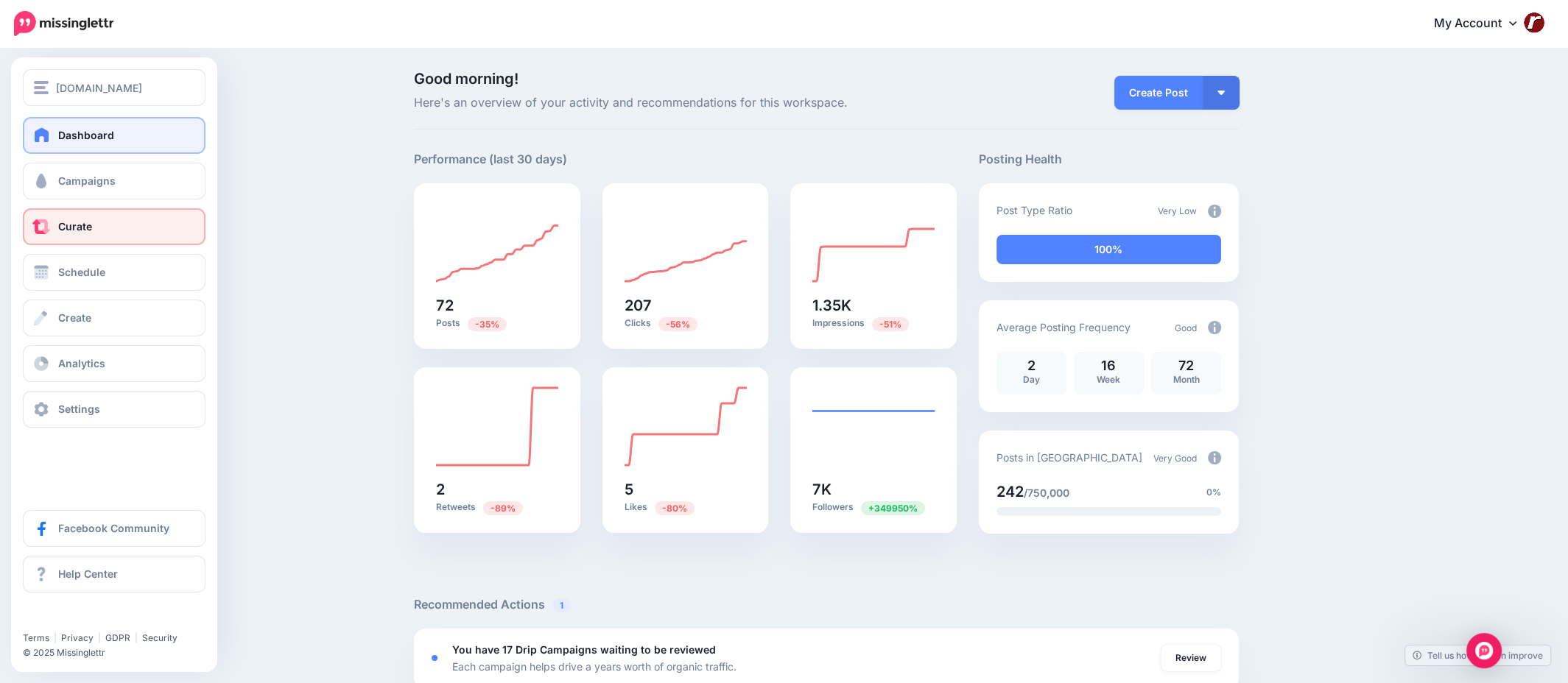
click at [91, 220] on link "Curate" at bounding box center [114, 226] width 182 height 36
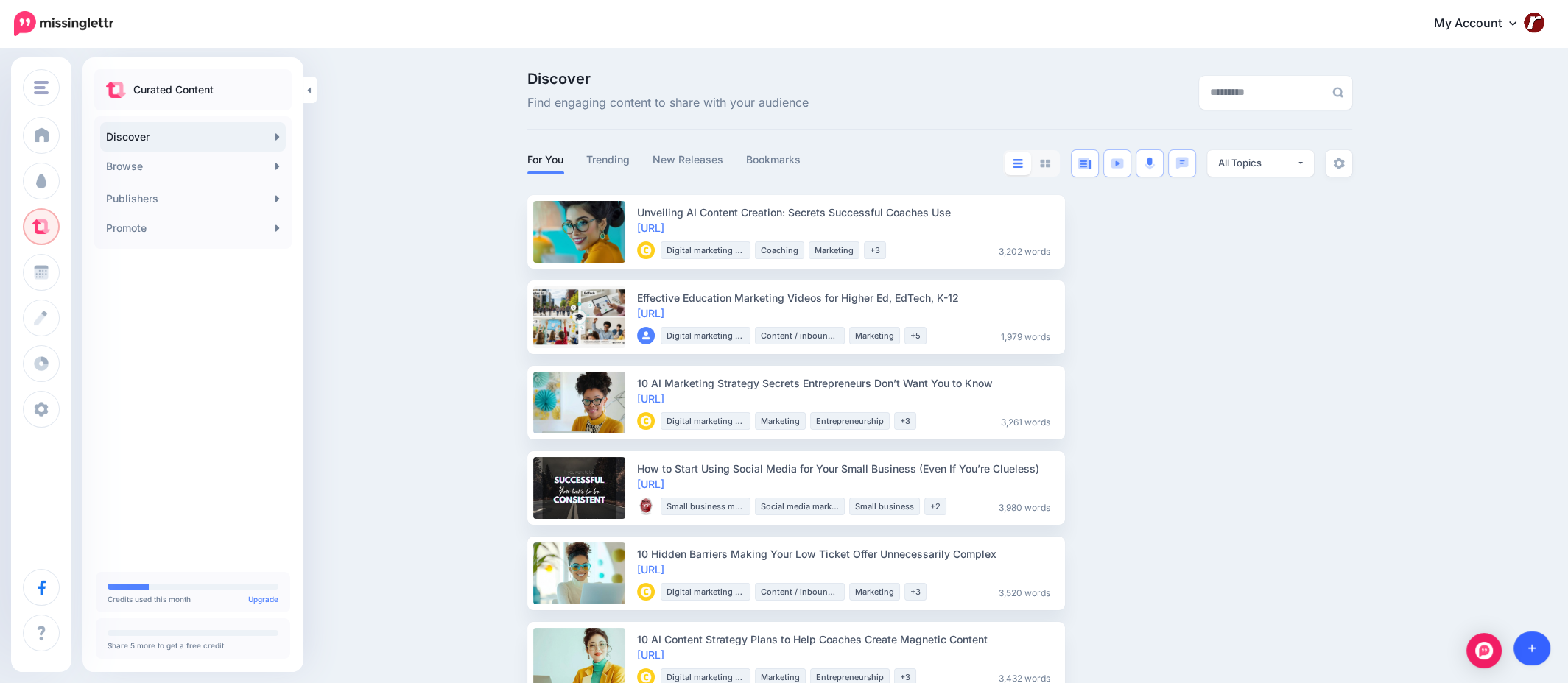
click at [1522, 647] on link at bounding box center [1532, 649] width 37 height 34
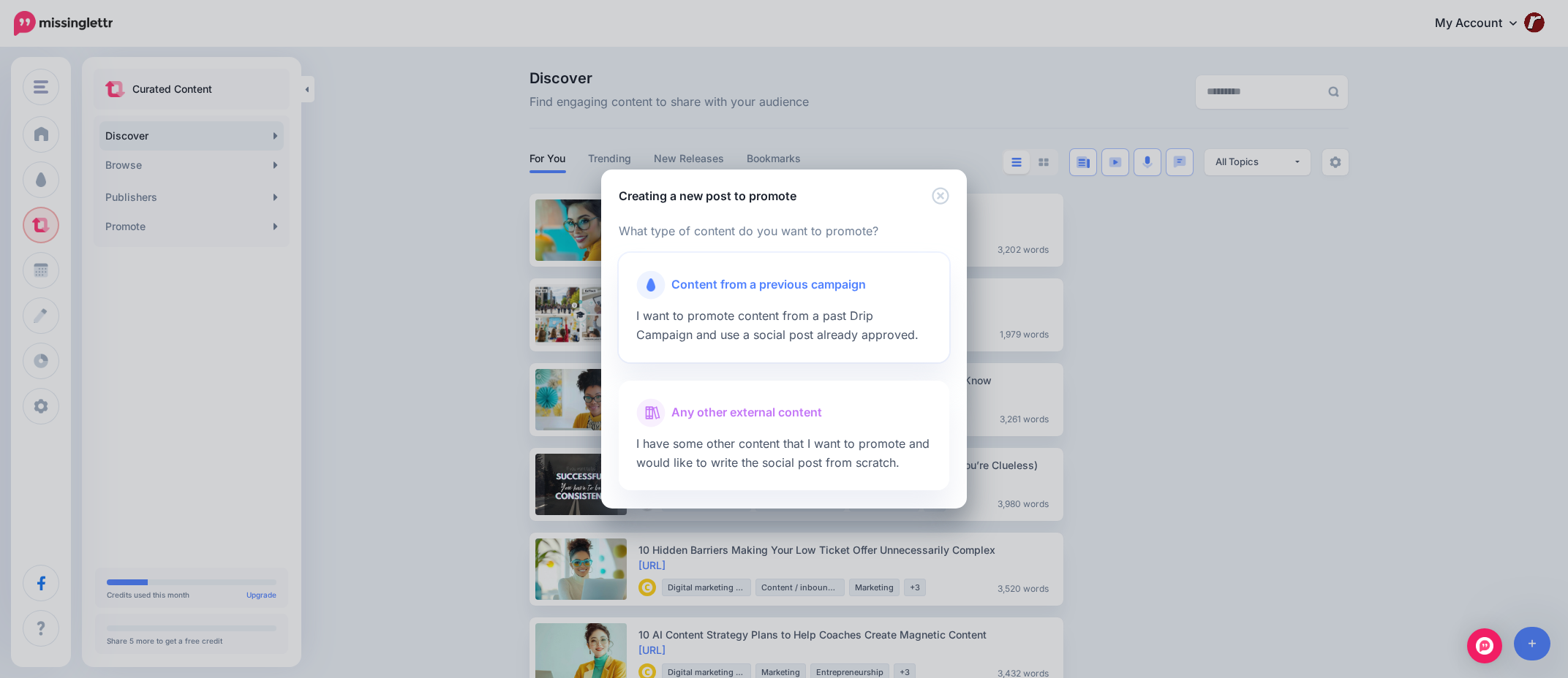
click at [782, 332] on span "I want to promote content from a past Drip Campaign and use a social post alrea…" at bounding box center [777, 325] width 282 height 34
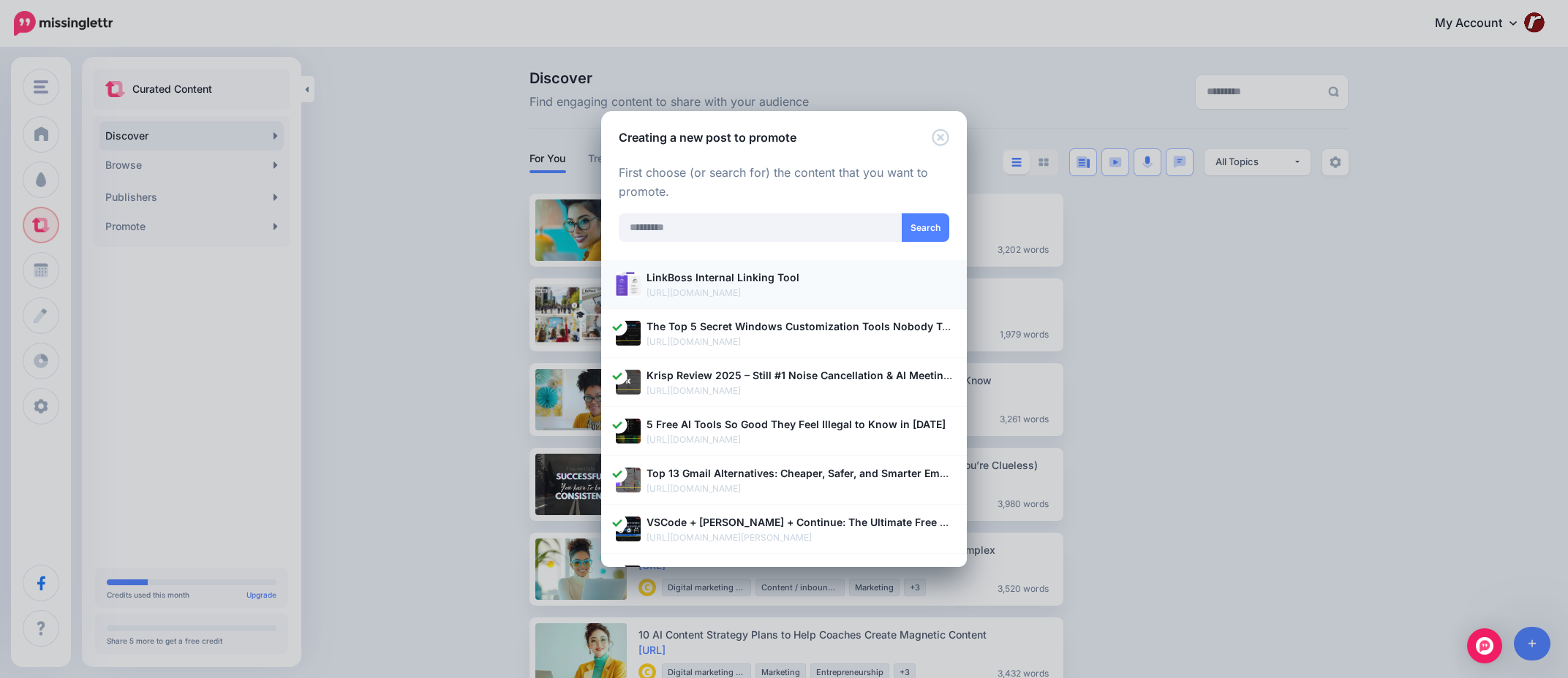
click at [867, 285] on p "LinkBoss Internal Linking Tool" at bounding box center [799, 278] width 306 height 17
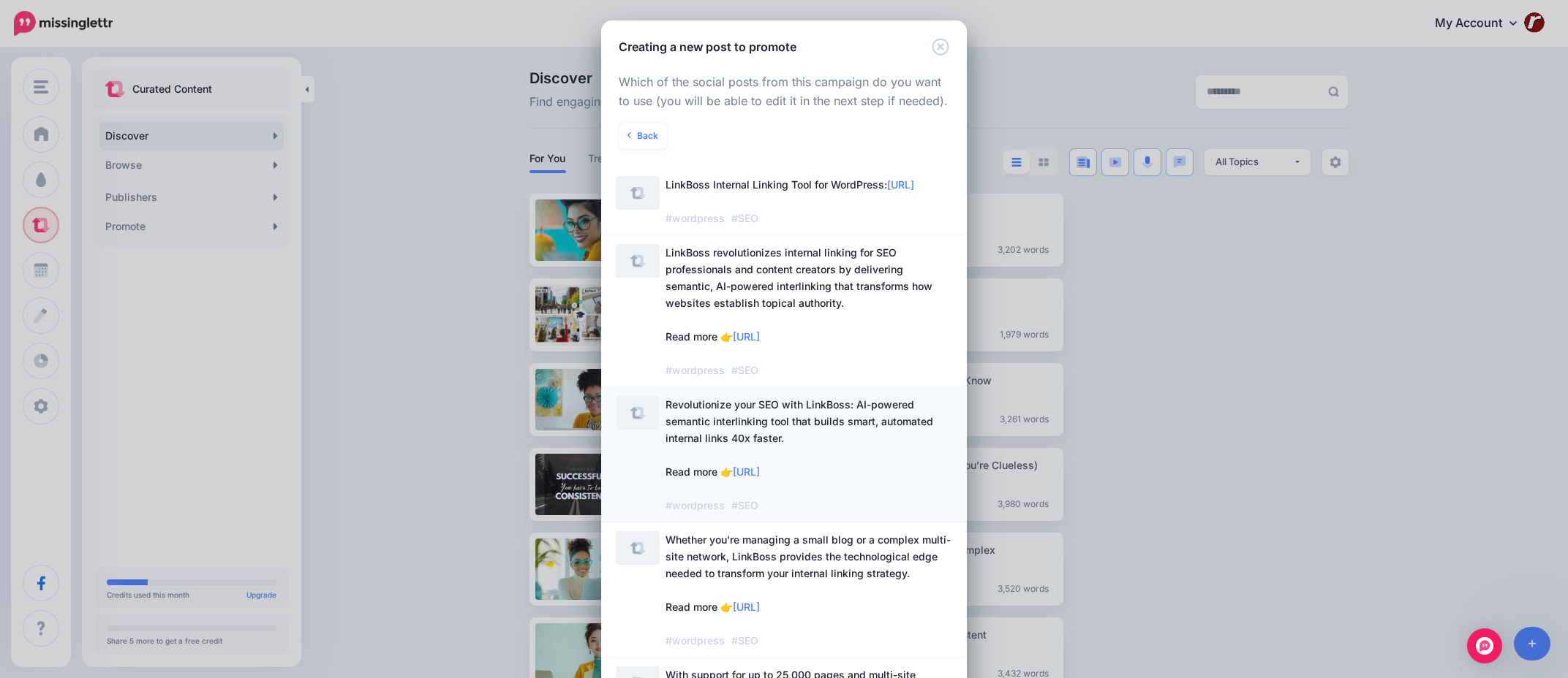
click at [857, 455] on span "Revolutionize your SEO with LinkBoss: AI-powered semantic interlinking tool tha…" at bounding box center [809, 455] width 287 height 118
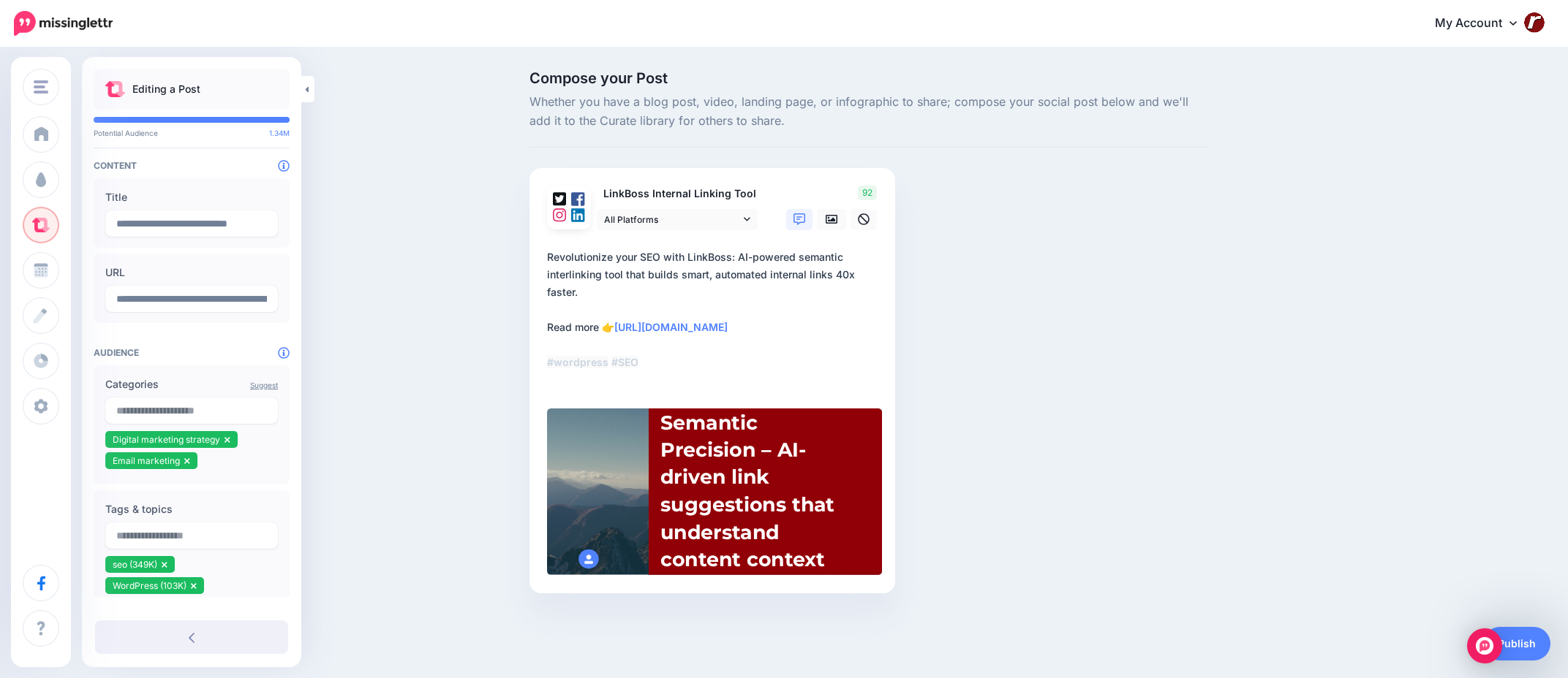
click at [650, 452] on div "Rectangle Created with Sketch." at bounding box center [746, 492] width 339 height 170
click at [622, 451] on div "Rectangle Created with Sketch." at bounding box center [746, 492] width 339 height 170
click at [199, 229] on input "**********" at bounding box center [192, 223] width 173 height 26
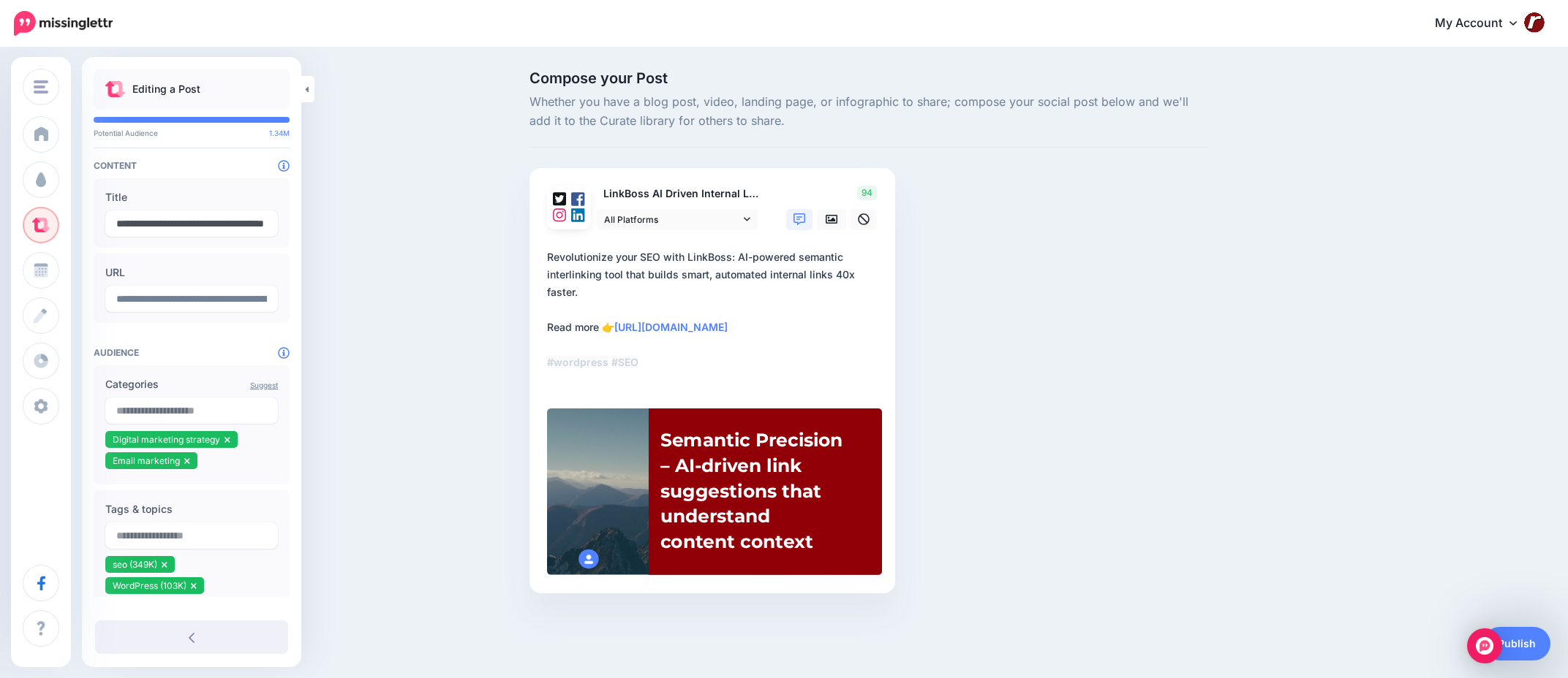
type input "**********"
click at [578, 272] on textarea "**********" at bounding box center [715, 319] width 337 height 140
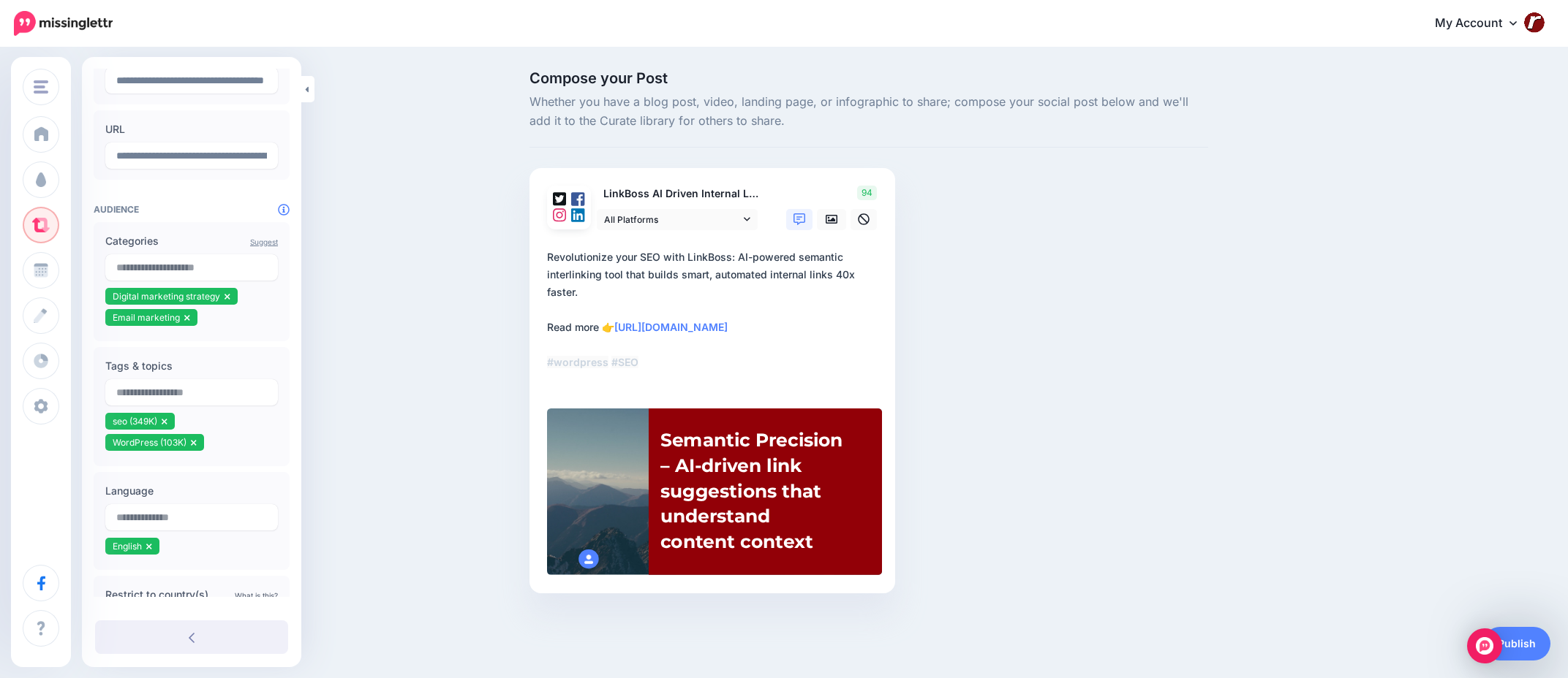
scroll to position [146, 0]
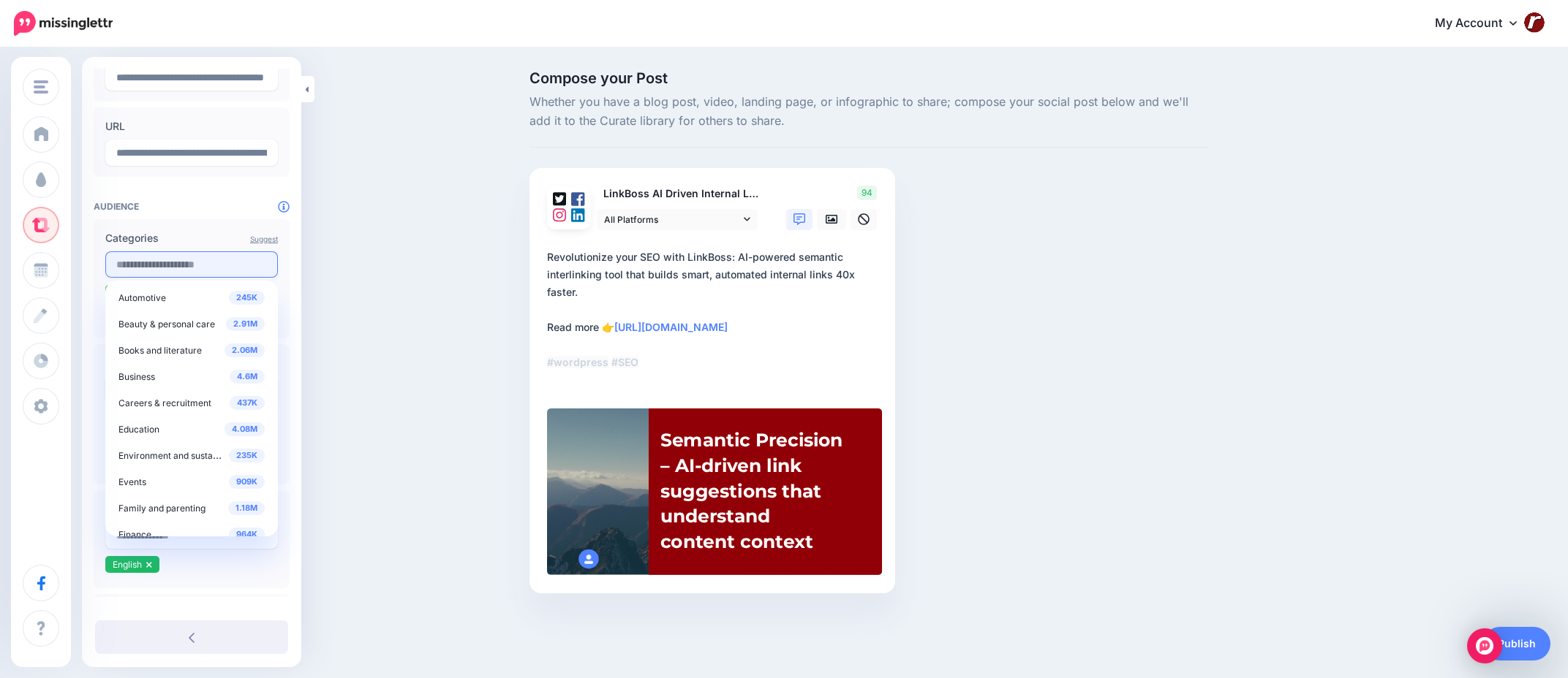
click at [201, 264] on input "text" at bounding box center [192, 264] width 173 height 26
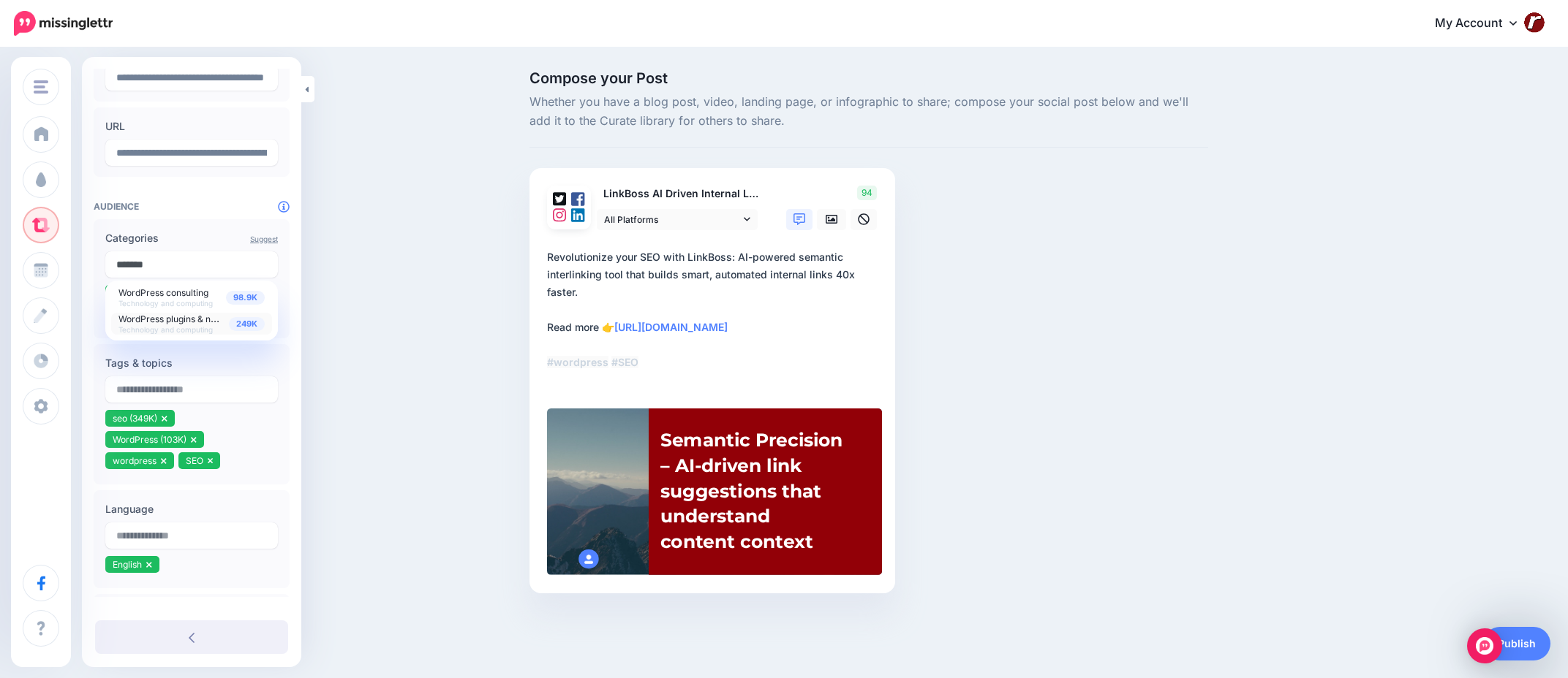
type input "*******"
click at [172, 315] on span "WordPress plugins & news" at bounding box center [173, 318] width 109 height 12
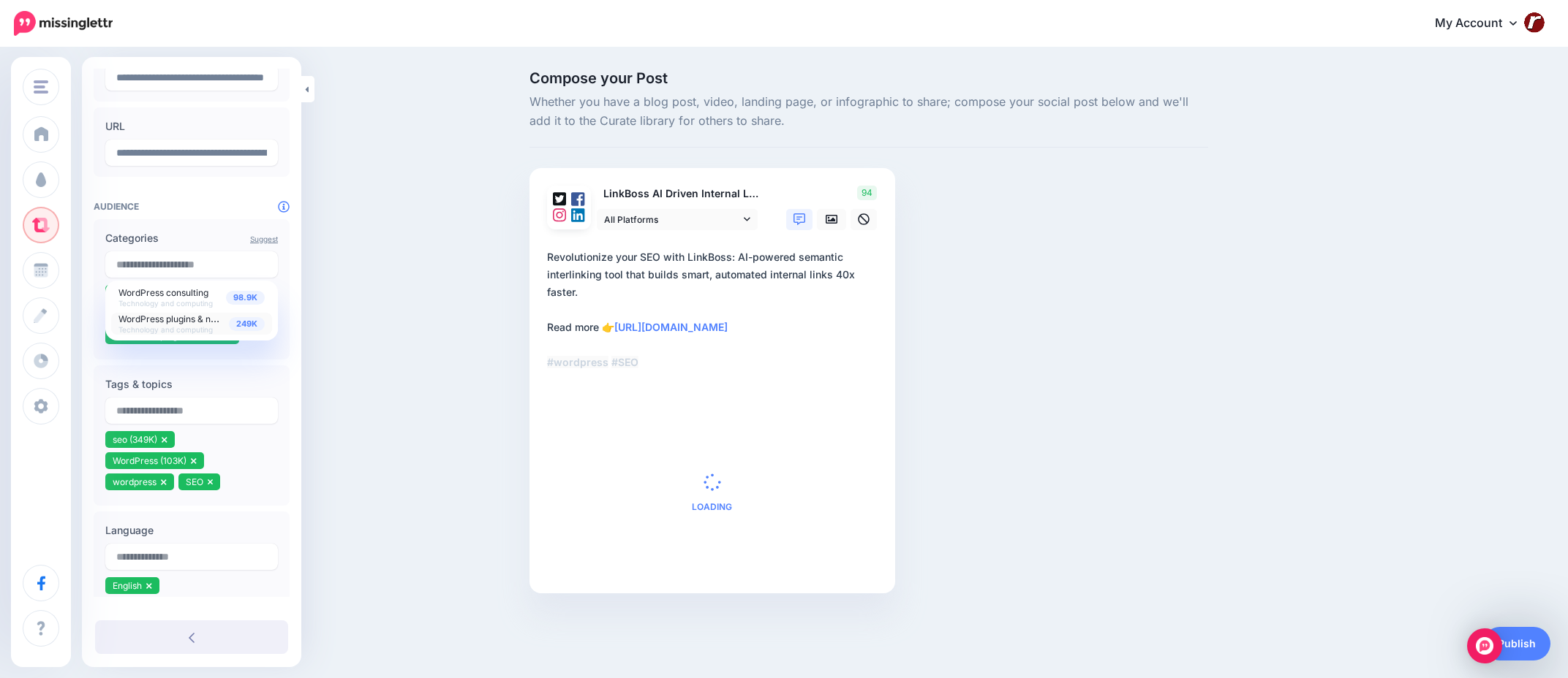
click at [254, 361] on div "Suggest Categories 98.9K WordPress consulting Technology and computing 249K Wor…" at bounding box center [192, 456] width 196 height 473
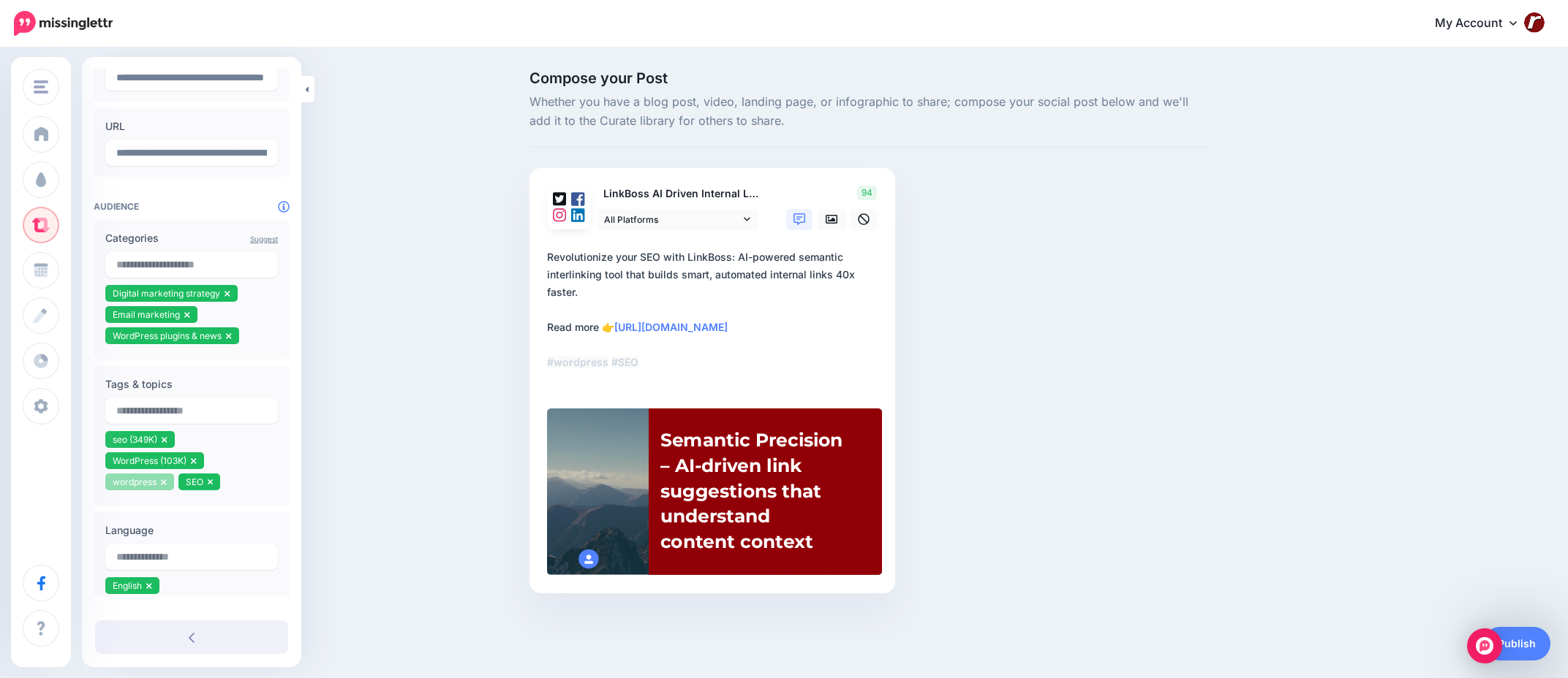
click at [164, 481] on icon at bounding box center [163, 483] width 5 height 6
click at [242, 459] on icon at bounding box center [240, 462] width 5 height 6
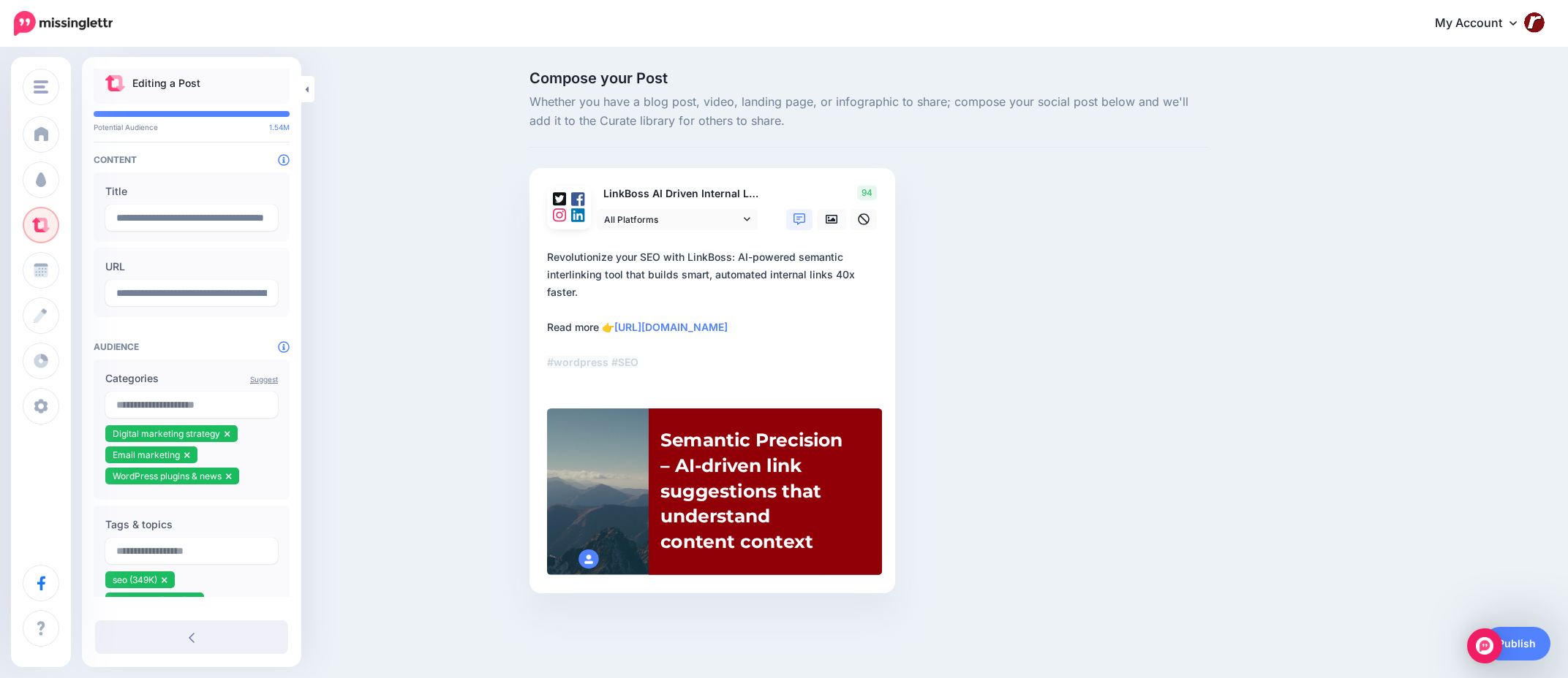
scroll to position [0, 0]
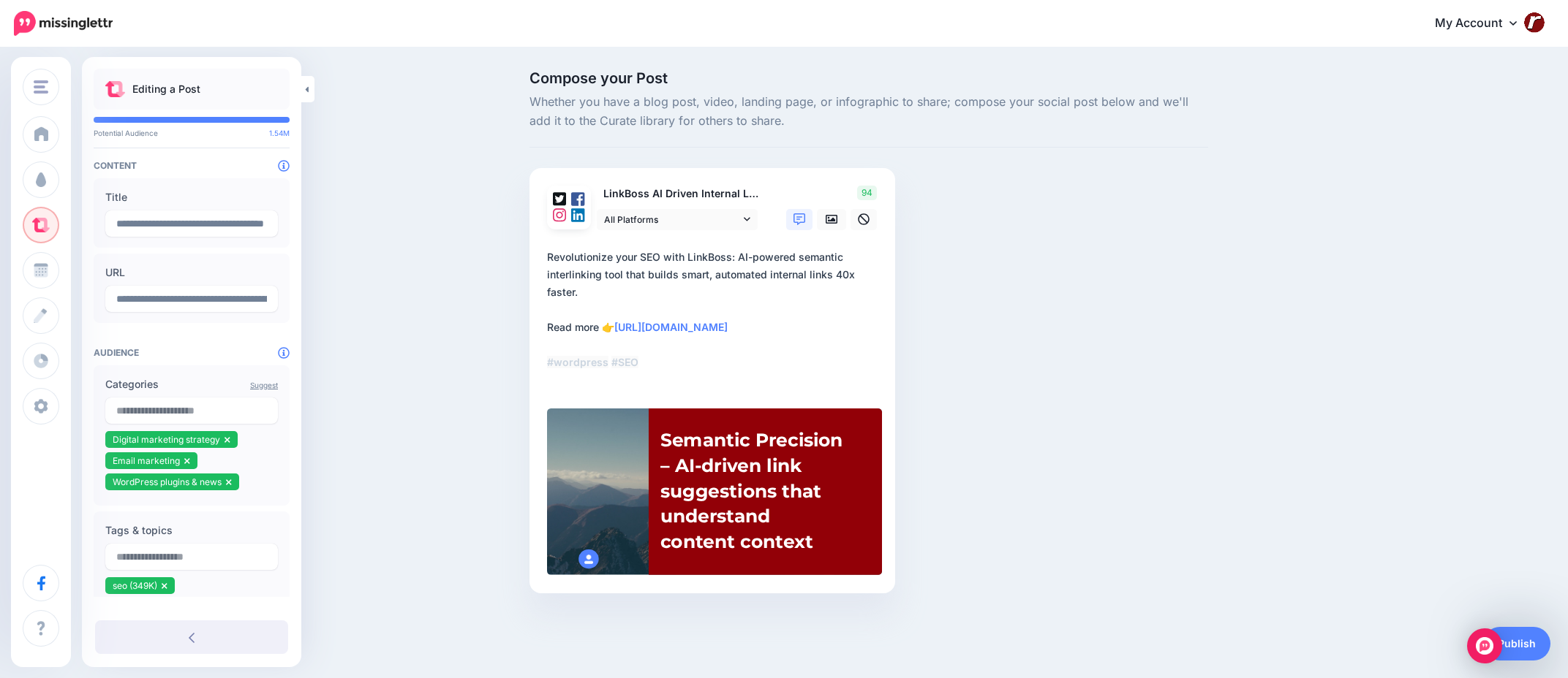
click at [781, 271] on textarea "**********" at bounding box center [715, 319] width 337 height 140
drag, startPoint x: 738, startPoint y: 262, endPoint x: 799, endPoint y: 288, distance: 66.3
click at [799, 288] on textarea "**********" at bounding box center [715, 319] width 337 height 140
click at [801, 461] on div "Semantic Precision – AI-driven link suggestions that understand content context" at bounding box center [754, 491] width 188 height 127
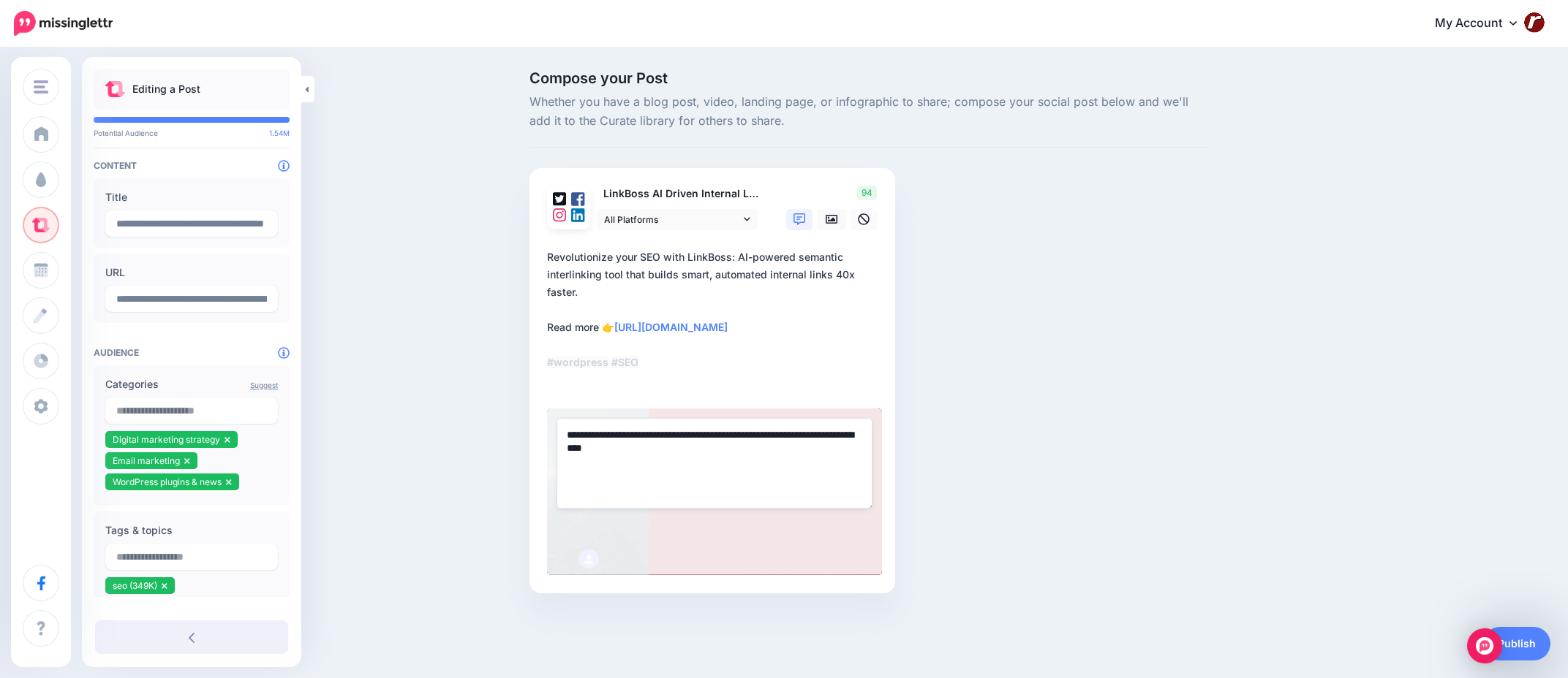
paste textarea "**********"
type textarea "**********"
click at [963, 434] on div "Compose your Post Whether you have a blog post, video, landing page, or infogra…" at bounding box center [869, 354] width 701 height 566
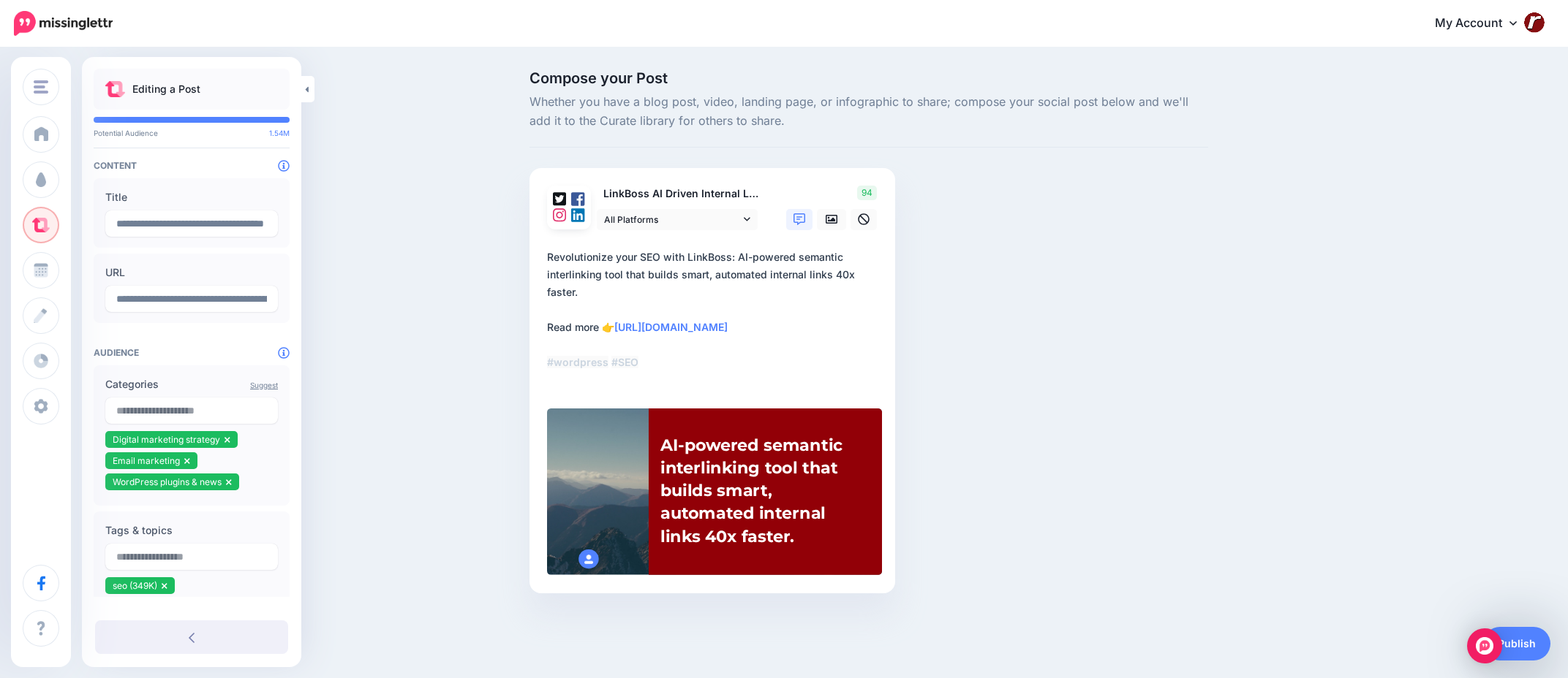
click at [620, 459] on div "Rectangle Created with Sketch." at bounding box center [746, 492] width 339 height 170
click at [592, 558] on div at bounding box center [589, 559] width 20 height 19
click at [723, 350] on textarea "**********" at bounding box center [715, 319] width 337 height 140
click at [734, 298] on textarea "**********" at bounding box center [715, 319] width 337 height 140
click at [1518, 642] on link "Publish" at bounding box center [1517, 644] width 67 height 34
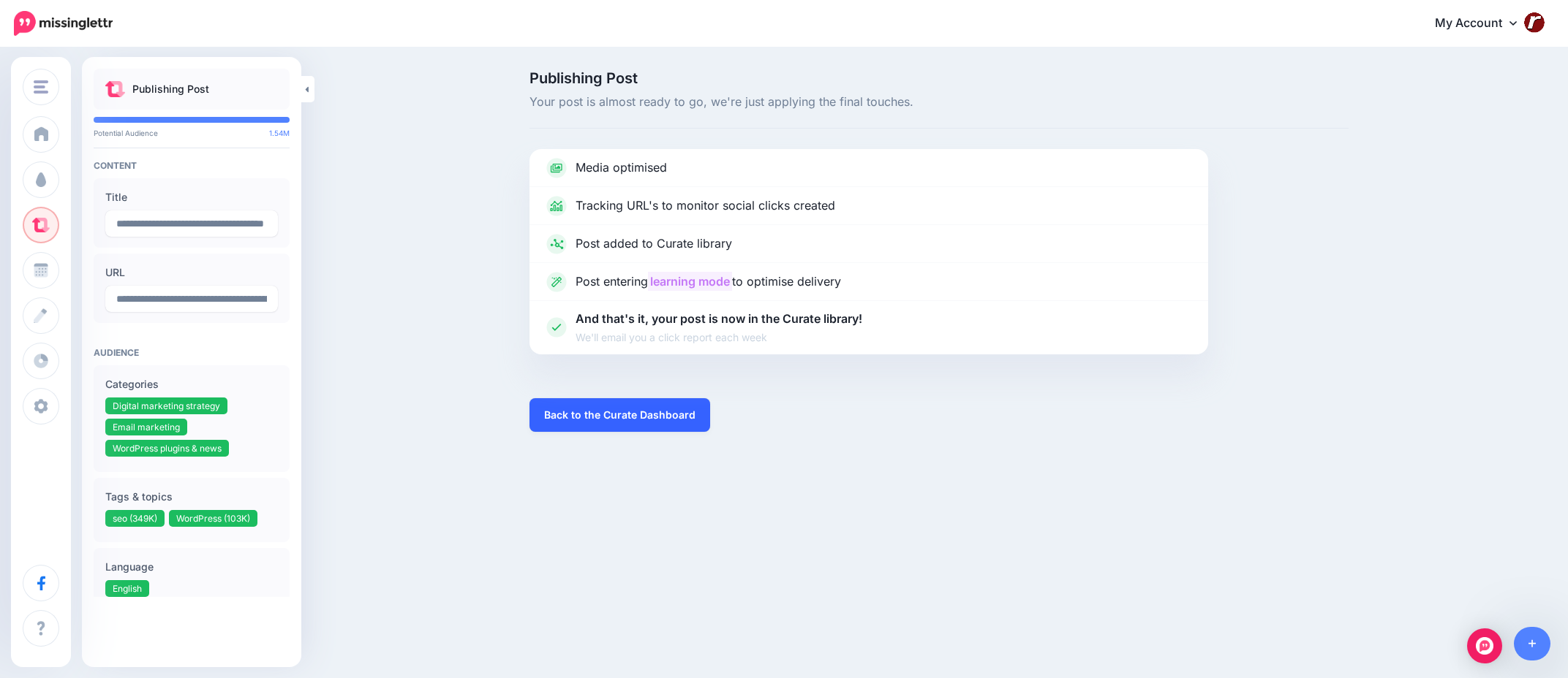
click at [688, 422] on link "Back to the Curate Dashboard" at bounding box center [620, 415] width 180 height 34
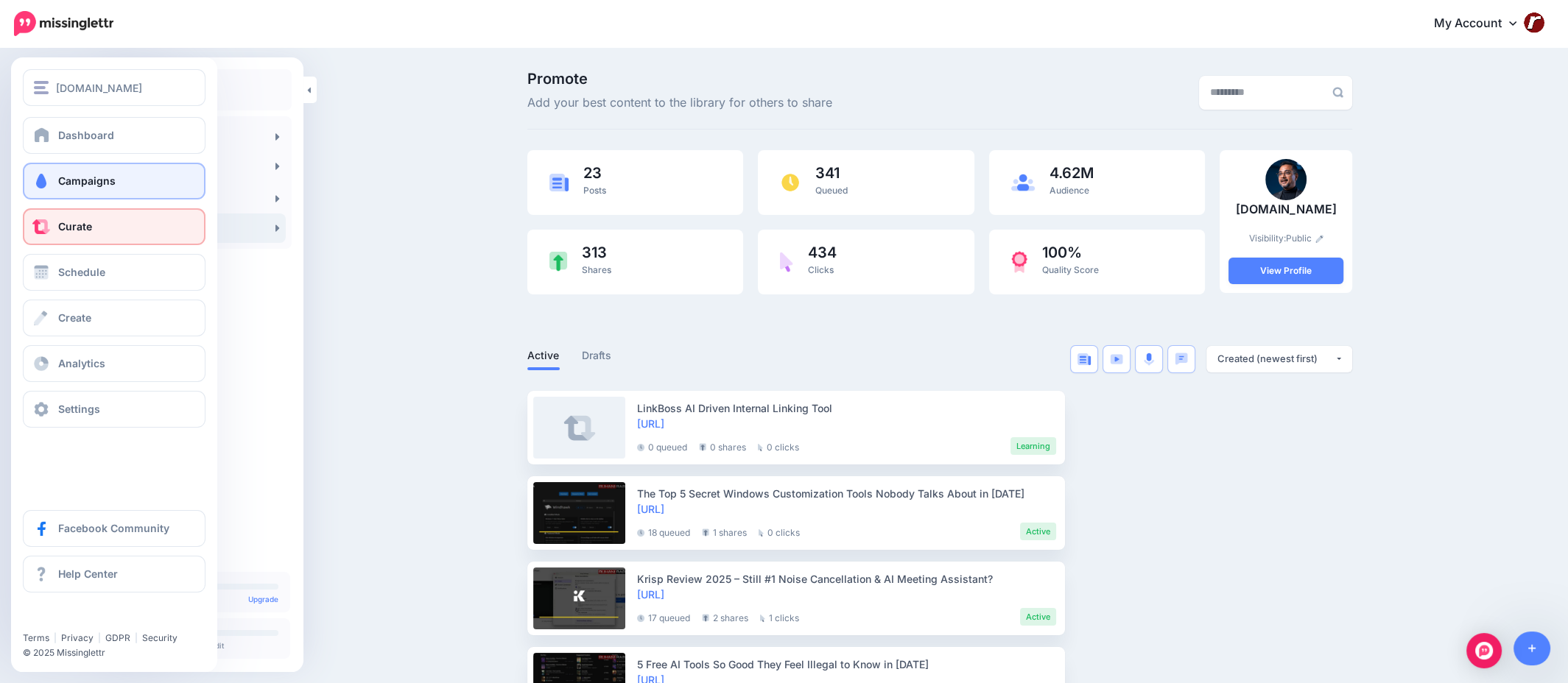
click at [98, 188] on link "Campaigns" at bounding box center [114, 181] width 182 height 36
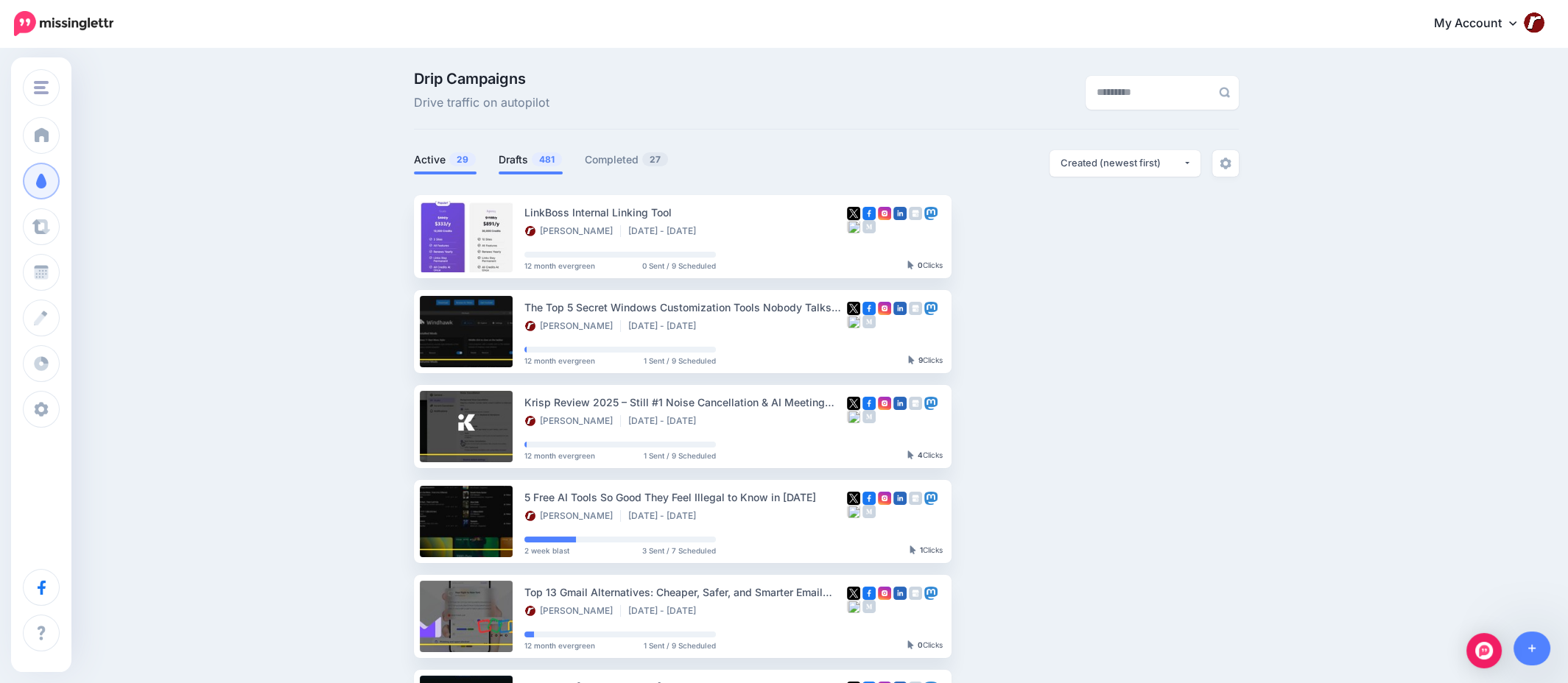
click at [522, 165] on link "Drafts 481" at bounding box center [530, 160] width 64 height 17
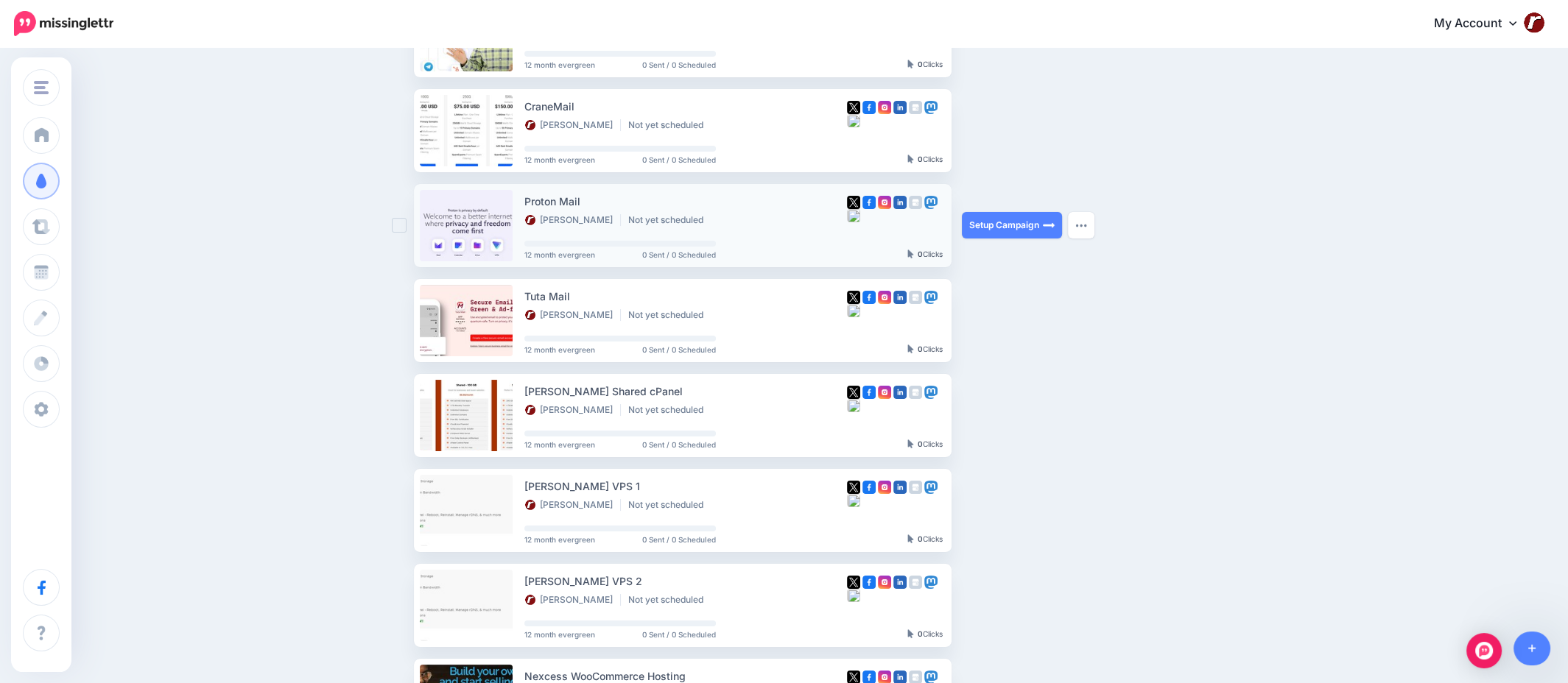
scroll to position [147, 0]
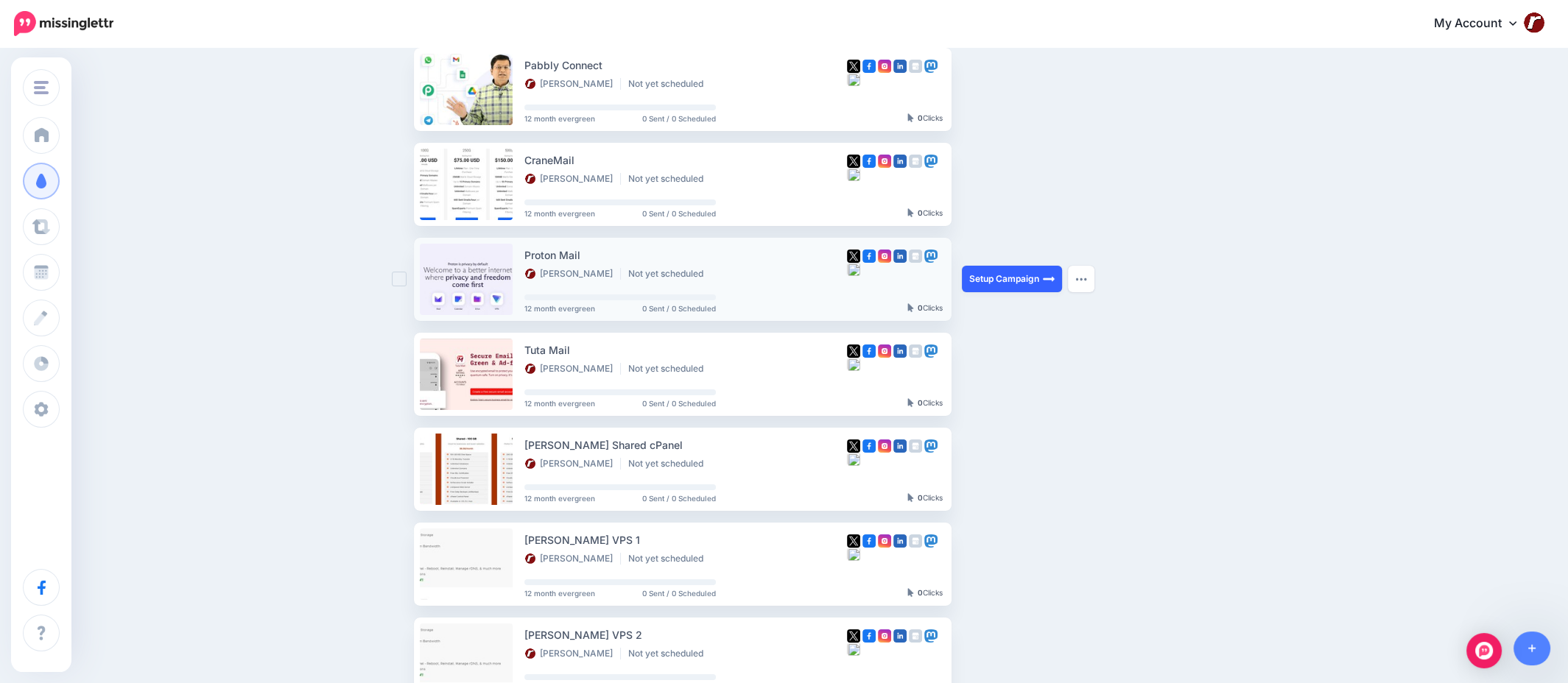
click at [997, 280] on link "Setup Campaign" at bounding box center [1012, 279] width 100 height 27
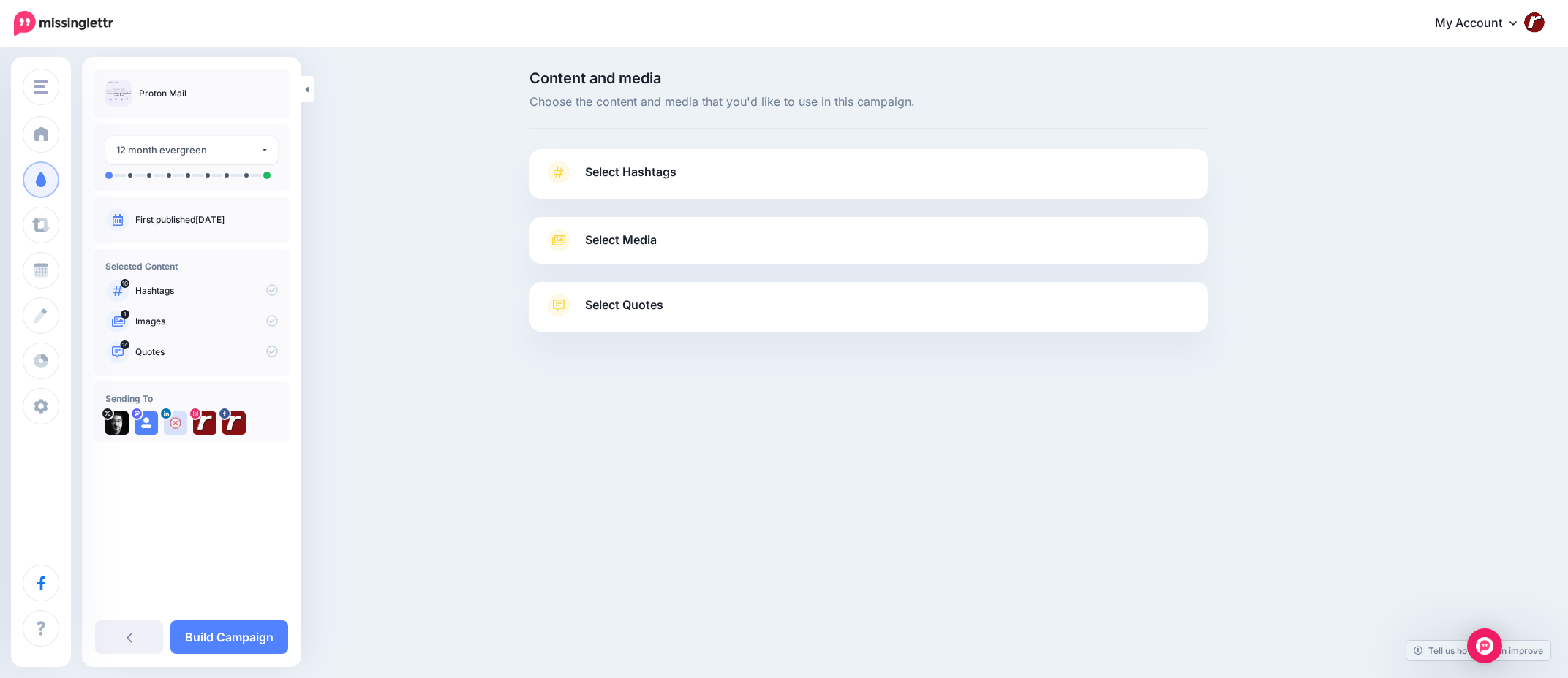
click at [743, 170] on link "Select Hashtags" at bounding box center [869, 179] width 650 height 38
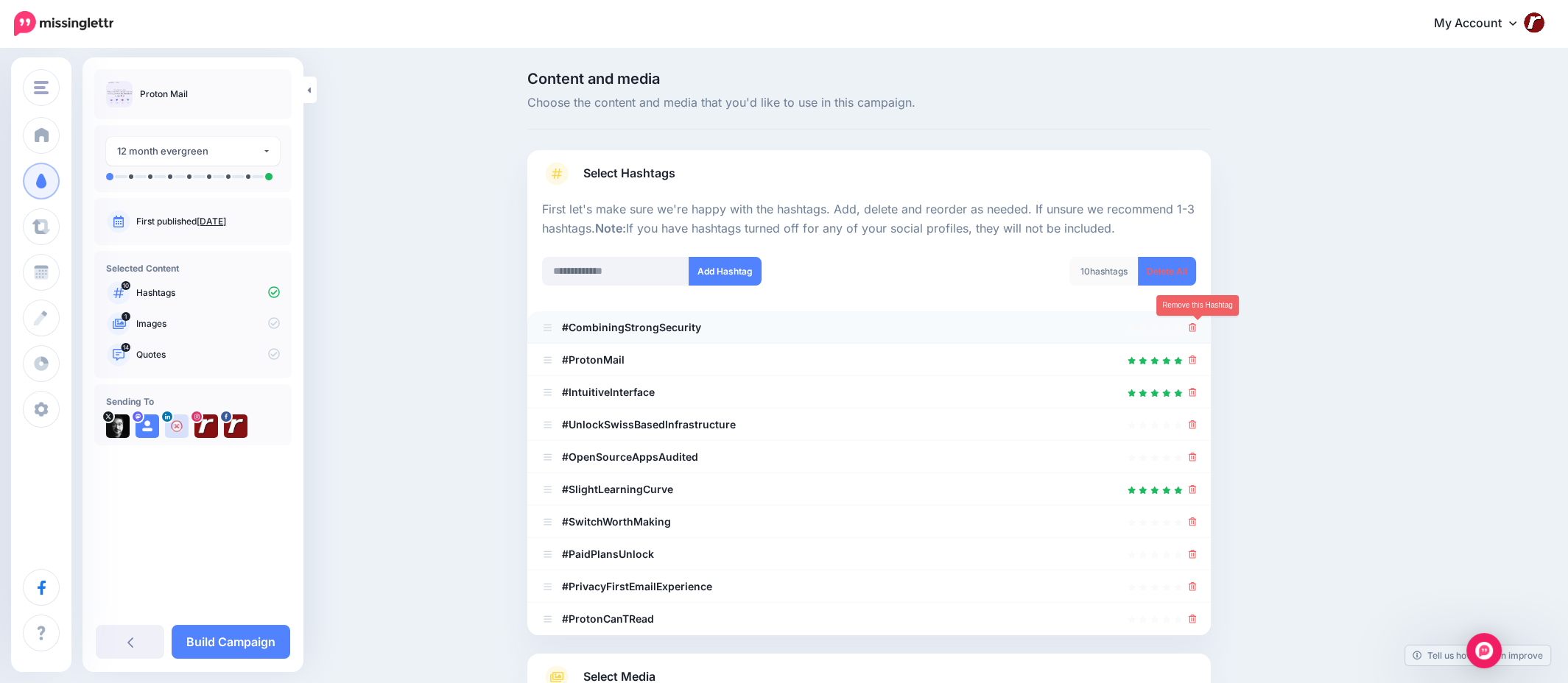
click at [1197, 325] on icon at bounding box center [1192, 328] width 8 height 9
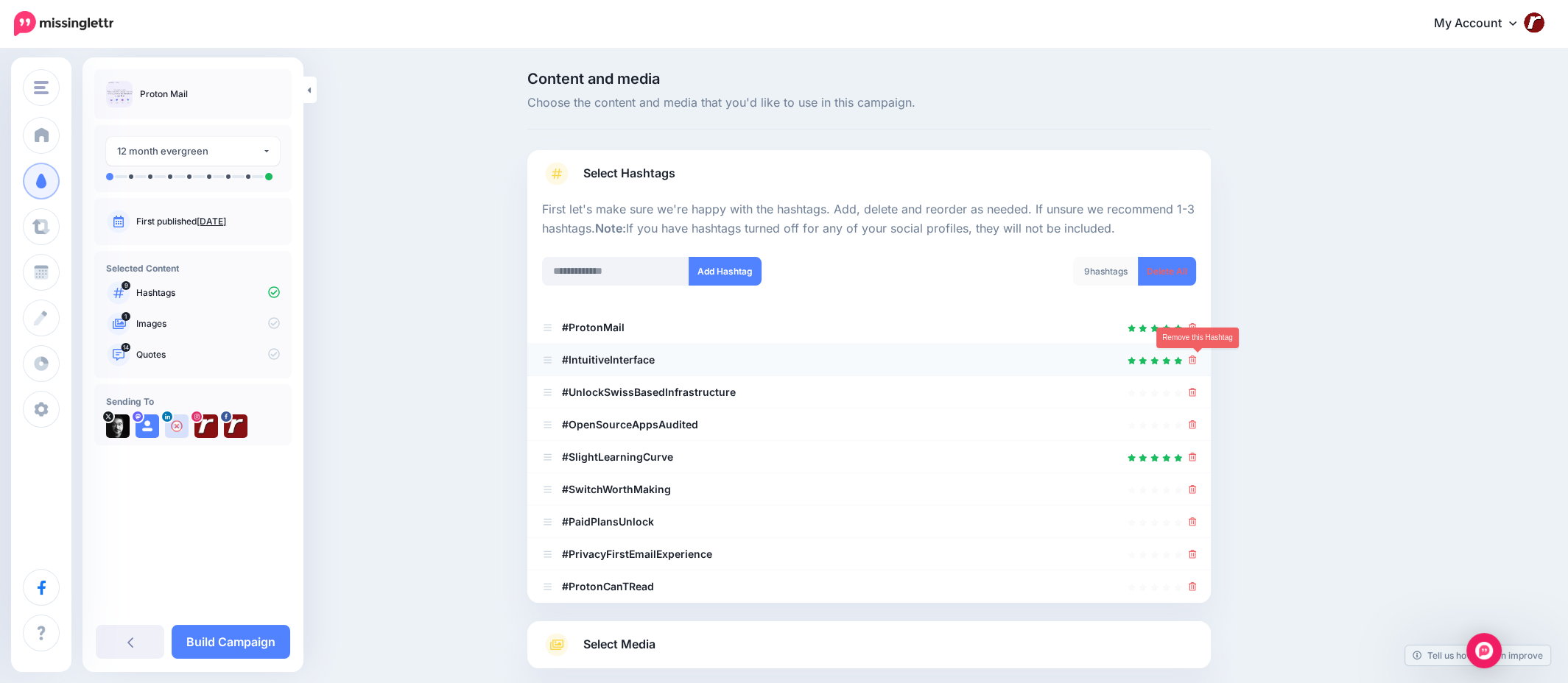
click at [1197, 364] on icon at bounding box center [1192, 360] width 8 height 9
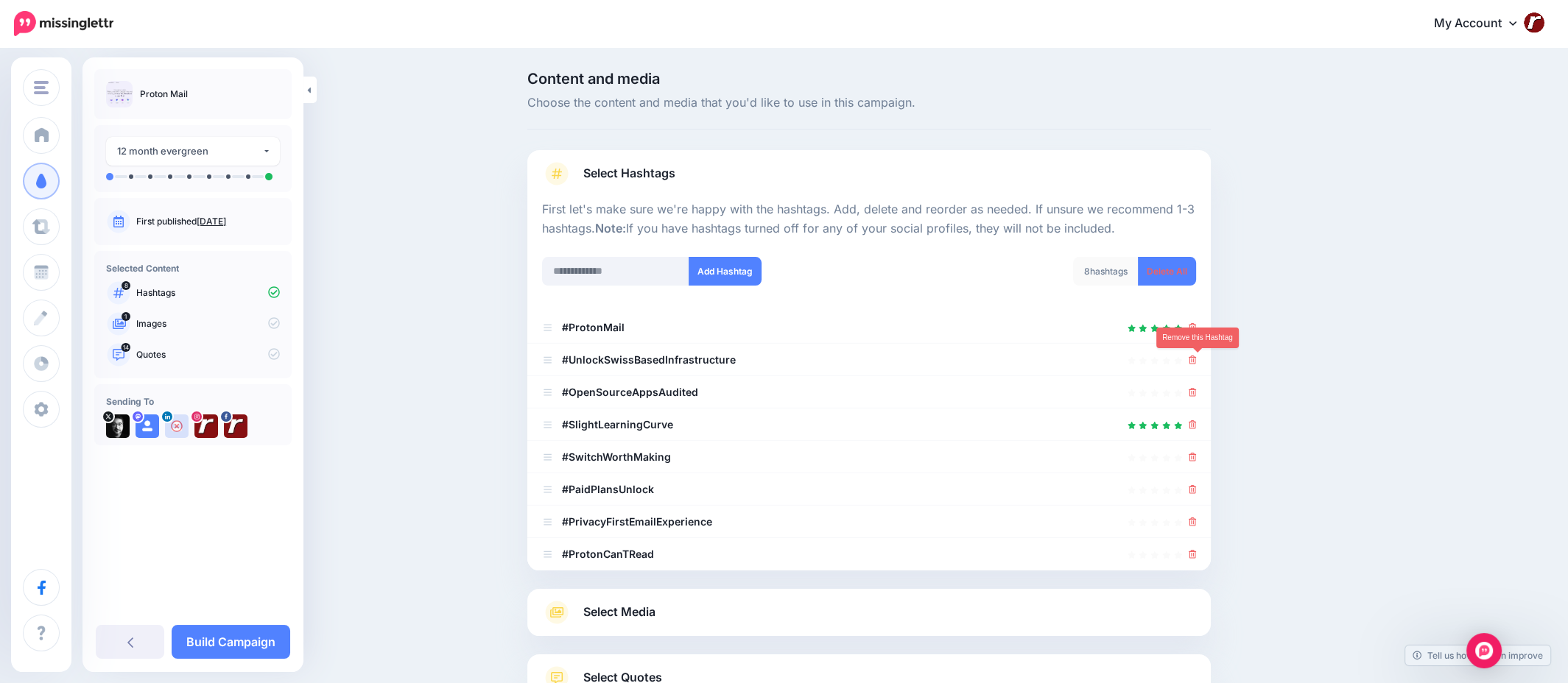
click at [1197, 364] on icon at bounding box center [1192, 360] width 8 height 9
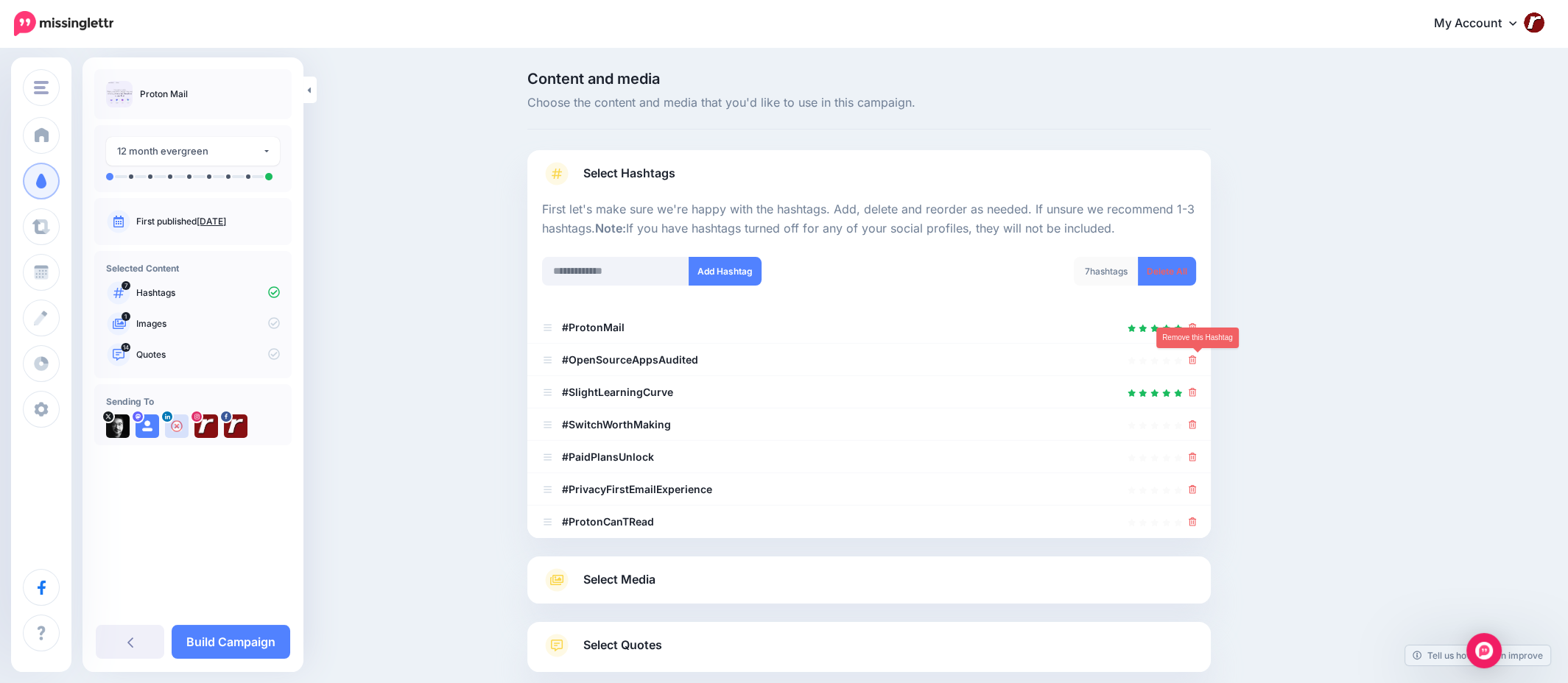
click at [1197, 364] on icon at bounding box center [1192, 360] width 8 height 9
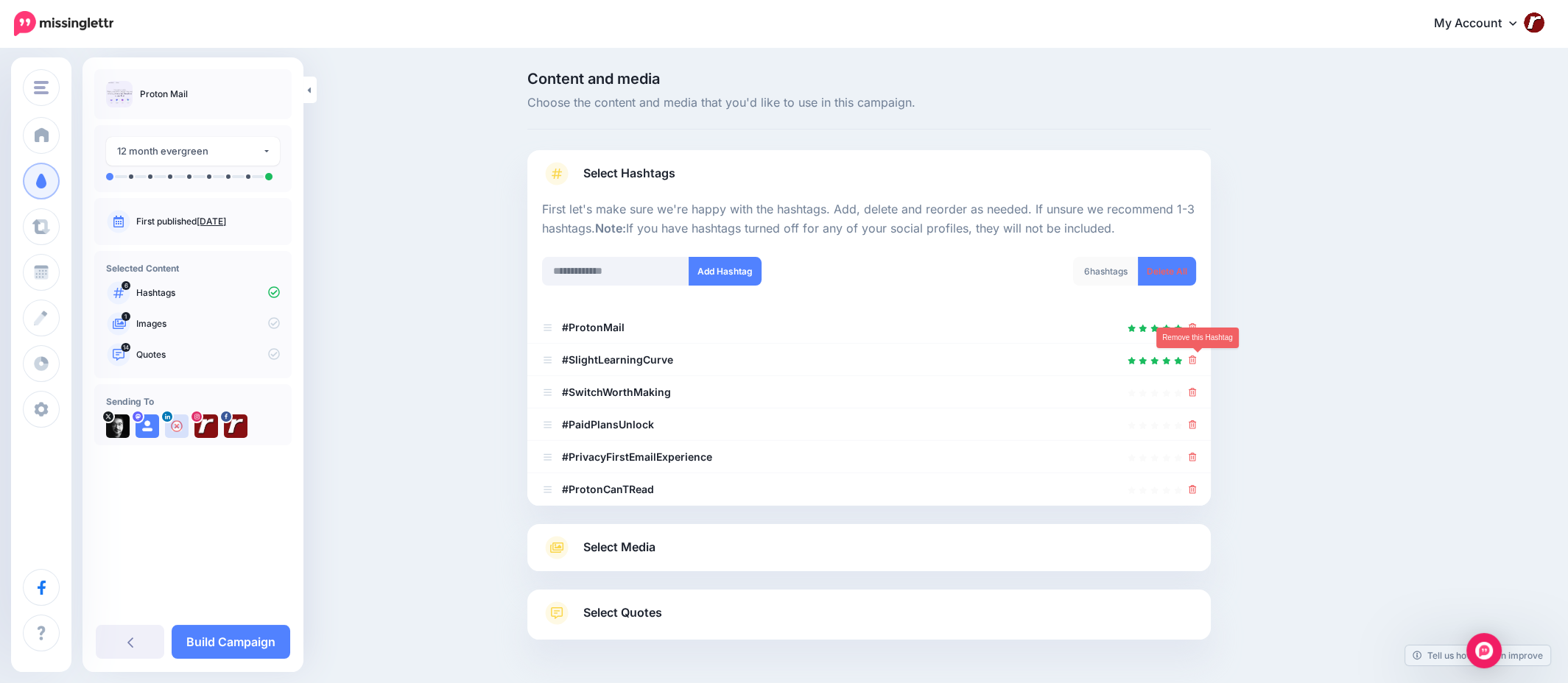
click at [1197, 364] on icon at bounding box center [1192, 360] width 8 height 9
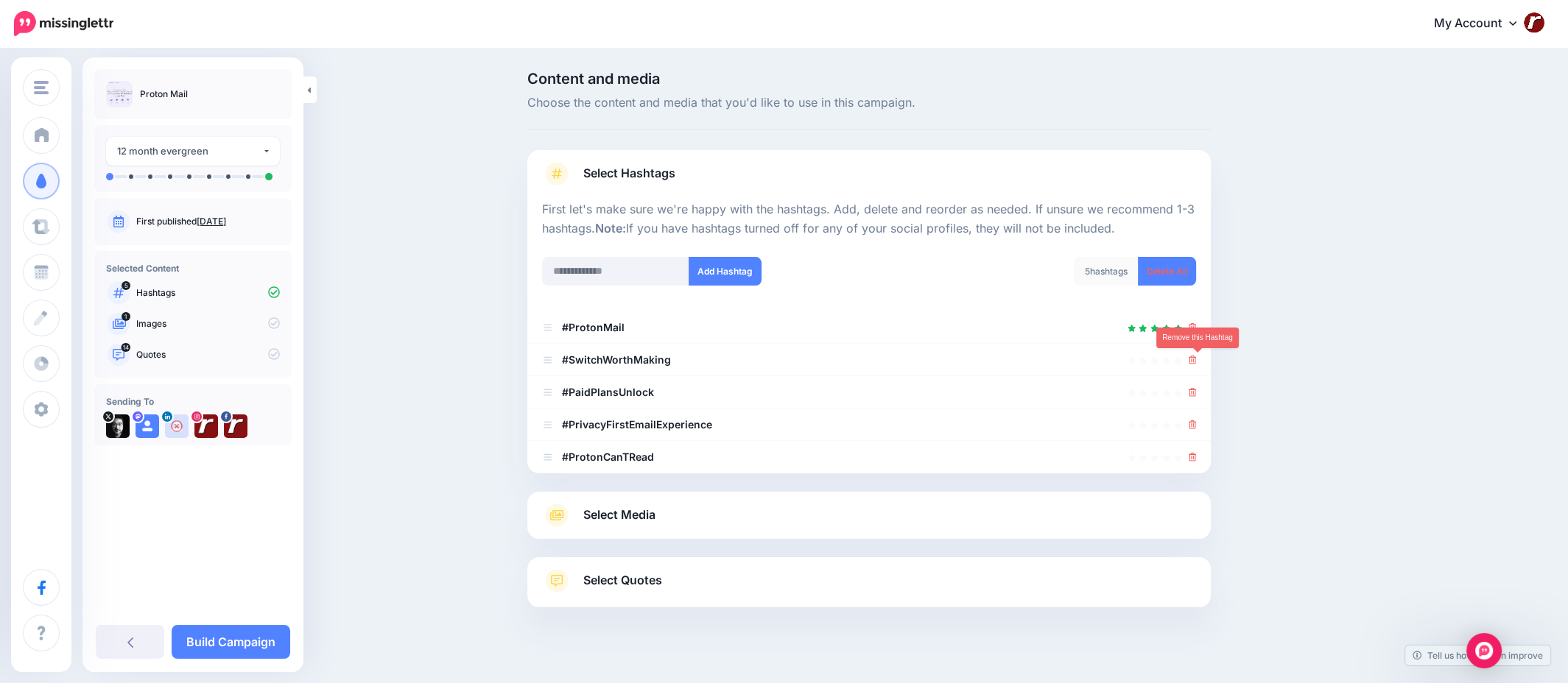
click at [1197, 364] on icon at bounding box center [1192, 360] width 8 height 9
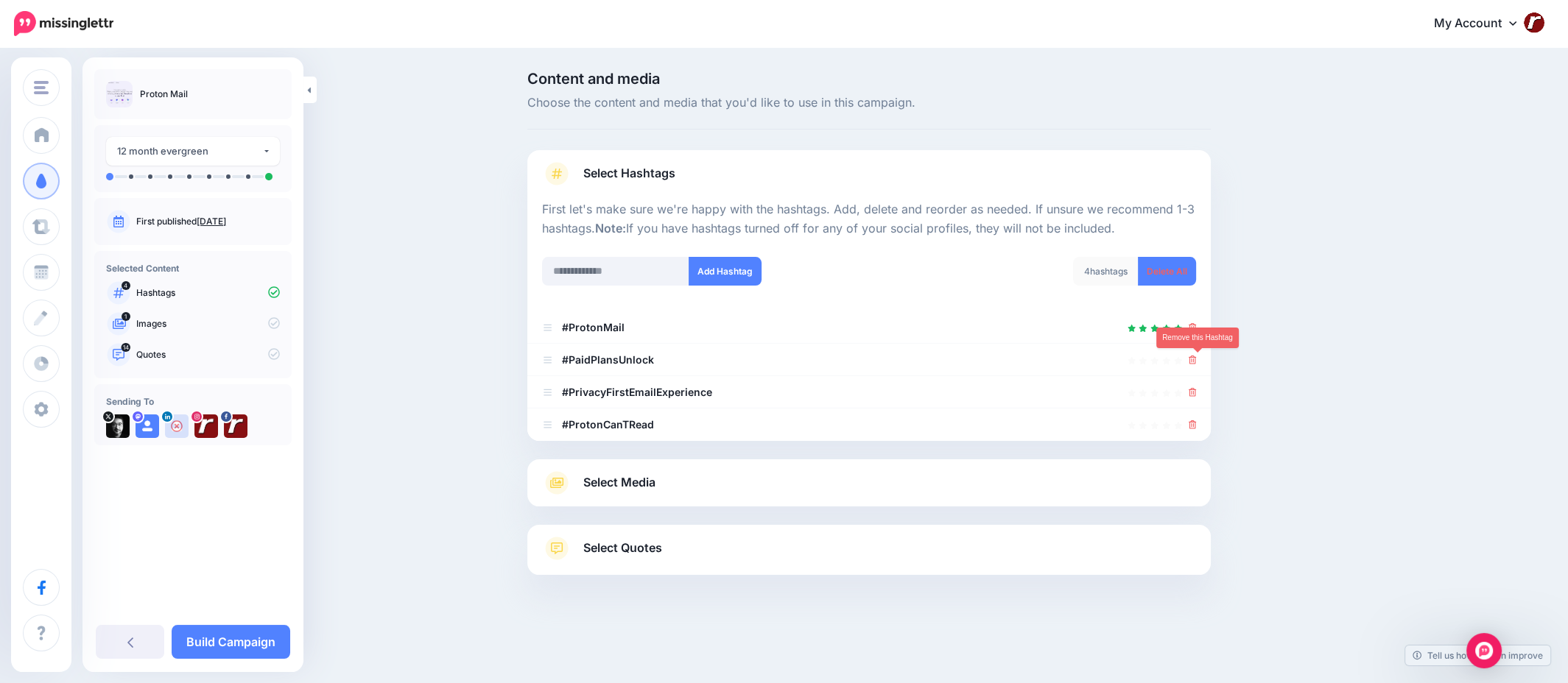
click at [1197, 364] on icon at bounding box center [1192, 360] width 8 height 9
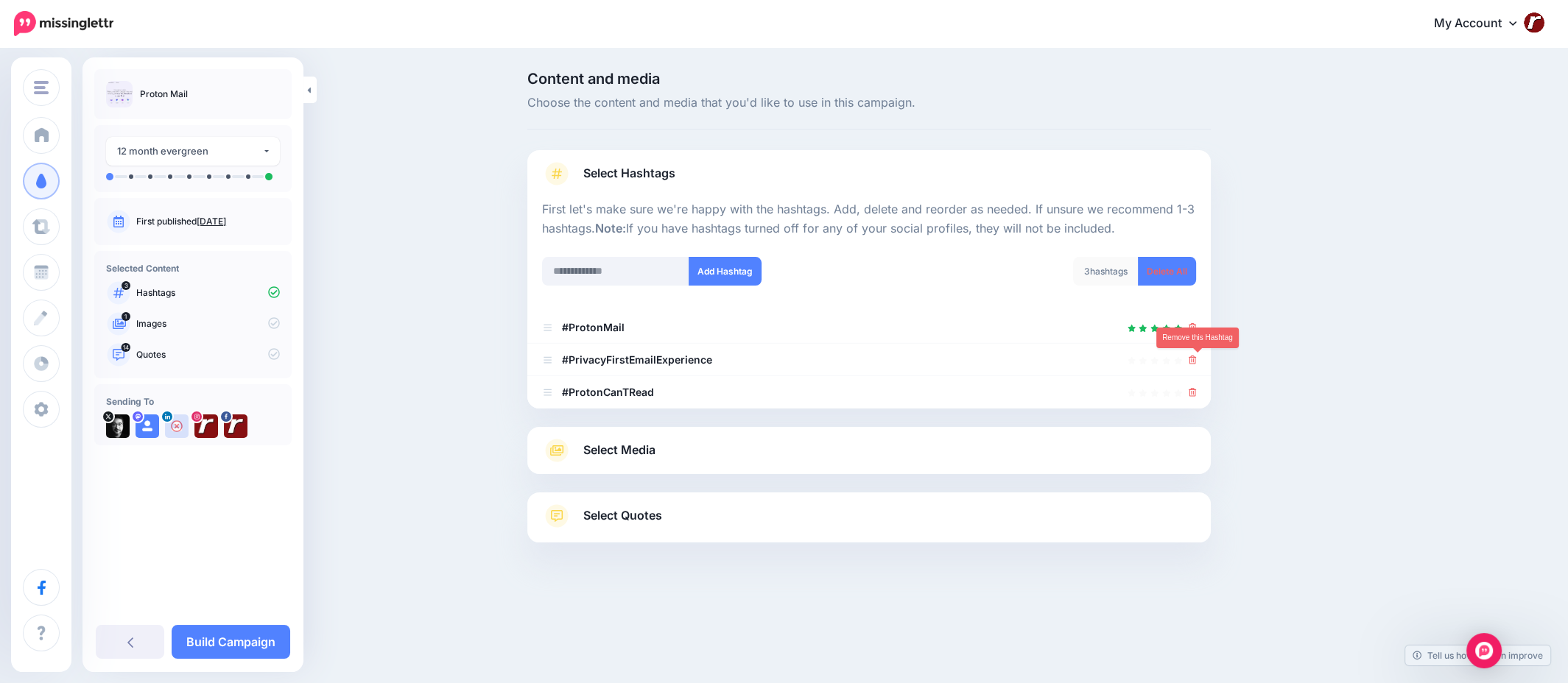
click at [1197, 364] on icon at bounding box center [1192, 360] width 8 height 9
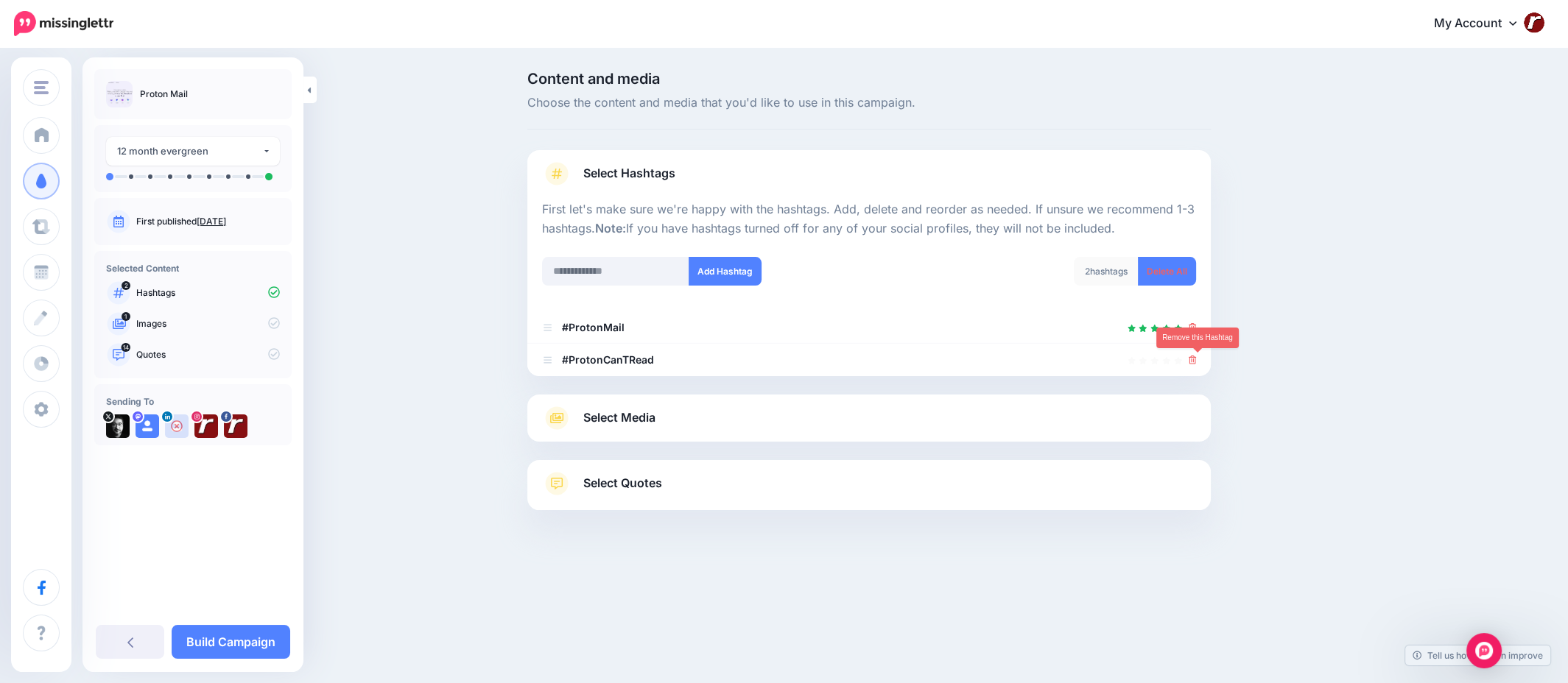
click at [1197, 364] on icon at bounding box center [1192, 360] width 8 height 9
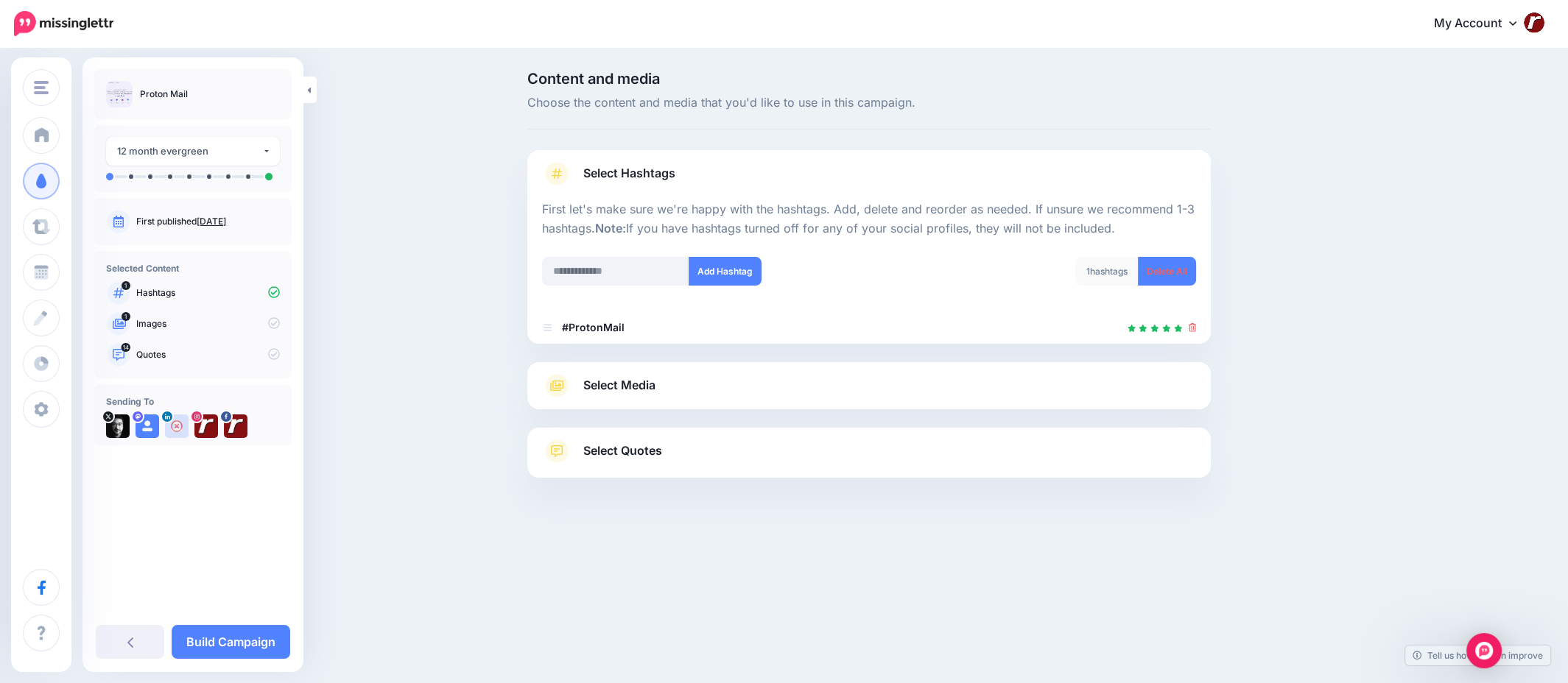
click at [719, 380] on link "Select Media" at bounding box center [868, 385] width 654 height 24
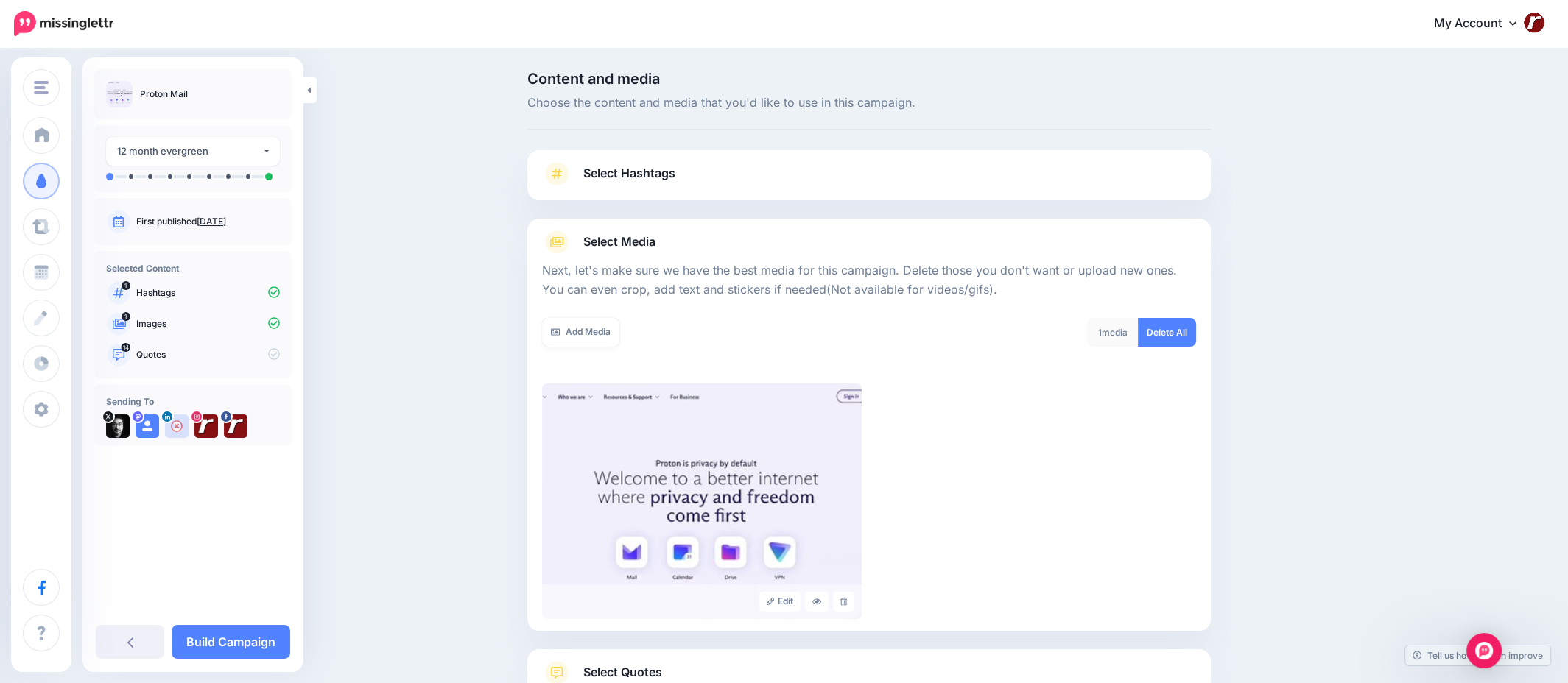
click at [1013, 374] on div at bounding box center [868, 375] width 654 height 18
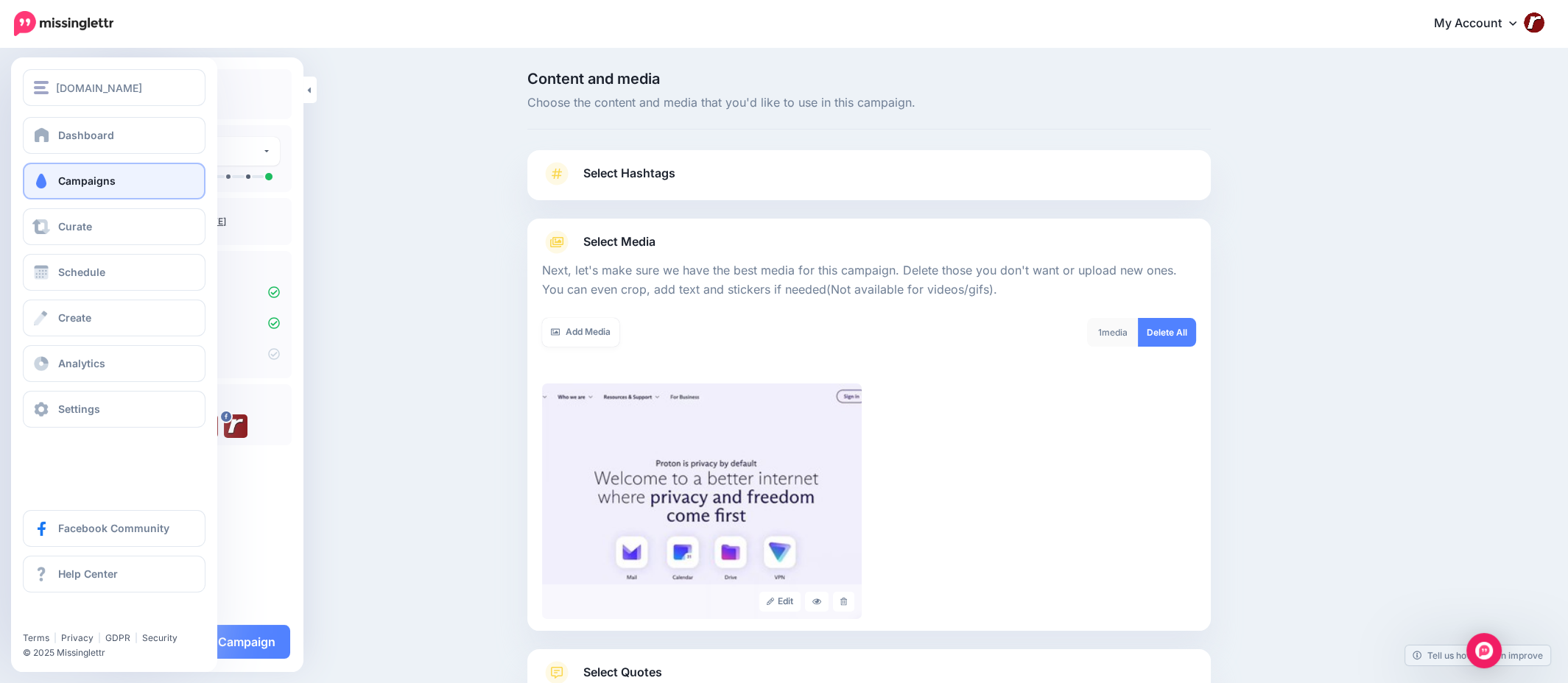
click at [53, 172] on link "Campaigns" at bounding box center [114, 181] width 182 height 36
